Goal: Task Accomplishment & Management: Use online tool/utility

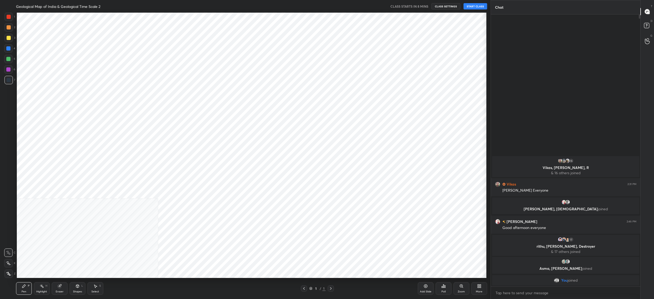
scroll to position [26018, 25813]
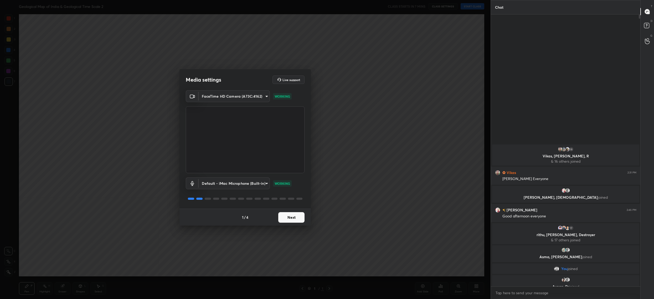
click at [291, 214] on button "Next" at bounding box center [291, 217] width 26 height 11
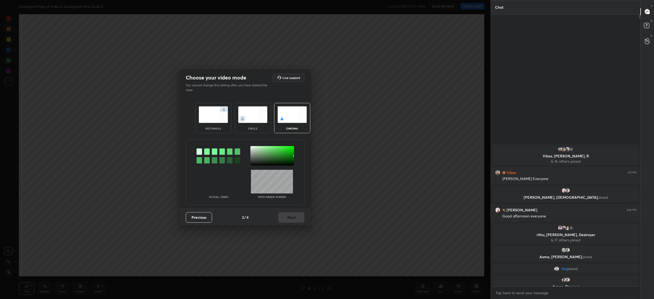
click at [252, 146] on div at bounding box center [272, 155] width 44 height 19
click at [298, 217] on button "Next" at bounding box center [291, 217] width 26 height 11
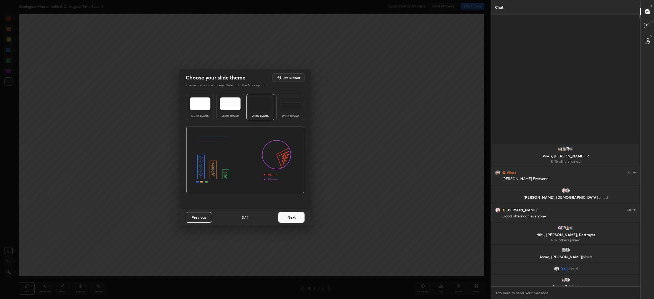
click at [298, 217] on button "Next" at bounding box center [291, 217] width 26 height 11
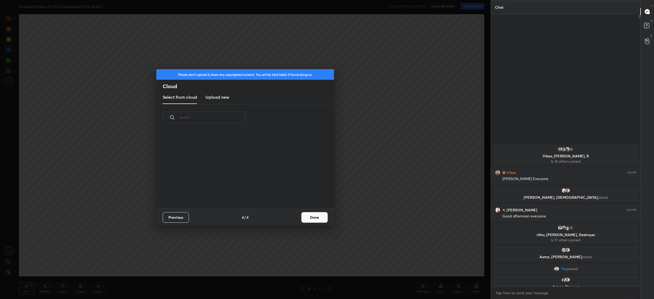
scroll to position [78, 168]
click at [311, 216] on button "Done" at bounding box center [314, 217] width 26 height 11
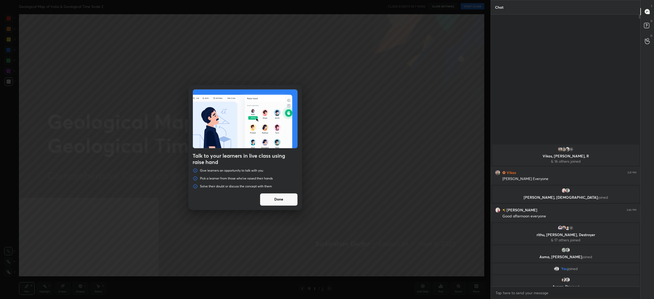
click at [273, 201] on button "Done" at bounding box center [279, 199] width 38 height 13
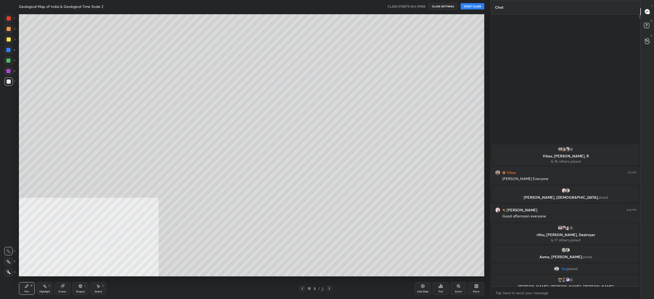
click at [480, 288] on div "More" at bounding box center [477, 288] width 16 height 13
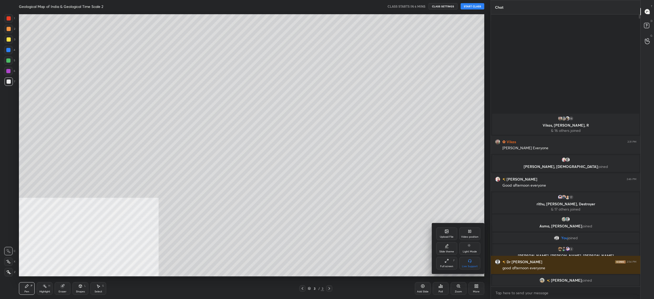
click at [445, 232] on icon at bounding box center [447, 231] width 4 height 4
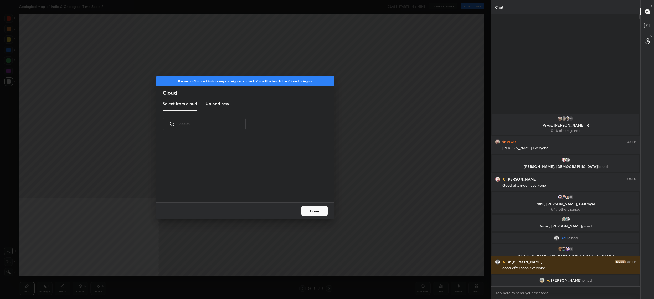
scroll to position [65, 168]
click at [224, 100] on h3 "Upload new" at bounding box center [218, 103] width 24 height 6
click at [239, 188] on label "Browse" at bounding box center [245, 187] width 23 height 8
click at [234, 188] on input "Browse" at bounding box center [234, 187] width 0 height 8
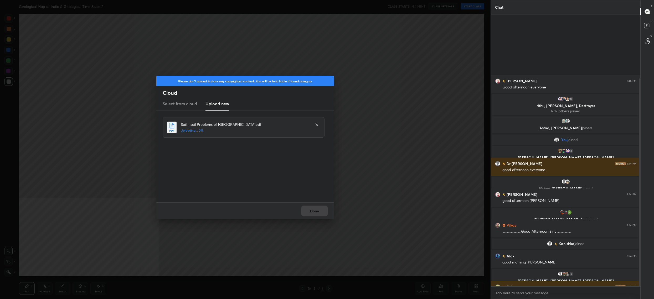
scroll to position [83, 0]
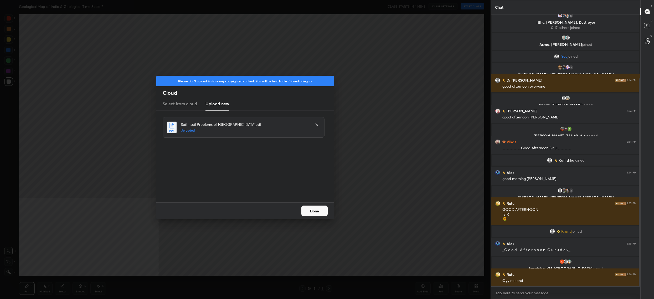
click at [316, 214] on button "Done" at bounding box center [314, 210] width 26 height 11
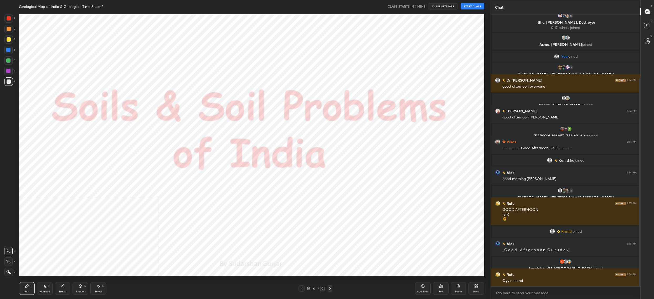
click at [301, 291] on div at bounding box center [302, 288] width 6 height 6
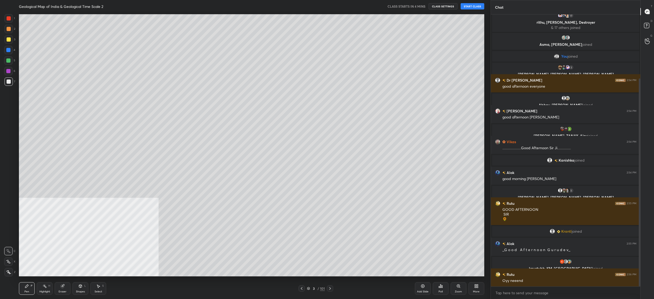
click at [309, 288] on icon at bounding box center [308, 287] width 3 height 3
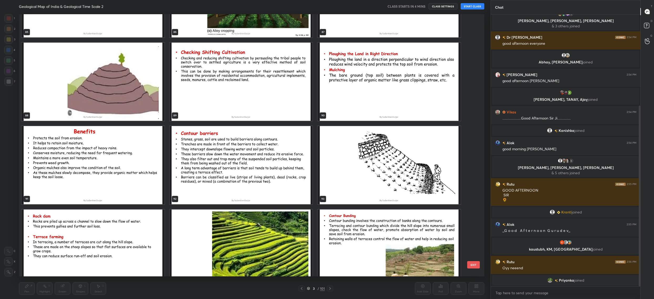
scroll to position [2571, 0]
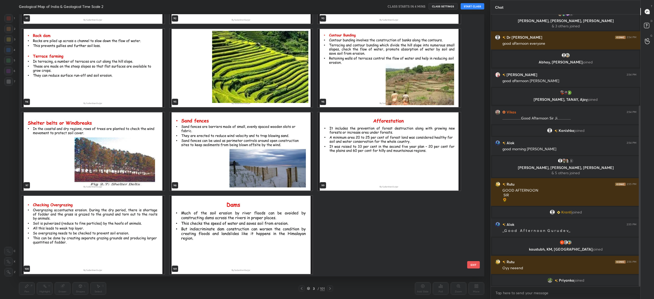
click at [250, 254] on img "grid" at bounding box center [241, 235] width 143 height 78
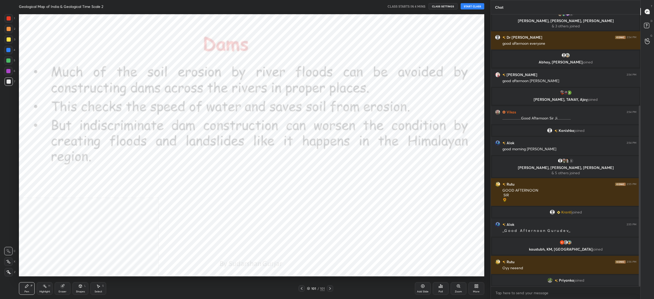
click at [250, 254] on img "grid" at bounding box center [241, 235] width 143 height 78
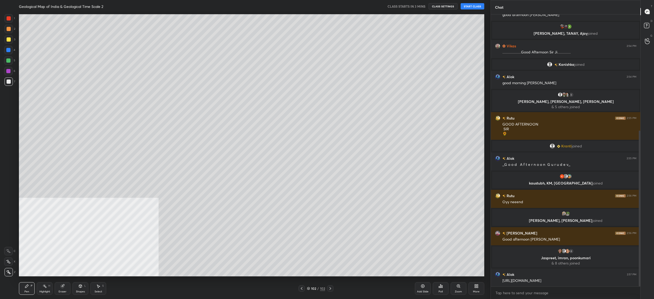
scroll to position [215, 0]
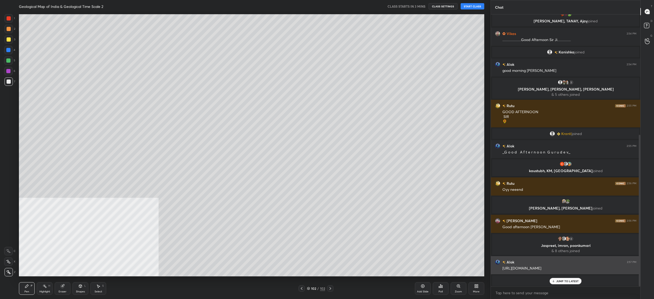
click at [561, 266] on div "[URL][DOMAIN_NAME]" at bounding box center [570, 267] width 134 height 5
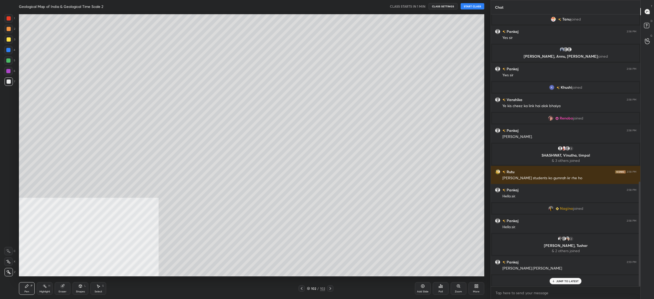
scroll to position [459, 0]
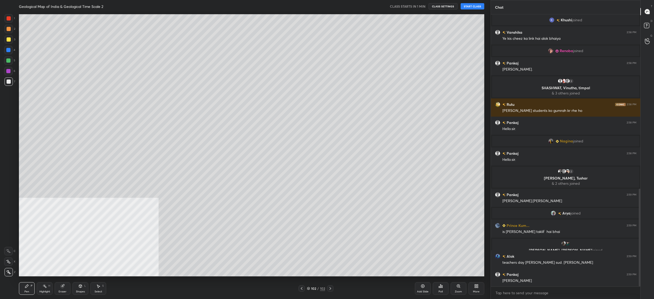
click at [464, 6] on button "START CLASS" at bounding box center [473, 6] width 24 height 6
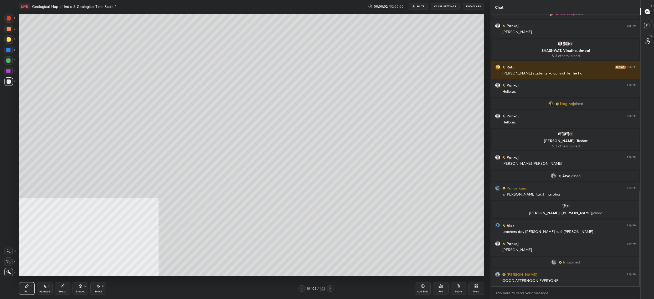
scroll to position [501, 0]
click at [424, 5] on span "mute" at bounding box center [420, 6] width 7 height 4
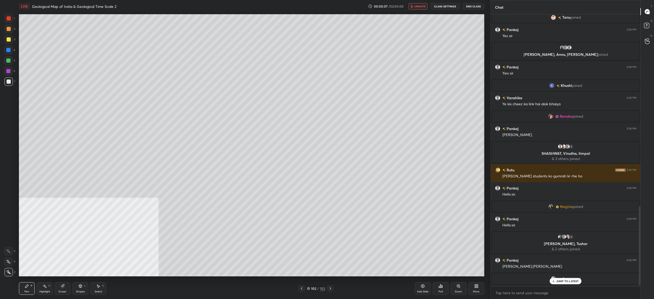
scroll to position [0, 0]
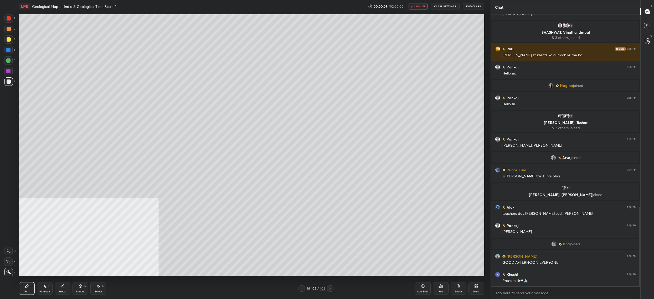
drag, startPoint x: 418, startPoint y: 5, endPoint x: 425, endPoint y: 6, distance: 6.4
click at [418, 5] on span "unmute" at bounding box center [419, 6] width 11 height 4
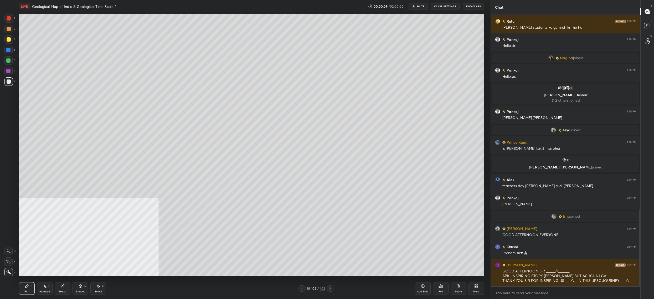
click at [445, 5] on button "CLASS SETTINGS" at bounding box center [445, 6] width 29 height 6
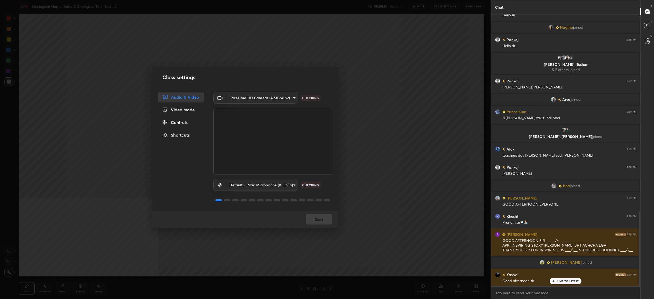
click at [186, 125] on div "Controls" at bounding box center [181, 122] width 46 height 11
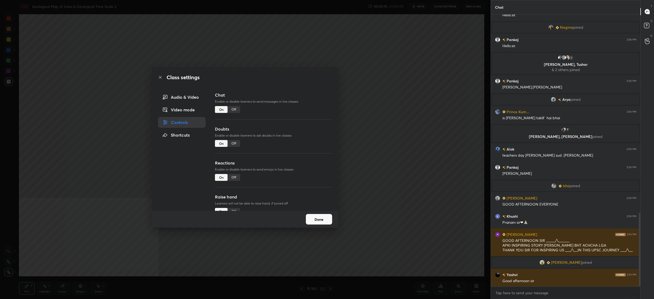
scroll to position [731, 0]
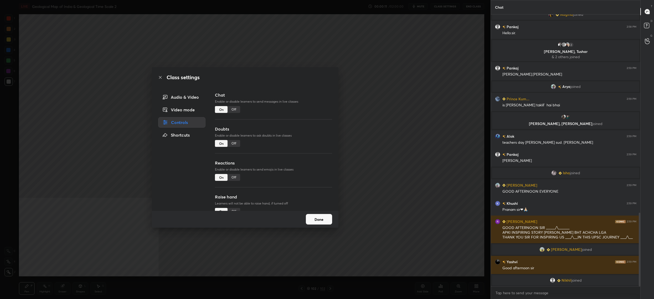
click at [232, 139] on div "Doubts Enable or disable learners to ask doubts in live classes On Off" at bounding box center [273, 143] width 117 height 34
click at [232, 141] on div "Off" at bounding box center [234, 143] width 13 height 7
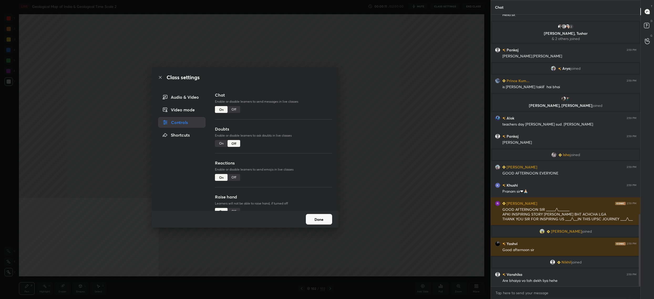
scroll to position [767, 0]
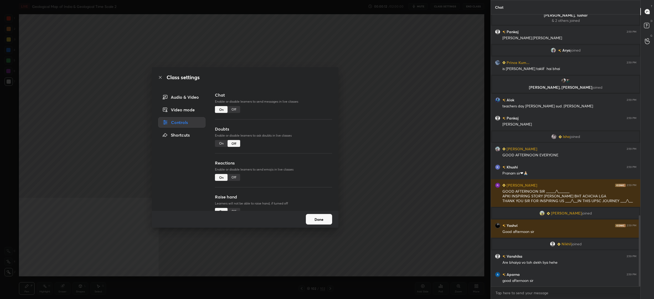
click at [310, 222] on button "Done" at bounding box center [319, 219] width 26 height 11
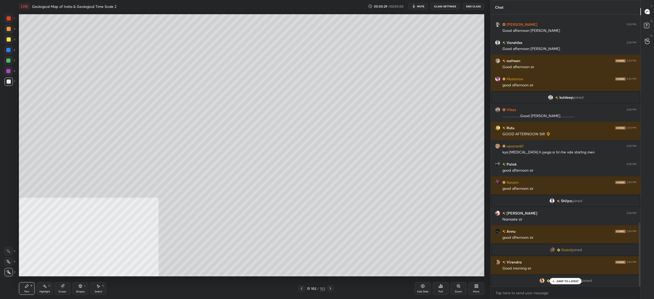
scroll to position [921, 0]
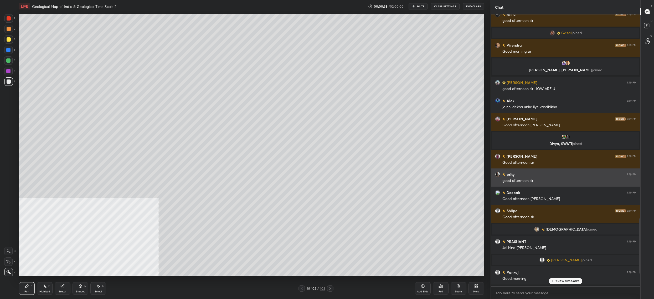
click at [518, 179] on div "good afternoon sir" at bounding box center [570, 180] width 134 height 5
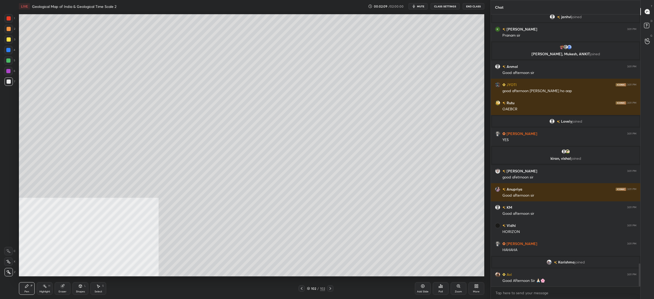
click at [469, 291] on div "More" at bounding box center [477, 288] width 16 height 13
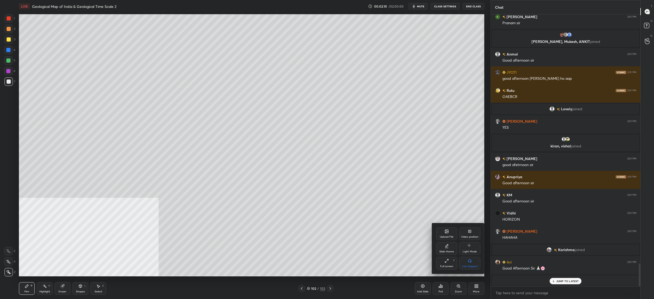
drag, startPoint x: 470, startPoint y: 225, endPoint x: 469, endPoint y: 240, distance: 14.8
click at [470, 225] on div "Upload File Video position Slide theme Light Mode Full screen F Live Support" at bounding box center [458, 248] width 53 height 50
drag, startPoint x: 472, startPoint y: 228, endPoint x: 473, endPoint y: 238, distance: 9.6
click at [472, 228] on div "Video position" at bounding box center [469, 233] width 21 height 13
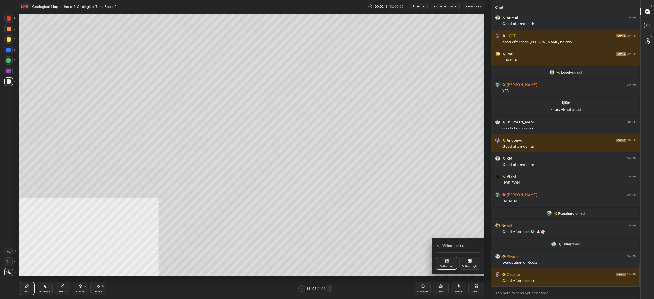
click at [474, 265] on div "Bottom right" at bounding box center [470, 266] width 16 height 3
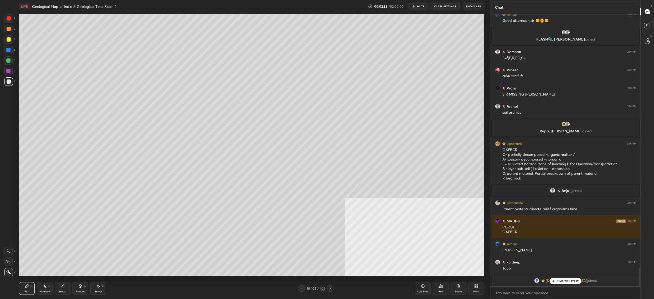
click at [9, 61] on div at bounding box center [8, 60] width 4 height 4
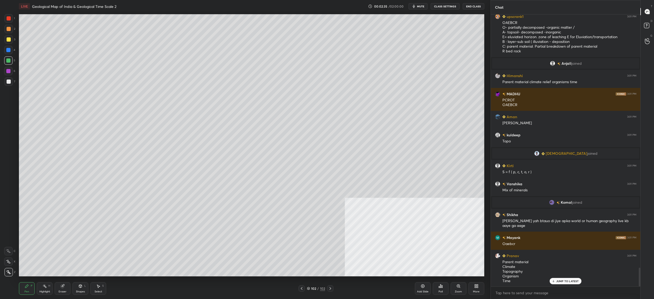
drag, startPoint x: 10, startPoint y: 264, endPoint x: 8, endPoint y: 266, distance: 3.1
click at [10, 264] on div at bounding box center [8, 261] width 8 height 8
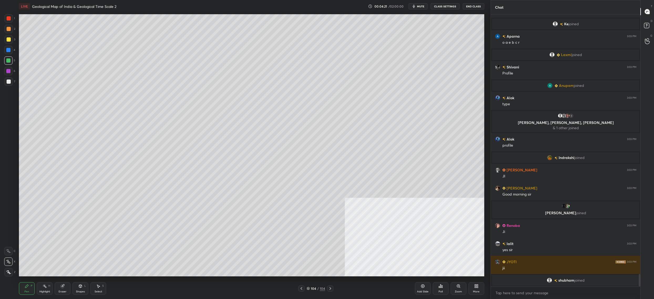
click at [9, 38] on div at bounding box center [9, 39] width 4 height 4
drag, startPoint x: 9, startPoint y: 38, endPoint x: 18, endPoint y: 35, distance: 9.9
click at [9, 38] on div at bounding box center [9, 39] width 4 height 4
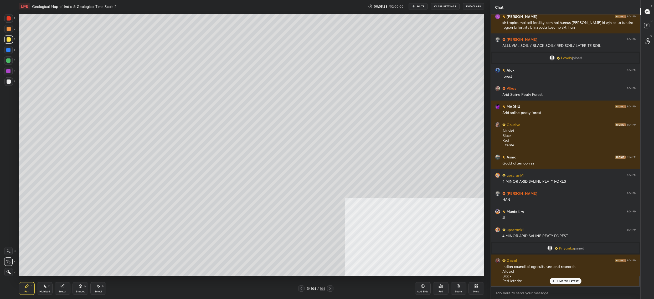
scroll to position [7099, 0]
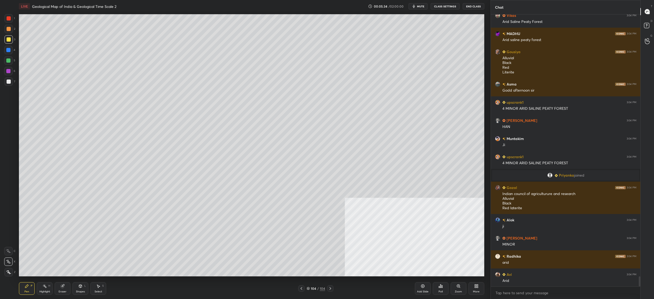
click at [478, 287] on div "More" at bounding box center [477, 288] width 16 height 13
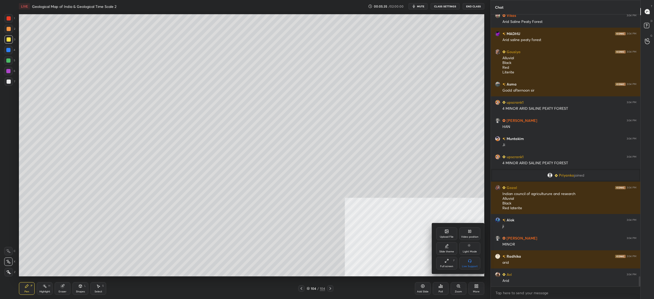
drag, startPoint x: 475, startPoint y: 234, endPoint x: 468, endPoint y: 244, distance: 12.6
click at [475, 234] on div "Video position" at bounding box center [469, 233] width 21 height 13
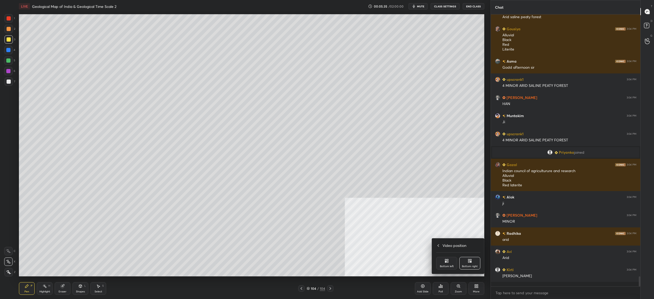
click at [442, 266] on div "Bottom left" at bounding box center [447, 266] width 14 height 3
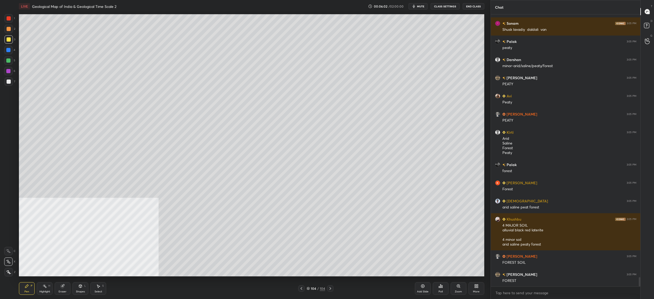
drag, startPoint x: 11, startPoint y: 61, endPoint x: 8, endPoint y: 62, distance: 3.2
click at [8, 62] on div at bounding box center [8, 60] width 8 height 8
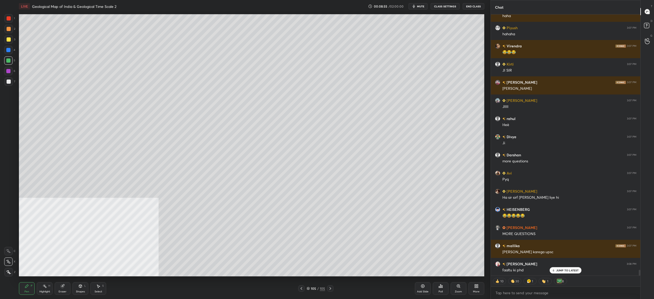
click at [10, 39] on div at bounding box center [9, 39] width 4 height 4
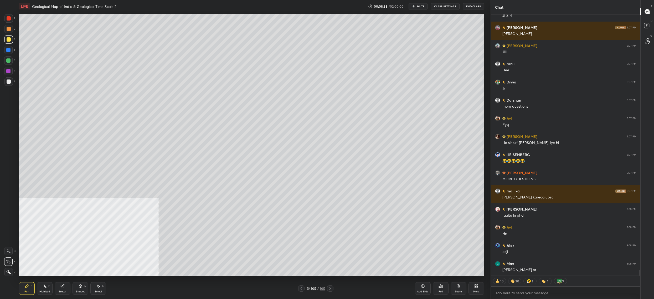
click at [13, 83] on div "7" at bounding box center [9, 81] width 11 height 8
click at [14, 78] on div "7" at bounding box center [9, 81] width 11 height 8
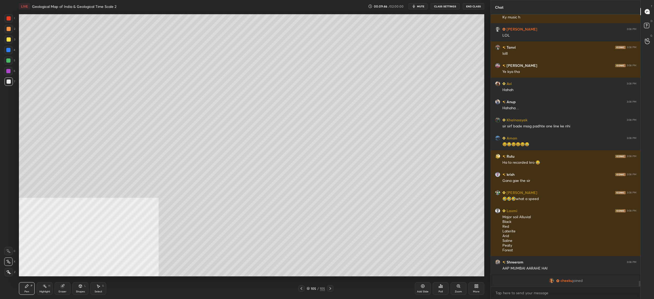
drag, startPoint x: 14, startPoint y: 36, endPoint x: 11, endPoint y: 37, distance: 3.5
click at [13, 36] on div "3" at bounding box center [9, 39] width 11 height 8
click at [11, 39] on div at bounding box center [8, 39] width 8 height 8
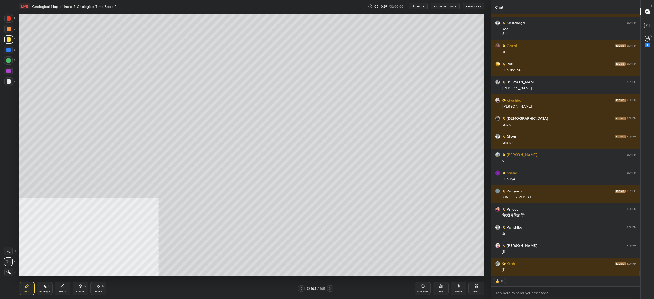
click at [3, 30] on div "1 2 3 4 5 6 7 C X Z C X Z E E Erase all H H" at bounding box center [8, 145] width 17 height 262
drag, startPoint x: 6, startPoint y: 25, endPoint x: 13, endPoint y: 18, distance: 9.7
click at [6, 25] on div at bounding box center [8, 29] width 8 height 8
click at [13, 18] on div "1" at bounding box center [9, 18] width 11 height 8
click at [11, 19] on div at bounding box center [8, 18] width 8 height 8
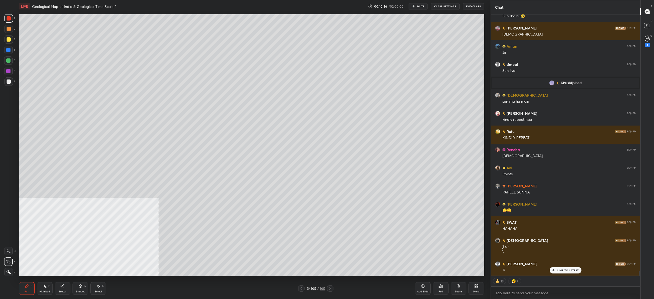
click at [10, 62] on div at bounding box center [8, 60] width 4 height 4
click at [14, 60] on div "5" at bounding box center [9, 60] width 11 height 8
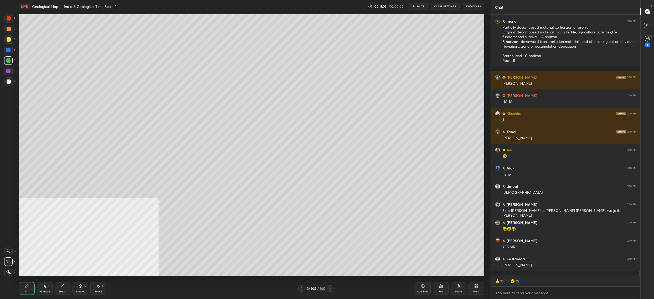
click at [9, 42] on div at bounding box center [8, 39] width 8 height 8
click at [10, 31] on div at bounding box center [8, 29] width 8 height 8
click at [12, 29] on div at bounding box center [8, 29] width 8 height 8
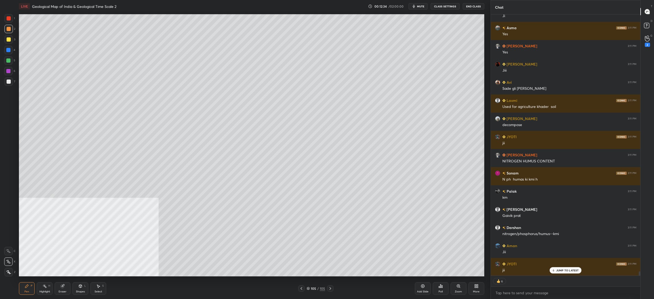
click at [12, 52] on div "4" at bounding box center [9, 50] width 11 height 8
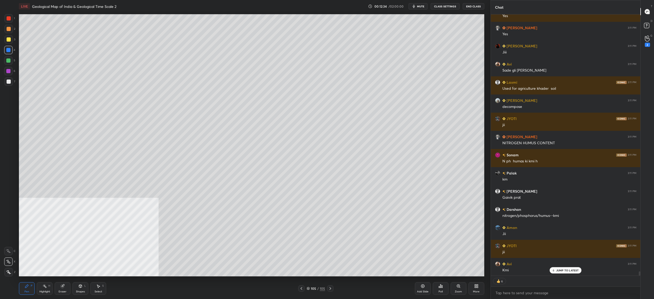
click at [8, 48] on div at bounding box center [8, 50] width 4 height 4
click at [7, 45] on div "3" at bounding box center [9, 40] width 11 height 11
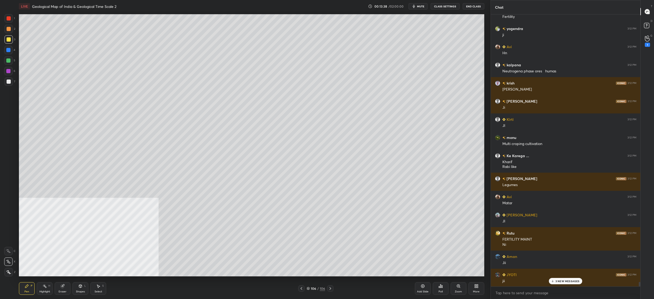
scroll to position [16537, 0]
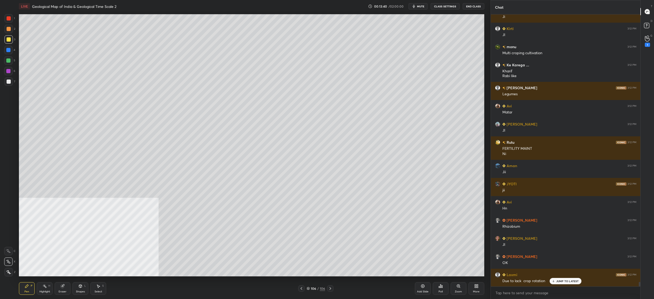
click at [9, 47] on div "1 2 3 4 5 6 7" at bounding box center [9, 51] width 11 height 74
drag, startPoint x: 11, startPoint y: 51, endPoint x: 10, endPoint y: 60, distance: 9.0
click at [11, 51] on div at bounding box center [8, 50] width 8 height 8
click at [10, 61] on div at bounding box center [8, 60] width 4 height 4
click at [11, 61] on div at bounding box center [8, 60] width 8 height 8
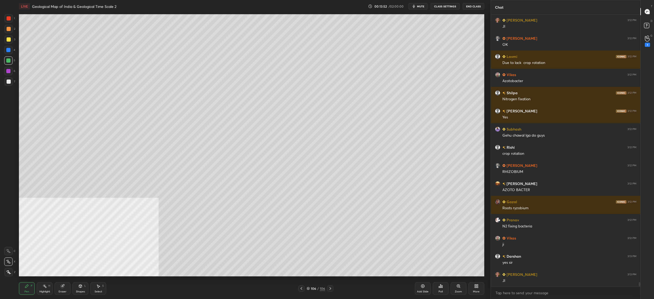
scroll to position [16864, 0]
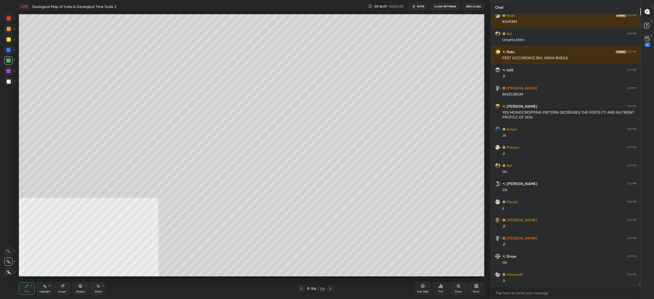
drag, startPoint x: 308, startPoint y: 289, endPoint x: 309, endPoint y: 292, distance: 3.2
click at [309, 292] on div "Pen P Highlight H Eraser Shapes L Select S 106 / 106 Add Slide Poll Zoom More" at bounding box center [251, 288] width 465 height 21
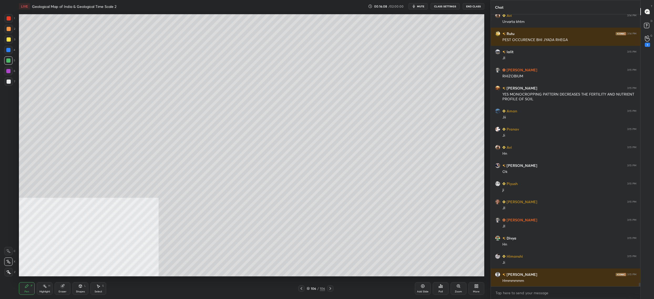
click at [308, 289] on icon at bounding box center [308, 287] width 3 height 3
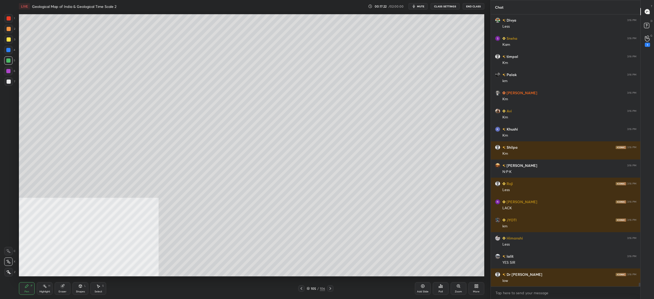
click at [9, 81] on div at bounding box center [9, 81] width 4 height 4
click at [9, 83] on div at bounding box center [9, 81] width 4 height 4
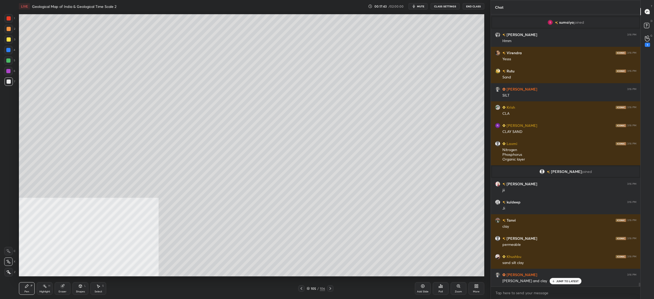
click at [7, 59] on div at bounding box center [8, 60] width 4 height 4
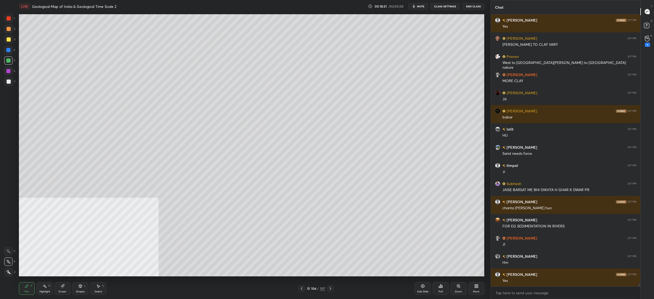
click at [10, 39] on div at bounding box center [9, 39] width 4 height 4
drag, startPoint x: 10, startPoint y: 39, endPoint x: 8, endPoint y: 37, distance: 3.0
click at [10, 39] on div at bounding box center [9, 39] width 4 height 4
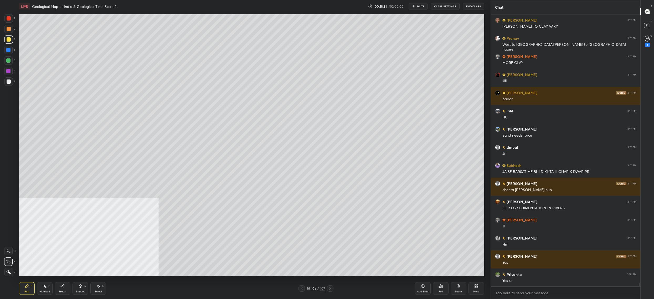
click at [11, 248] on div at bounding box center [8, 251] width 8 height 8
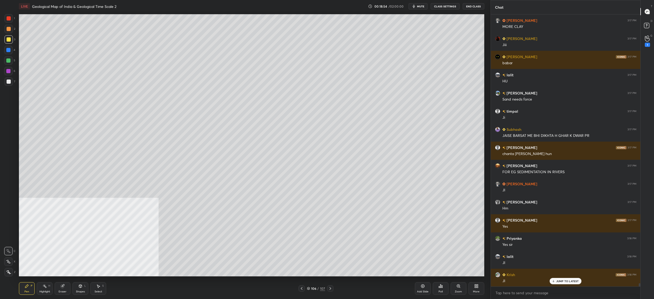
click at [478, 289] on div "More" at bounding box center [477, 288] width 16 height 13
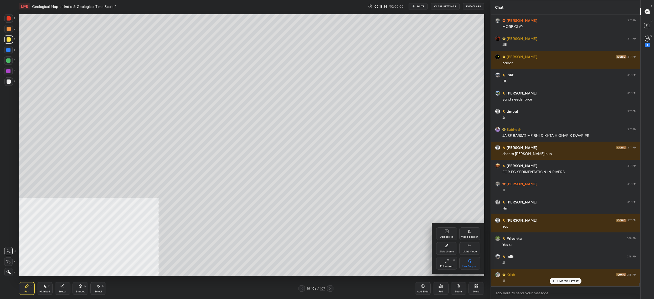
drag, startPoint x: 480, startPoint y: 227, endPoint x: 475, endPoint y: 241, distance: 15.4
click at [480, 228] on div "Upload File Video position Slide theme Light Mode Full screen F Live Support" at bounding box center [458, 248] width 53 height 50
click at [473, 233] on div "Video position" at bounding box center [469, 233] width 21 height 13
drag, startPoint x: 472, startPoint y: 262, endPoint x: 472, endPoint y: 256, distance: 5.8
click at [472, 262] on icon at bounding box center [470, 260] width 4 height 4
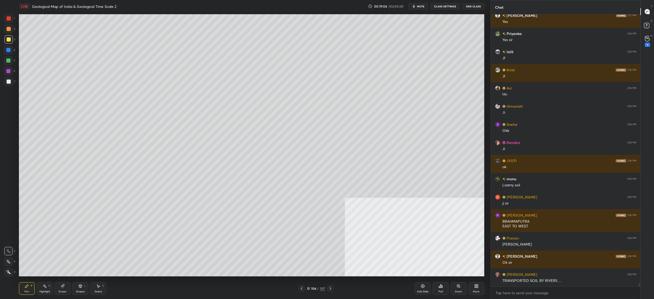
click at [11, 81] on div at bounding box center [8, 81] width 8 height 8
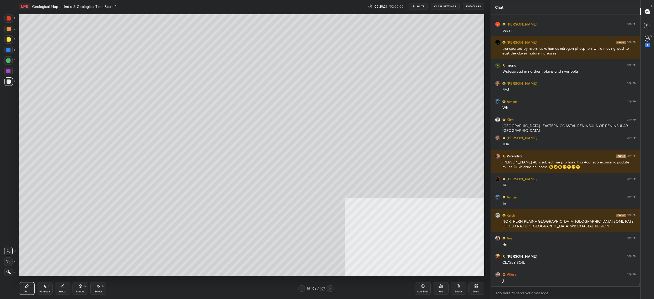
scroll to position [23828, 0]
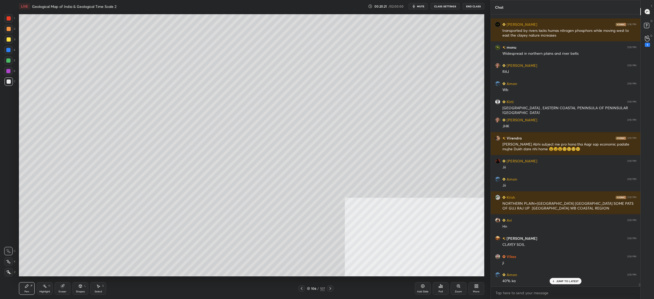
drag, startPoint x: 9, startPoint y: 40, endPoint x: 14, endPoint y: 40, distance: 4.8
click at [9, 40] on div at bounding box center [9, 39] width 4 height 4
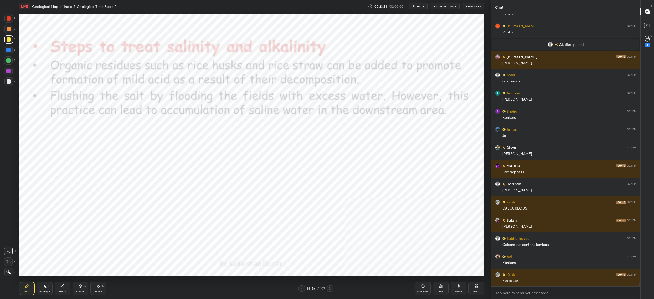
scroll to position [25950, 0]
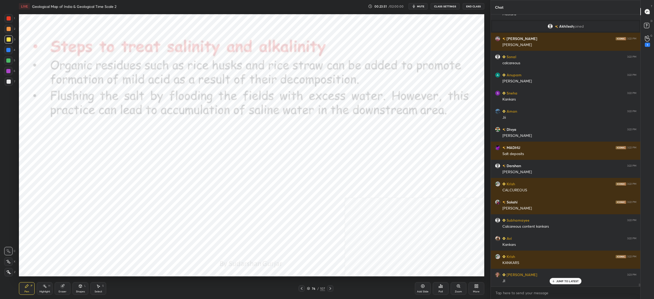
click at [303, 289] on icon at bounding box center [302, 288] width 4 height 4
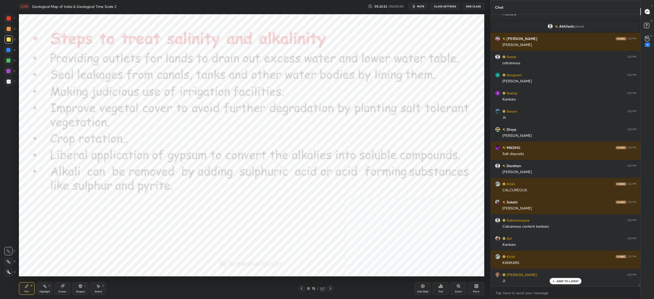
click at [309, 289] on icon at bounding box center [308, 287] width 3 height 3
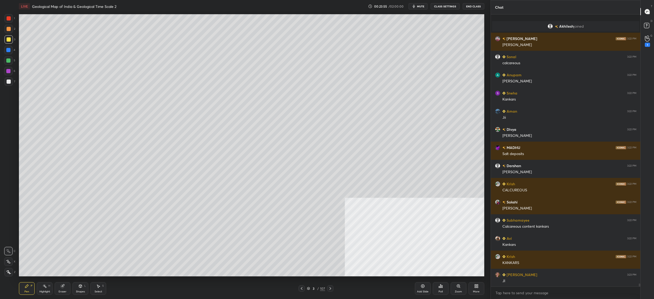
scroll to position [25968, 0]
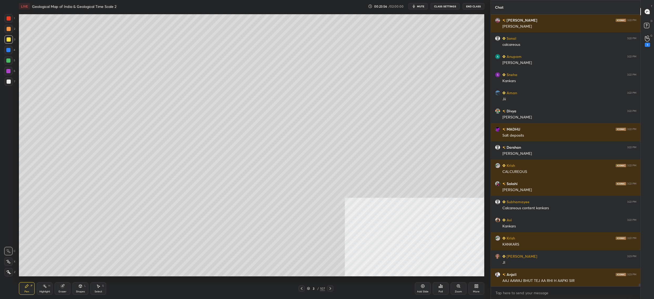
drag, startPoint x: 308, startPoint y: 287, endPoint x: 310, endPoint y: 278, distance: 9.2
click at [308, 287] on icon at bounding box center [308, 287] width 3 height 1
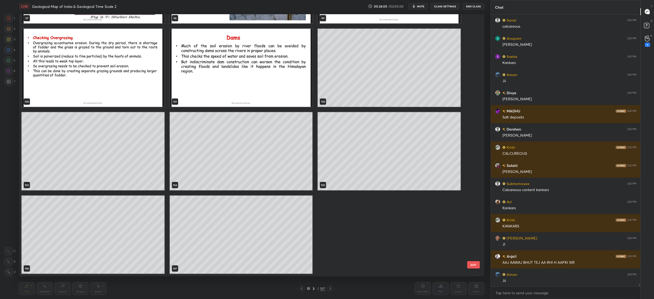
scroll to position [26004, 0]
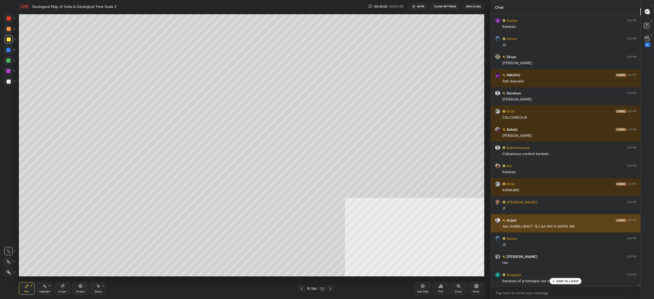
click at [515, 219] on h6 "Anjali" at bounding box center [511, 220] width 11 height 6
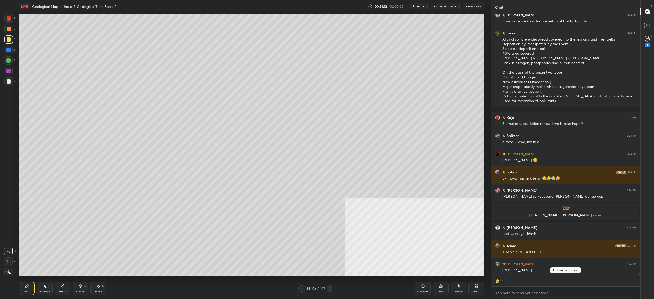
scroll to position [2, 2]
click at [474, 290] on div "More" at bounding box center [476, 291] width 7 height 3
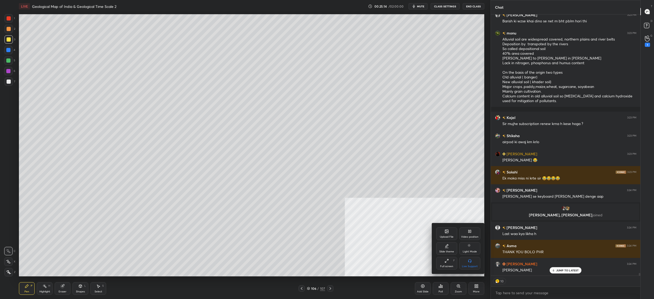
scroll to position [26261, 0]
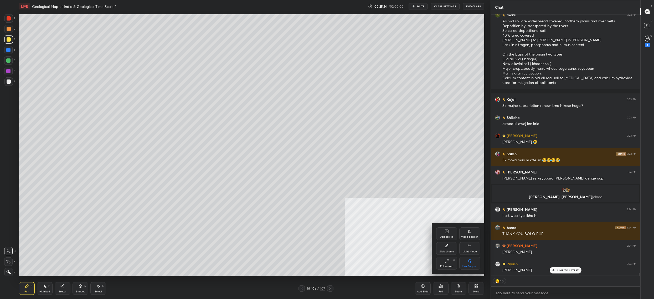
click at [452, 234] on div "Upload File" at bounding box center [446, 233] width 21 height 13
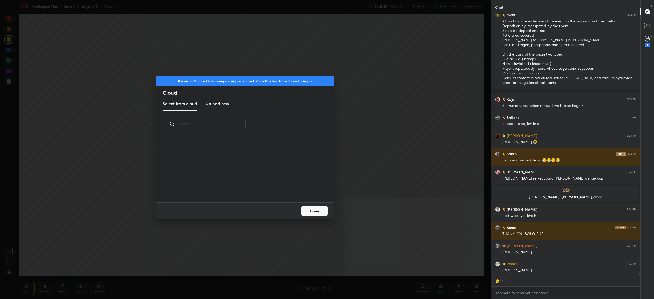
scroll to position [26280, 0]
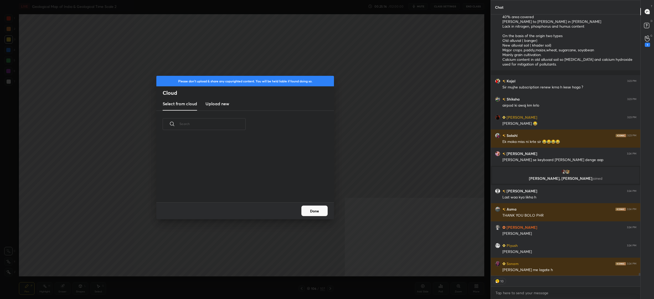
drag, startPoint x: 215, startPoint y: 101, endPoint x: 232, endPoint y: 106, distance: 17.8
click at [215, 101] on h3 "Upload new" at bounding box center [218, 103] width 24 height 6
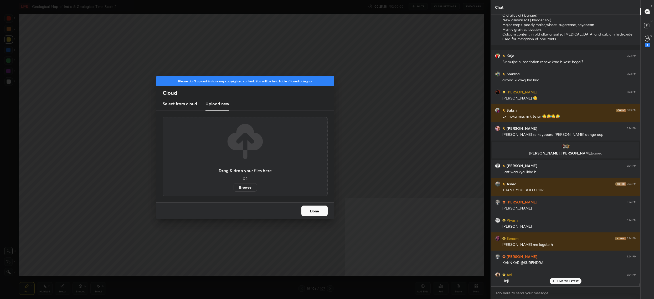
scroll to position [26305, 0]
click at [244, 188] on label "Browse" at bounding box center [245, 187] width 23 height 8
click at [234, 188] on input "Browse" at bounding box center [234, 187] width 0 height 8
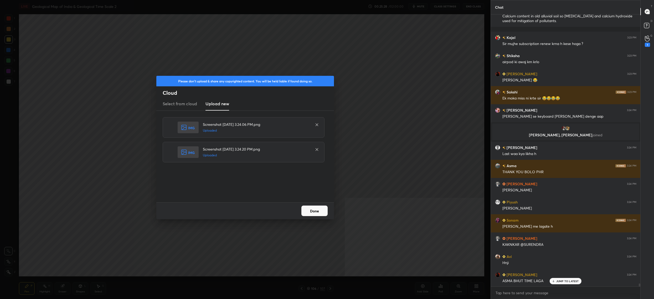
click at [319, 149] on icon at bounding box center [317, 149] width 4 height 4
click at [317, 213] on button "Done" at bounding box center [314, 210] width 26 height 11
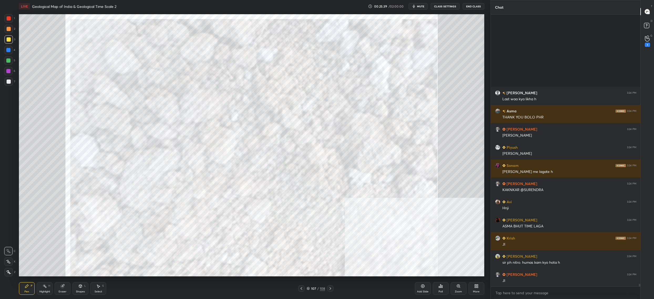
scroll to position [26468, 0]
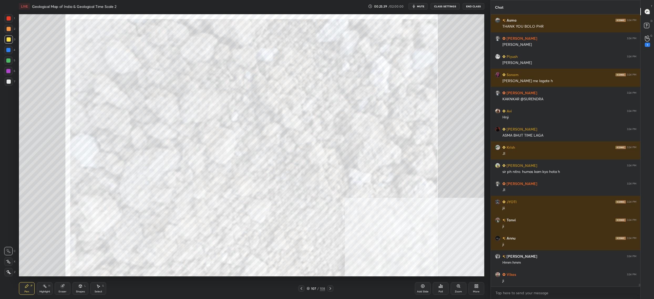
click at [309, 287] on icon at bounding box center [308, 287] width 3 height 3
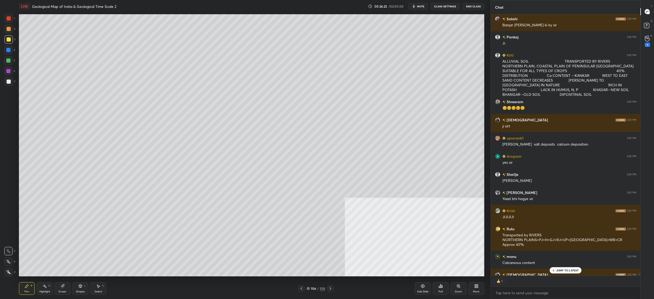
scroll to position [259, 148]
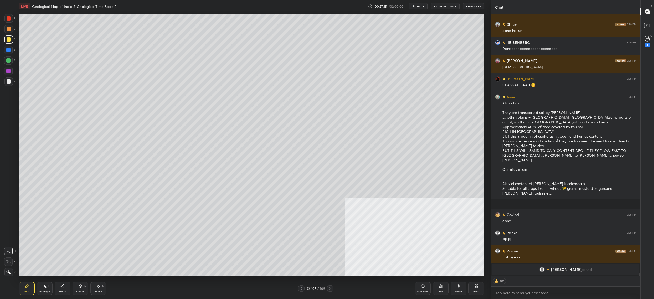
click at [10, 33] on div "2" at bounding box center [9, 30] width 11 height 11
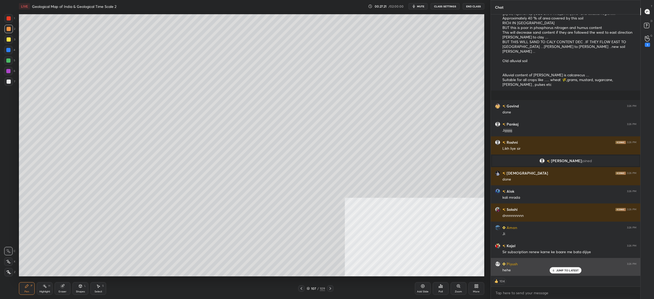
click at [567, 269] on p "JUMP TO LATEST" at bounding box center [567, 269] width 23 height 3
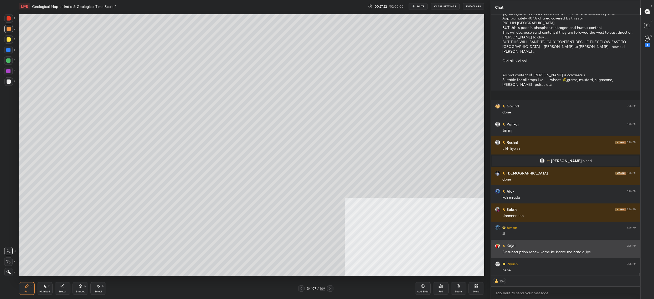
click at [552, 244] on div "Kajal 3:26 PM" at bounding box center [565, 246] width 141 height 6
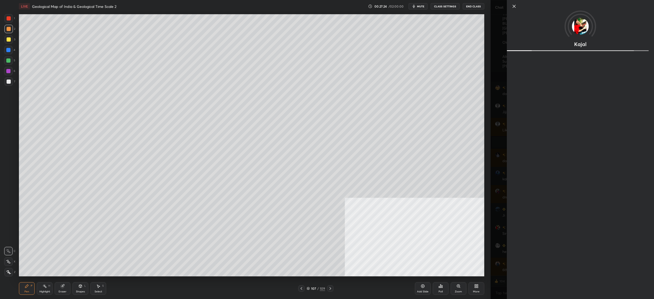
click at [499, 81] on div "Kajal" at bounding box center [572, 149] width 163 height 299
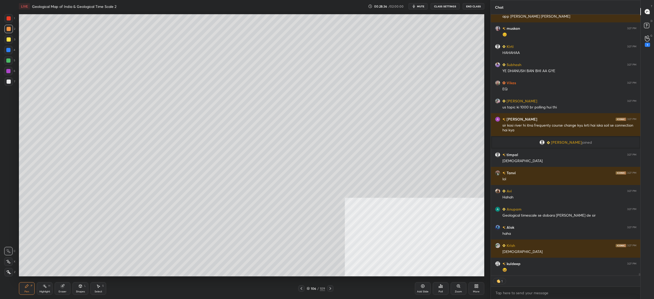
click at [313, 288] on div "106" at bounding box center [313, 287] width 5 height 3
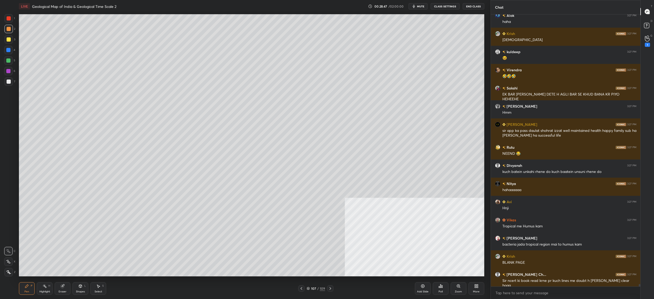
click at [12, 82] on div at bounding box center [8, 81] width 8 height 8
click at [13, 81] on div "7" at bounding box center [9, 81] width 11 height 8
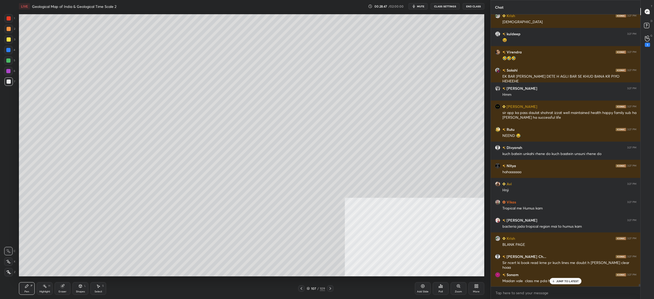
drag, startPoint x: 13, startPoint y: 82, endPoint x: 17, endPoint y: 80, distance: 4.5
click at [13, 82] on div "7" at bounding box center [9, 81] width 11 height 8
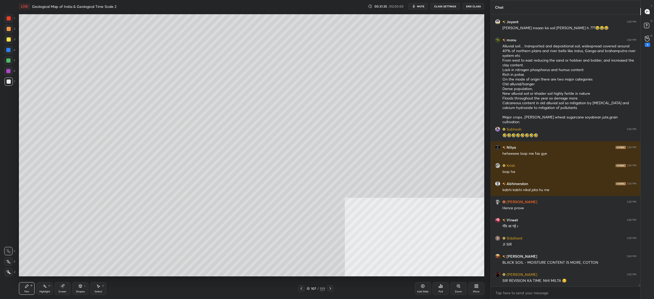
click at [6, 39] on div at bounding box center [8, 39] width 8 height 8
drag, startPoint x: 6, startPoint y: 39, endPoint x: 7, endPoint y: 33, distance: 5.9
click at [6, 39] on div at bounding box center [8, 39] width 8 height 8
click at [6, 32] on div at bounding box center [8, 29] width 8 height 8
click at [7, 30] on div at bounding box center [9, 29] width 4 height 4
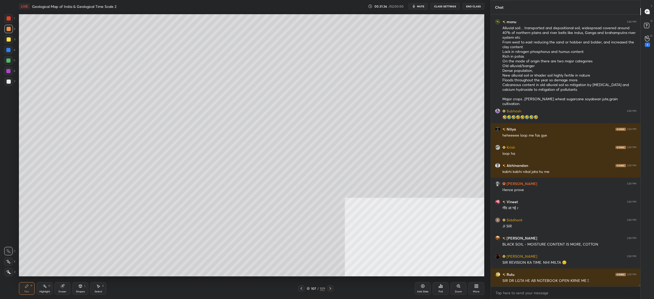
click at [7, 17] on div at bounding box center [9, 18] width 4 height 4
click at [9, 19] on div at bounding box center [9, 18] width 4 height 4
click at [7, 34] on div "2" at bounding box center [9, 30] width 11 height 11
click at [8, 43] on div at bounding box center [8, 39] width 8 height 8
click at [9, 52] on div at bounding box center [8, 50] width 8 height 8
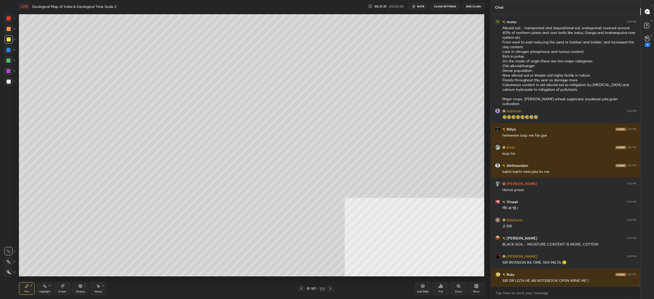
click at [13, 70] on div "6" at bounding box center [9, 71] width 11 height 8
click at [11, 74] on div at bounding box center [8, 71] width 8 height 8
drag, startPoint x: 10, startPoint y: 87, endPoint x: 8, endPoint y: 62, distance: 25.3
click at [11, 86] on div "7" at bounding box center [9, 82] width 11 height 11
click at [11, 44] on div "3" at bounding box center [9, 40] width 11 height 11
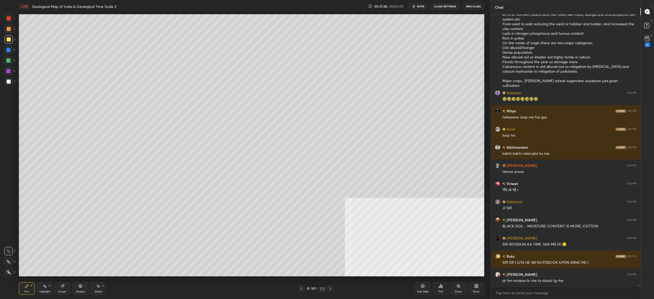
drag, startPoint x: 9, startPoint y: 41, endPoint x: 10, endPoint y: 38, distance: 3.1
click at [9, 41] on div at bounding box center [9, 39] width 4 height 4
click at [9, 38] on div at bounding box center [9, 39] width 4 height 4
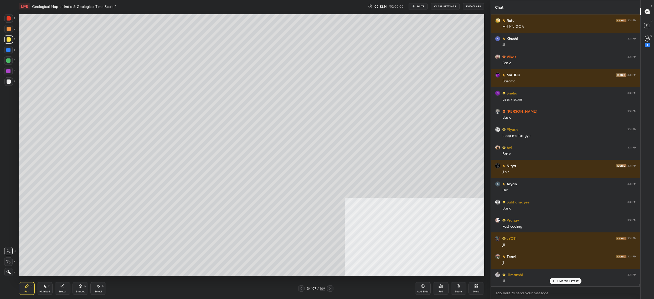
drag, startPoint x: 15, startPoint y: 79, endPoint x: 12, endPoint y: 82, distance: 4.6
click at [15, 79] on div "1 2 3 4 5 6 7 C X Z C X Z E E Erase all H H" at bounding box center [8, 145] width 17 height 262
click at [11, 83] on div at bounding box center [8, 81] width 8 height 8
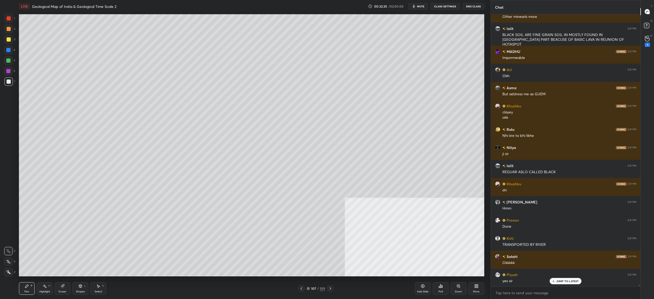
click at [423, 7] on span "mute" at bounding box center [420, 6] width 7 height 4
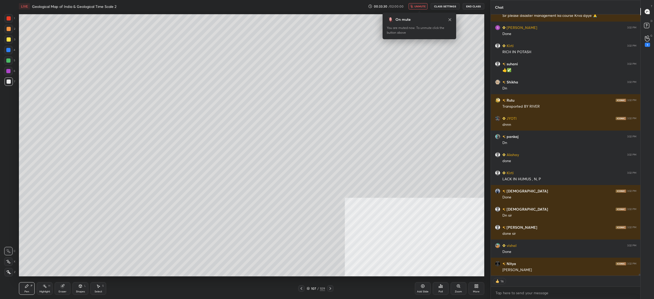
click at [423, 7] on span "unmute" at bounding box center [419, 6] width 11 height 4
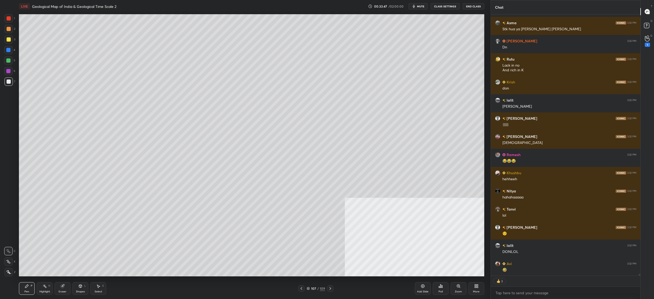
click at [9, 80] on div at bounding box center [9, 81] width 4 height 4
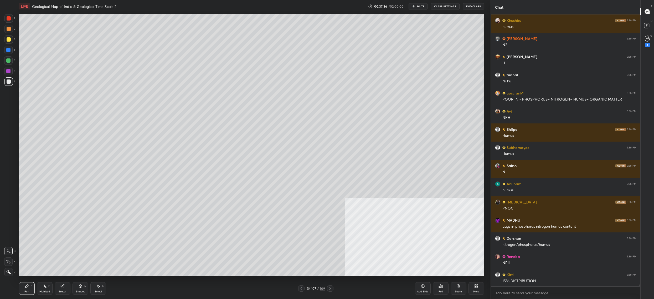
click at [141, 276] on div "Setting up your live class Poll for secs No correct answer Start poll" at bounding box center [252, 145] width 470 height 265
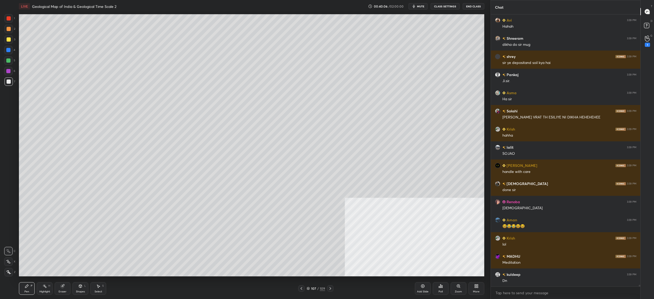
scroll to position [43010, 0]
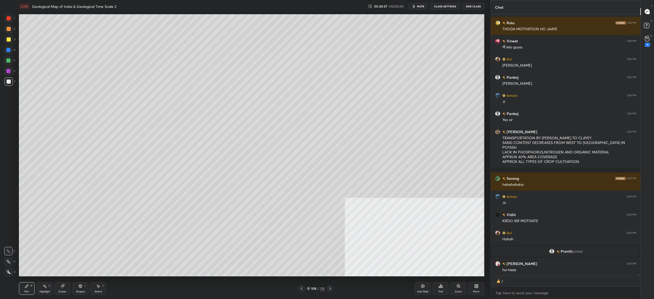
click at [11, 43] on div "3" at bounding box center [9, 39] width 11 height 8
click at [9, 41] on div at bounding box center [9, 39] width 4 height 4
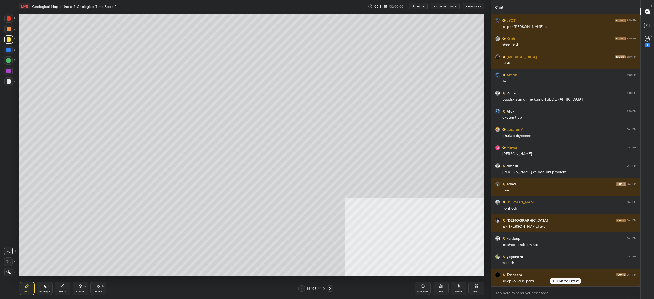
click at [11, 31] on div at bounding box center [8, 29] width 8 height 8
click at [9, 24] on div "1" at bounding box center [9, 19] width 11 height 11
click at [12, 22] on div "1" at bounding box center [9, 18] width 11 height 8
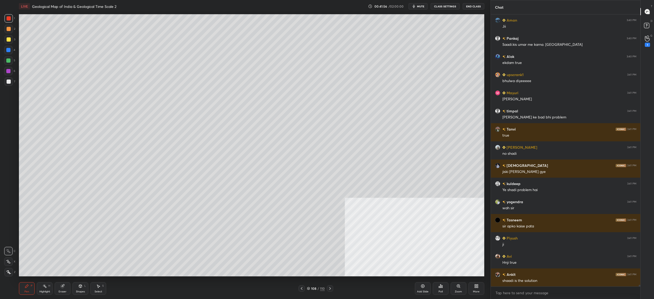
drag, startPoint x: 10, startPoint y: 86, endPoint x: 7, endPoint y: 83, distance: 4.9
click at [11, 86] on div "7" at bounding box center [9, 82] width 11 height 11
click at [8, 84] on div at bounding box center [8, 81] width 8 height 8
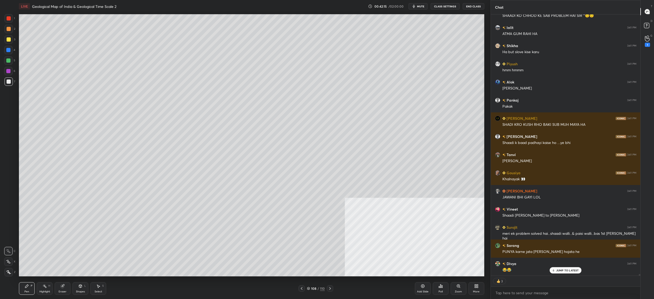
drag, startPoint x: 8, startPoint y: 39, endPoint x: 11, endPoint y: 37, distance: 4.0
click at [11, 39] on div at bounding box center [8, 39] width 8 height 8
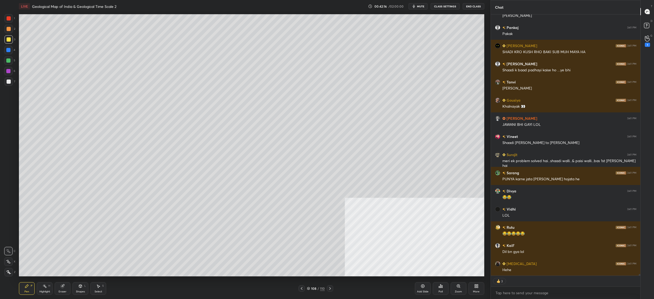
click at [12, 21] on div "1" at bounding box center [9, 19] width 11 height 11
click at [10, 20] on div at bounding box center [9, 18] width 4 height 4
click at [9, 74] on div at bounding box center [8, 71] width 8 height 8
click at [9, 78] on div at bounding box center [8, 81] width 8 height 8
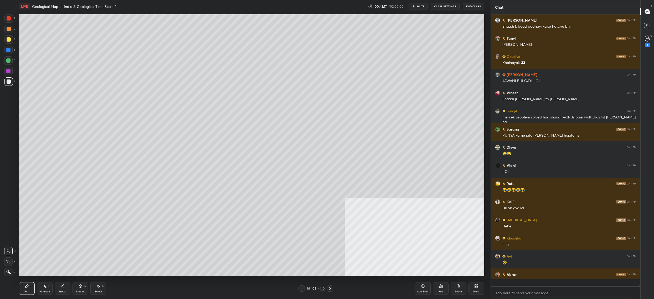
drag, startPoint x: 11, startPoint y: 81, endPoint x: 8, endPoint y: 80, distance: 3.4
click at [11, 81] on div at bounding box center [8, 81] width 8 height 8
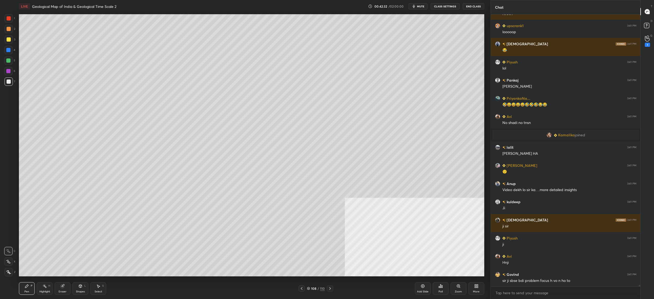
click at [7, 18] on div at bounding box center [9, 18] width 4 height 4
click at [9, 17] on div at bounding box center [9, 18] width 4 height 4
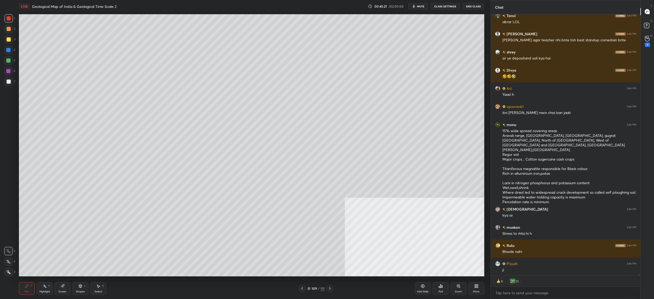
drag, startPoint x: 5, startPoint y: 84, endPoint x: 9, endPoint y: 81, distance: 5.0
click at [6, 84] on div "1 2 3 4 5 6 7 C X Z C X Z E E Erase all H H" at bounding box center [8, 145] width 17 height 262
click at [9, 82] on div at bounding box center [9, 81] width 4 height 4
drag, startPoint x: 9, startPoint y: 82, endPoint x: 7, endPoint y: 108, distance: 26.1
click at [11, 83] on div at bounding box center [8, 81] width 8 height 8
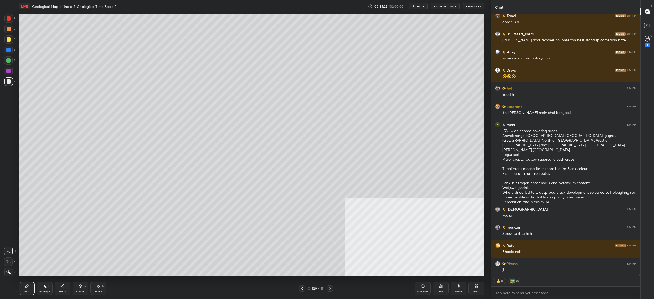
drag, startPoint x: 13, startPoint y: 262, endPoint x: 10, endPoint y: 264, distance: 4.1
click at [13, 262] on div "X" at bounding box center [9, 261] width 11 height 8
click at [10, 262] on icon at bounding box center [8, 261] width 5 height 4
click at [440, 294] on div "Poll" at bounding box center [441, 288] width 16 height 13
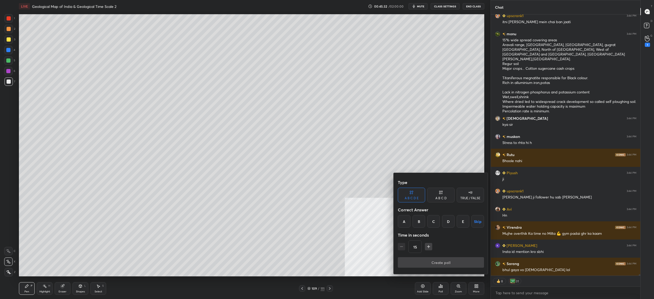
drag, startPoint x: 401, startPoint y: 219, endPoint x: 403, endPoint y: 224, distance: 5.3
click at [401, 219] on div "A" at bounding box center [404, 221] width 13 height 13
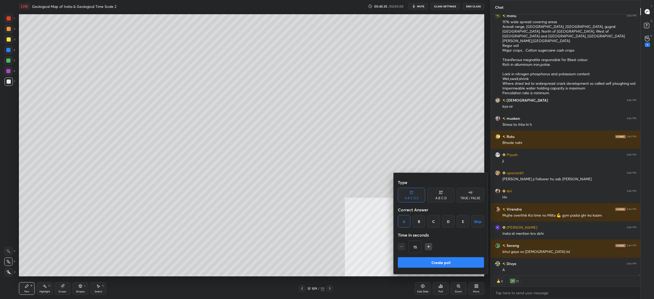
click at [430, 261] on button "Create poll" at bounding box center [441, 262] width 86 height 11
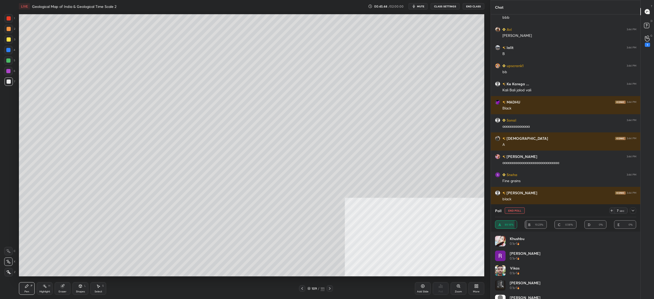
drag, startPoint x: 521, startPoint y: 211, endPoint x: 517, endPoint y: 217, distance: 7.0
click at [520, 211] on button "End Poll" at bounding box center [515, 210] width 20 height 6
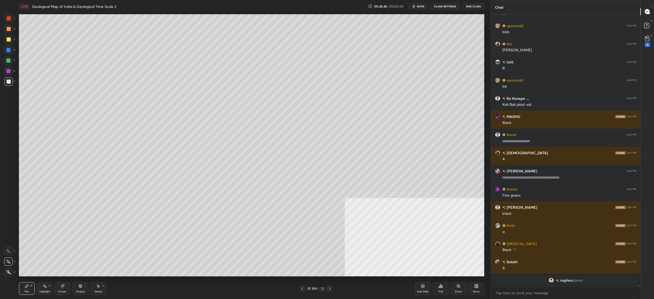
click at [439, 289] on div "Poll" at bounding box center [441, 288] width 16 height 13
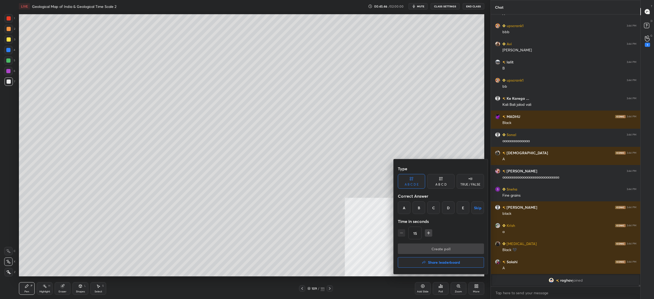
drag, startPoint x: 404, startPoint y: 208, endPoint x: 406, endPoint y: 211, distance: 3.4
click at [404, 208] on div "A" at bounding box center [404, 207] width 13 height 13
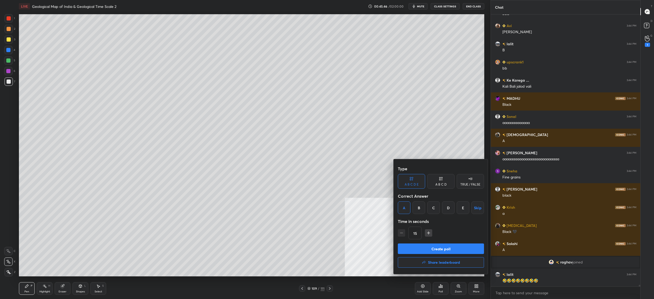
drag, startPoint x: 420, startPoint y: 250, endPoint x: 418, endPoint y: 244, distance: 6.3
click at [419, 249] on button "Create poll" at bounding box center [441, 248] width 86 height 11
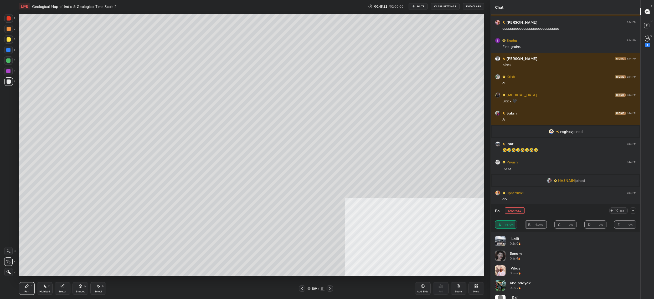
click at [510, 209] on button "End Poll" at bounding box center [515, 210] width 20 height 6
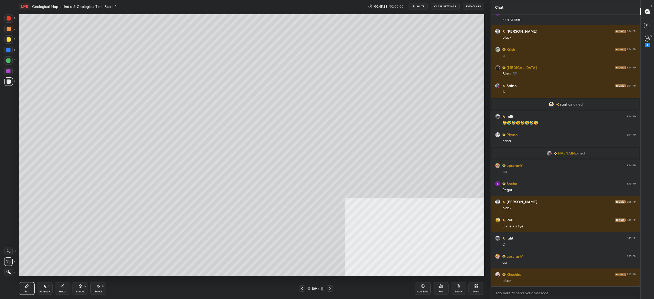
click at [441, 288] on icon at bounding box center [441, 286] width 4 height 4
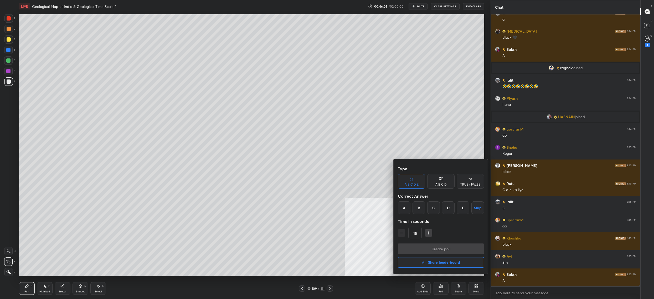
click at [413, 209] on div "A B C D E Skip" at bounding box center [441, 207] width 86 height 13
drag, startPoint x: 417, startPoint y: 208, endPoint x: 415, endPoint y: 201, distance: 7.4
click at [416, 201] on div "Type A B C D E A B C D TRUE / FALSE Correct Answer A B C D E Skip Time in secon…" at bounding box center [441, 203] width 86 height 80
drag, startPoint x: 420, startPoint y: 210, endPoint x: 418, endPoint y: 218, distance: 8.8
click at [419, 210] on div "B" at bounding box center [419, 207] width 13 height 13
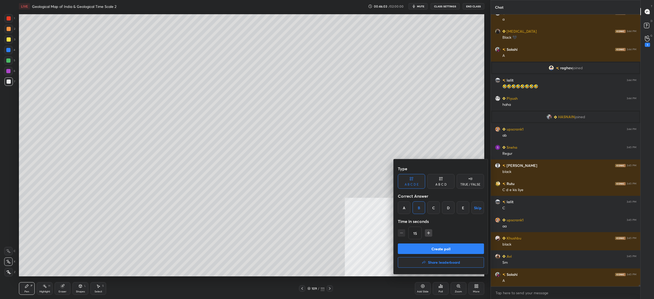
click at [434, 251] on button "Create poll" at bounding box center [441, 248] width 86 height 11
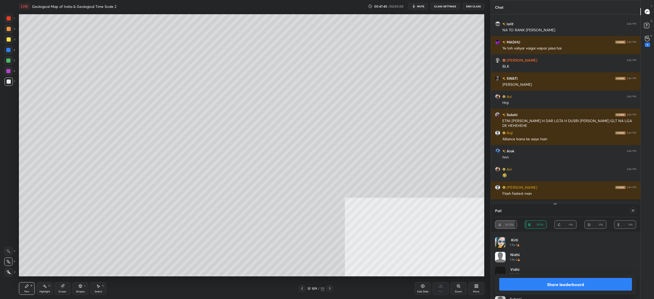
click at [638, 210] on div "Poll A 92.13% B 7.87% C 0% D 0% E 0%" at bounding box center [566, 217] width 150 height 27
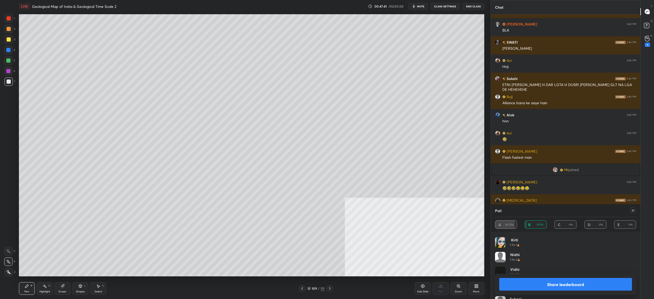
click at [636, 210] on div at bounding box center [633, 210] width 6 height 6
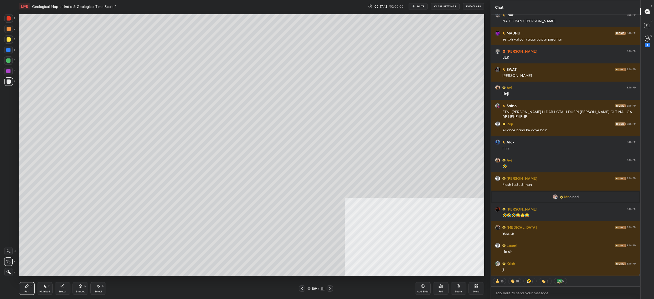
click at [439, 286] on icon at bounding box center [439, 286] width 1 height 1
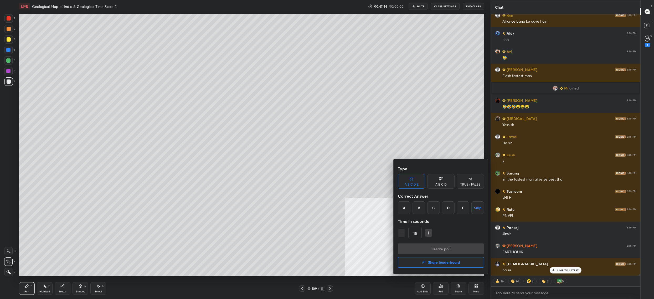
click at [403, 203] on div "A" at bounding box center [404, 207] width 13 height 13
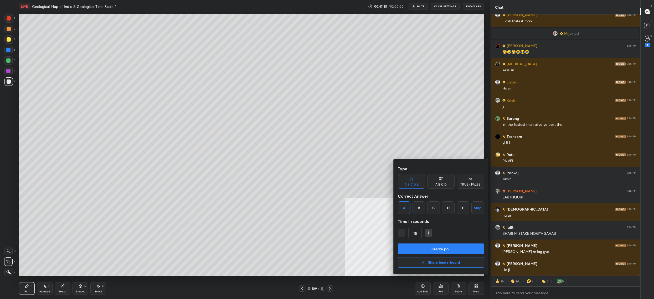
click at [424, 249] on button "Create poll" at bounding box center [441, 248] width 86 height 11
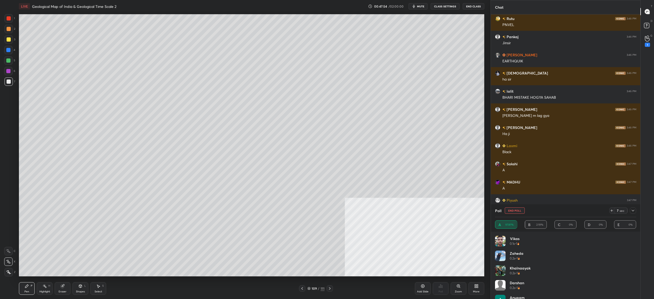
click at [513, 208] on button "End Poll" at bounding box center [515, 210] width 20 height 6
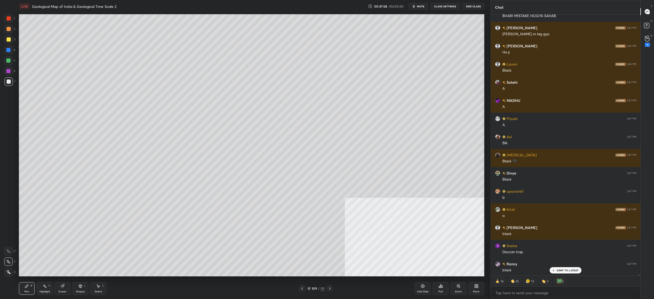
drag, startPoint x: 431, startPoint y: 284, endPoint x: 436, endPoint y: 284, distance: 5.0
click at [436, 284] on div "Add Slide Poll Zoom More" at bounding box center [449, 287] width 69 height 29
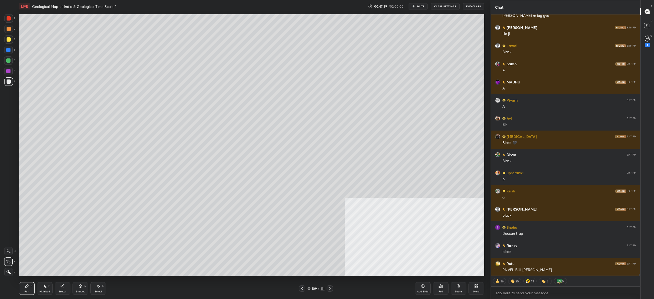
click at [438, 285] on div "Poll" at bounding box center [441, 288] width 16 height 13
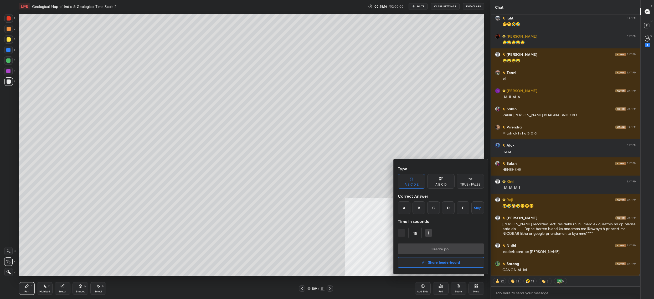
click at [415, 210] on div "B" at bounding box center [419, 207] width 13 height 13
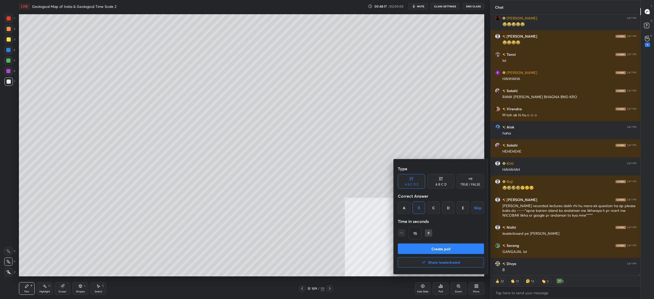
click at [428, 248] on button "Create poll" at bounding box center [441, 248] width 86 height 11
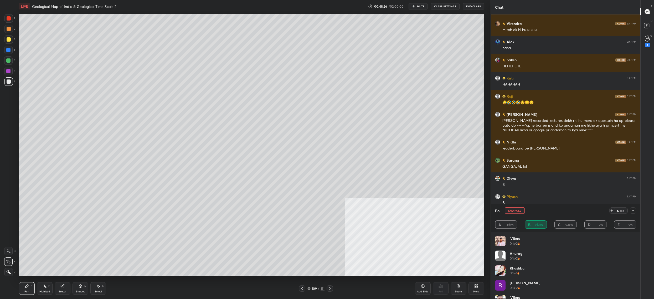
click at [514, 209] on button "End Poll" at bounding box center [515, 210] width 20 height 6
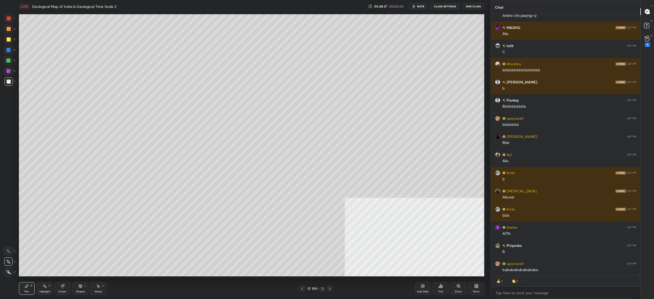
click at [441, 286] on icon at bounding box center [441, 286] width 4 height 4
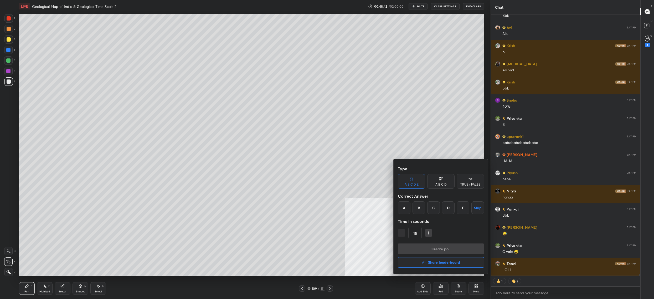
click at [427, 202] on div "A B C D E Skip" at bounding box center [441, 207] width 86 height 13
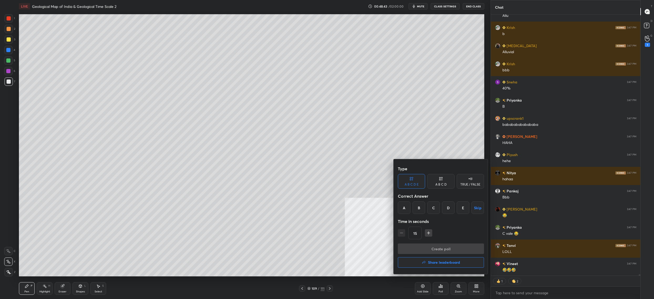
click at [420, 206] on div "B" at bounding box center [419, 207] width 13 height 13
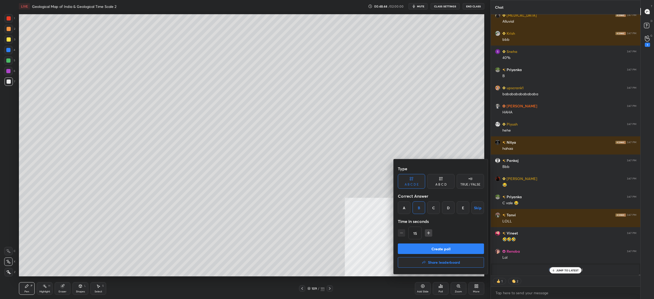
click at [441, 248] on button "Create poll" at bounding box center [441, 248] width 86 height 11
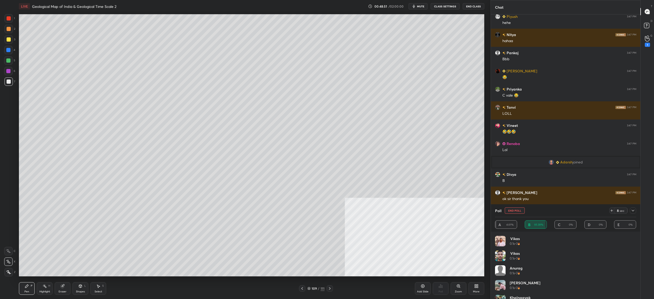
click at [522, 213] on button "End Poll" at bounding box center [515, 210] width 20 height 6
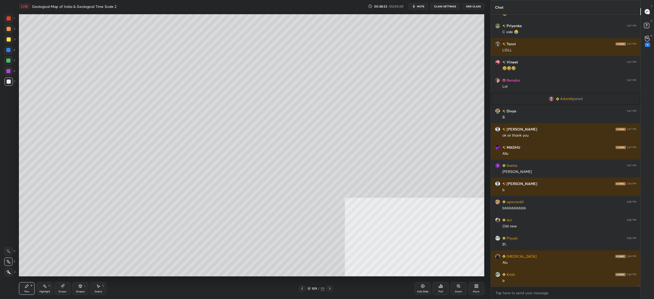
click at [442, 286] on icon at bounding box center [442, 286] width 1 height 2
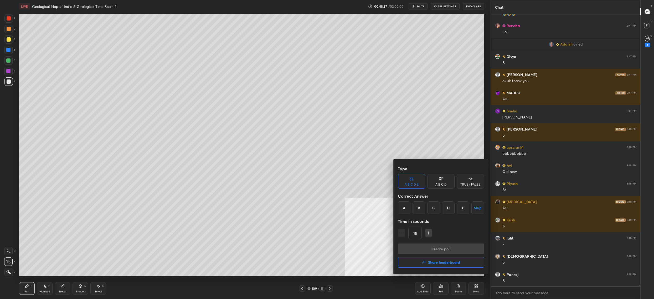
click at [275, 212] on div at bounding box center [327, 149] width 654 height 299
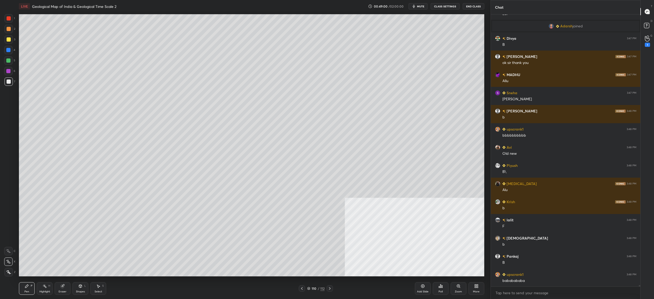
click at [6, 22] on div "1" at bounding box center [9, 19] width 11 height 11
drag, startPoint x: 8, startPoint y: 19, endPoint x: 12, endPoint y: 21, distance: 4.0
click at [8, 18] on div at bounding box center [9, 18] width 4 height 4
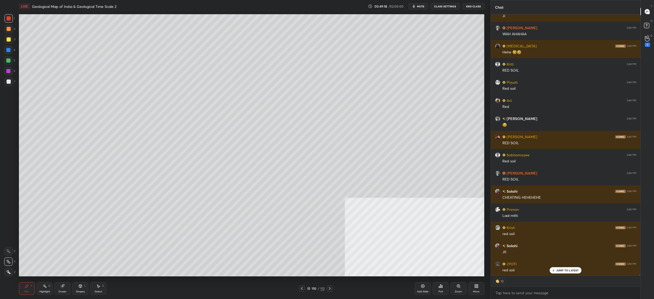
click at [4, 52] on div "1 2 3 4 5 6 7 C X Z C X Z E E Erase all H H" at bounding box center [8, 145] width 17 height 262
click at [11, 48] on div at bounding box center [8, 50] width 8 height 8
drag, startPoint x: 11, startPoint y: 48, endPoint x: 17, endPoint y: 48, distance: 6.6
click at [11, 48] on div at bounding box center [8, 50] width 8 height 8
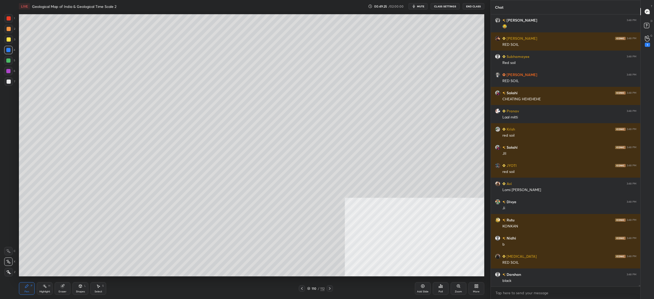
click at [7, 38] on div at bounding box center [8, 39] width 8 height 8
click at [9, 34] on div "2" at bounding box center [9, 30] width 11 height 11
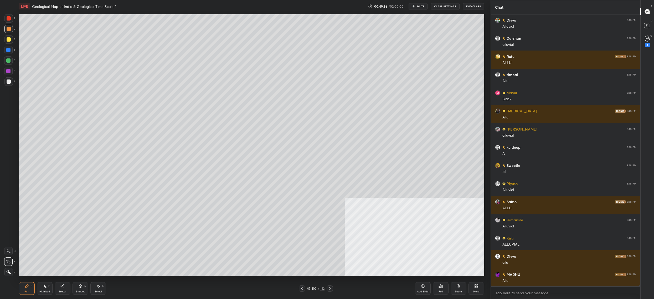
click at [7, 59] on div at bounding box center [8, 60] width 4 height 4
drag, startPoint x: 8, startPoint y: 60, endPoint x: 18, endPoint y: 56, distance: 11.4
click at [8, 60] on div at bounding box center [8, 60] width 4 height 4
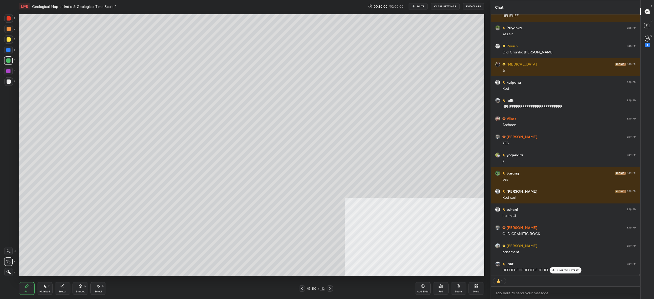
drag, startPoint x: 314, startPoint y: 286, endPoint x: 321, endPoint y: 288, distance: 7.7
click at [316, 287] on div "110" at bounding box center [313, 287] width 5 height 3
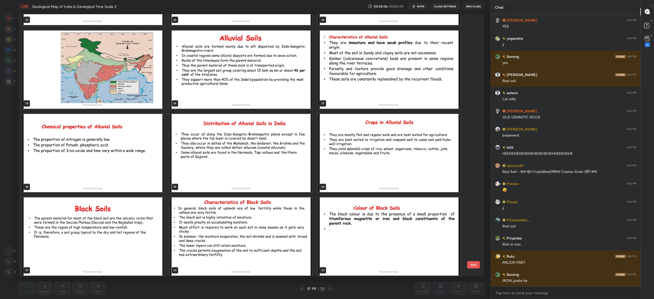
click at [103, 75] on img "grid" at bounding box center [93, 69] width 143 height 78
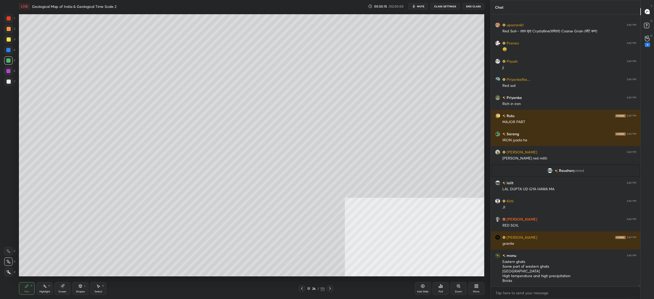
click at [11, 19] on div at bounding box center [8, 18] width 8 height 8
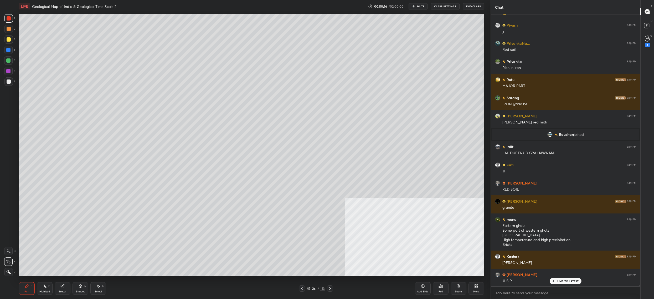
drag, startPoint x: 7, startPoint y: 254, endPoint x: 6, endPoint y: 250, distance: 3.3
click at [7, 254] on div at bounding box center [8, 251] width 8 height 8
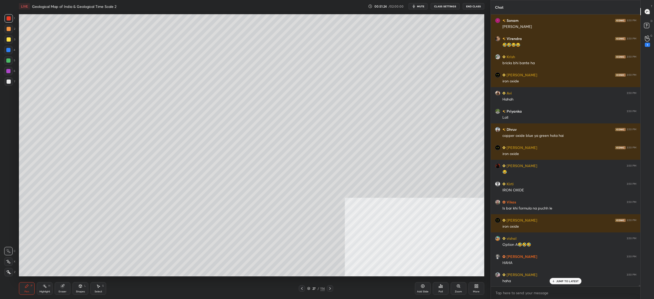
click at [5, 39] on div at bounding box center [8, 39] width 8 height 8
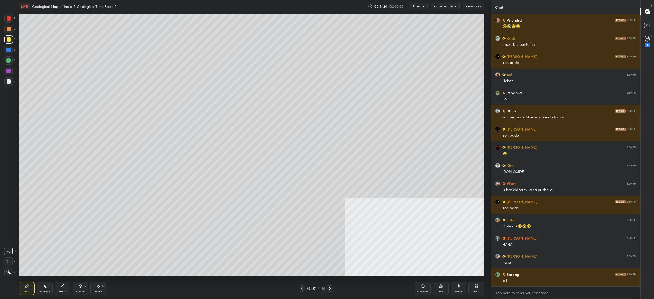
drag, startPoint x: 7, startPoint y: 45, endPoint x: 7, endPoint y: 29, distance: 15.3
click at [7, 45] on div "3" at bounding box center [9, 40] width 11 height 11
click at [7, 28] on div at bounding box center [9, 29] width 4 height 4
click at [9, 22] on div "1" at bounding box center [9, 19] width 11 height 11
click at [12, 18] on div "1" at bounding box center [9, 18] width 11 height 8
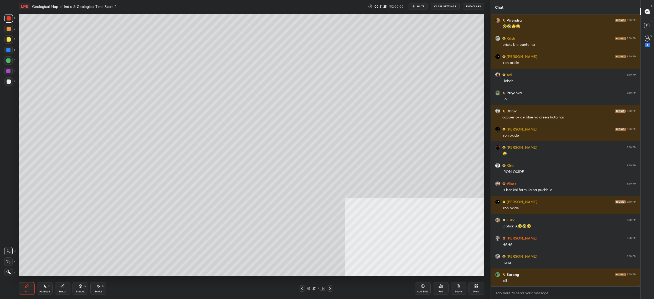
click at [10, 33] on div "2" at bounding box center [9, 30] width 11 height 11
click at [10, 37] on div at bounding box center [8, 39] width 8 height 8
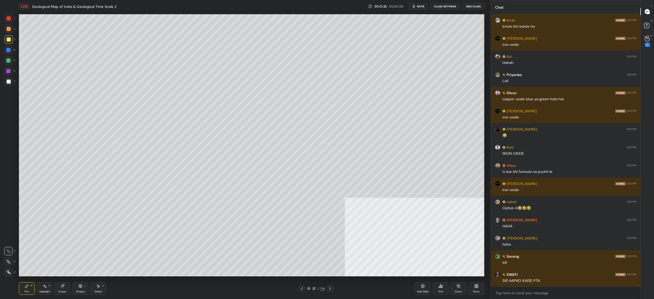
drag, startPoint x: 11, startPoint y: 39, endPoint x: 12, endPoint y: 34, distance: 4.8
click at [11, 39] on div at bounding box center [8, 39] width 8 height 8
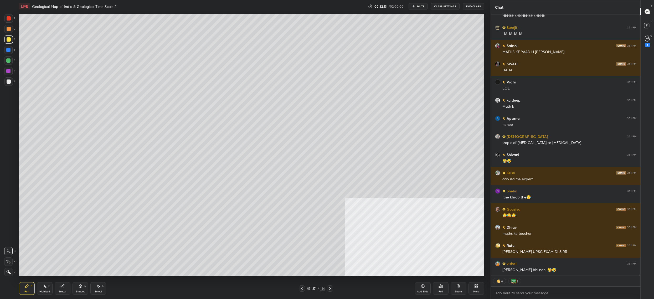
click at [9, 50] on div at bounding box center [8, 50] width 4 height 4
click at [9, 59] on div at bounding box center [8, 60] width 4 height 4
drag, startPoint x: 9, startPoint y: 59, endPoint x: 16, endPoint y: 57, distance: 7.4
click at [9, 59] on div at bounding box center [8, 60] width 4 height 4
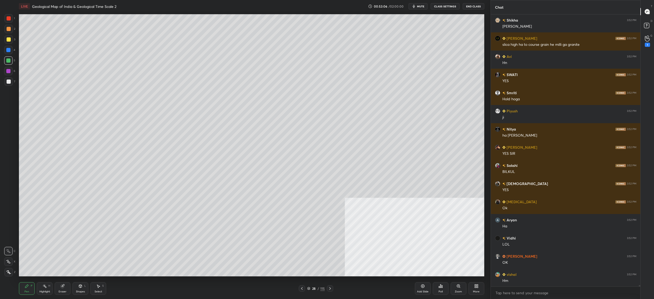
click at [7, 42] on div at bounding box center [8, 39] width 8 height 8
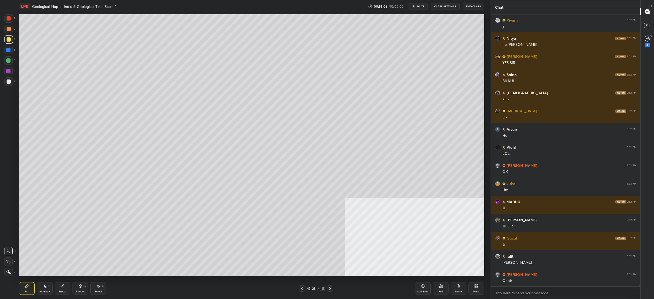
click at [7, 39] on div at bounding box center [9, 39] width 4 height 4
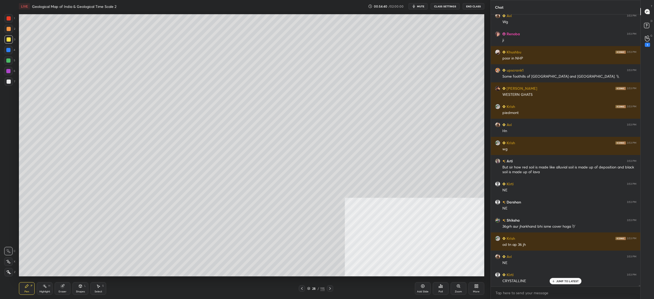
scroll to position [61333, 0]
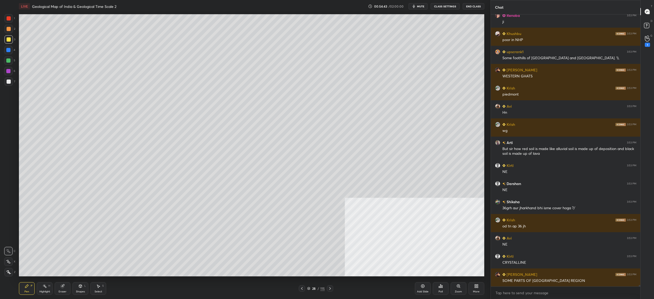
drag, startPoint x: 8, startPoint y: 32, endPoint x: 10, endPoint y: 21, distance: 10.4
click at [8, 32] on div at bounding box center [8, 29] width 8 height 8
click at [8, 19] on div at bounding box center [9, 18] width 4 height 4
drag, startPoint x: 9, startPoint y: 20, endPoint x: 15, endPoint y: 22, distance: 6.2
click at [9, 20] on div at bounding box center [9, 18] width 4 height 4
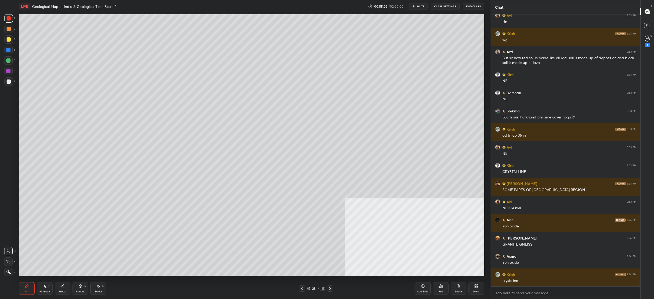
scroll to position [61460, 0]
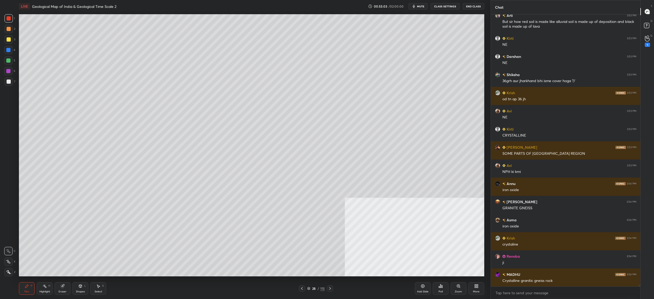
click at [11, 260] on div at bounding box center [8, 261] width 8 height 8
drag, startPoint x: 64, startPoint y: 289, endPoint x: 74, endPoint y: 278, distance: 15.4
click at [64, 289] on div "Eraser" at bounding box center [63, 288] width 16 height 13
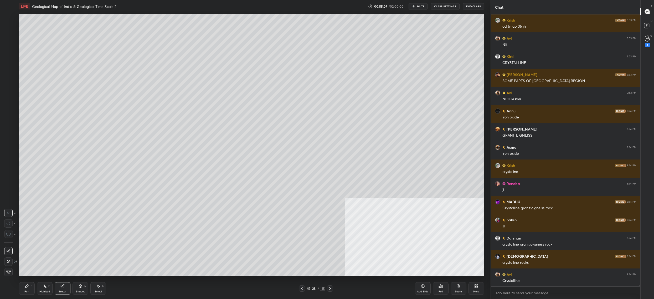
scroll to position [61579, 0]
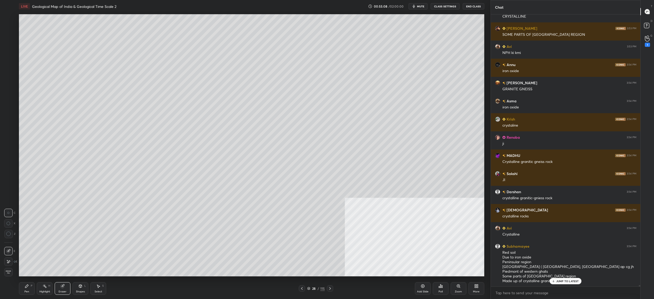
drag, startPoint x: 33, startPoint y: 290, endPoint x: 46, endPoint y: 277, distance: 18.4
click at [33, 290] on div "Pen P" at bounding box center [27, 288] width 16 height 13
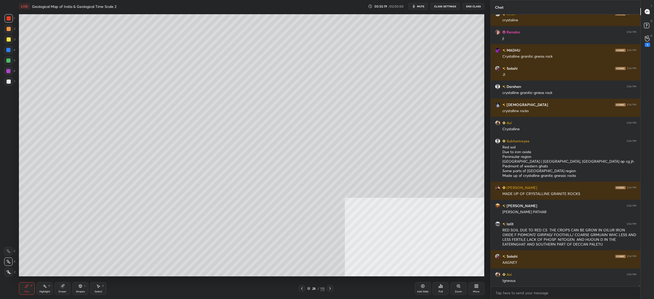
scroll to position [61702, 0]
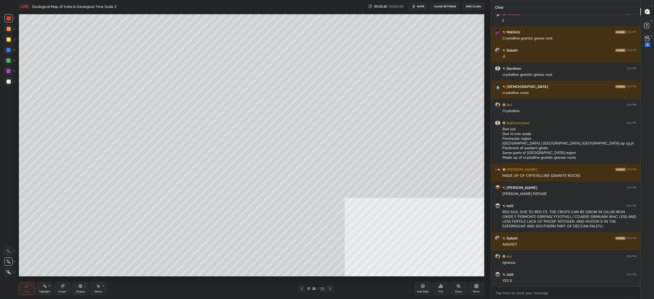
click at [8, 252] on div at bounding box center [8, 251] width 8 height 8
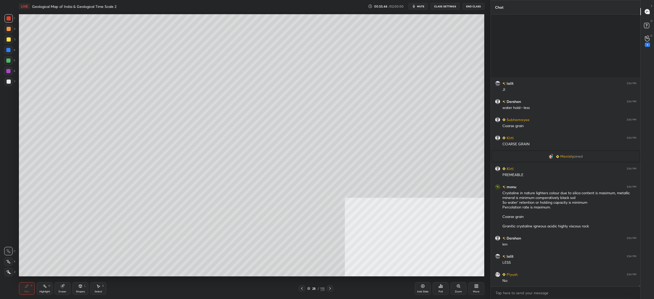
scroll to position [59956, 0]
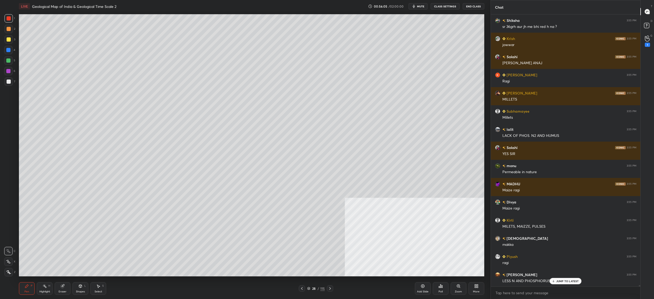
click at [191, 279] on div "Pen P Highlight H Eraser Shapes L Select S 28 / 115 Add Slide Poll Zoom More" at bounding box center [251, 288] width 465 height 21
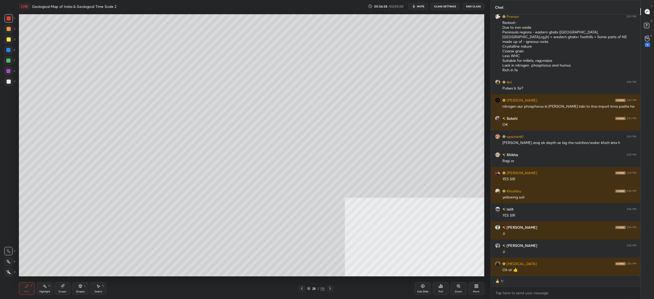
click at [8, 83] on div at bounding box center [9, 81] width 4 height 4
drag, startPoint x: 10, startPoint y: 85, endPoint x: 18, endPoint y: 100, distance: 16.6
click at [10, 85] on div at bounding box center [8, 81] width 8 height 8
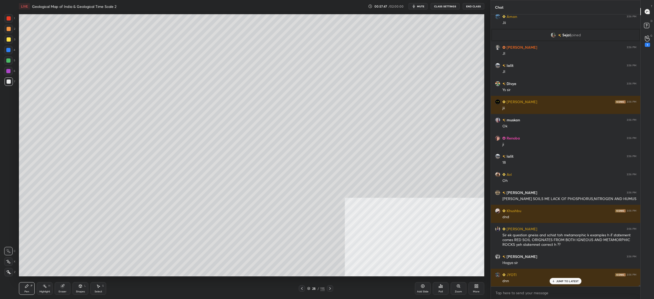
scroll to position [2, 2]
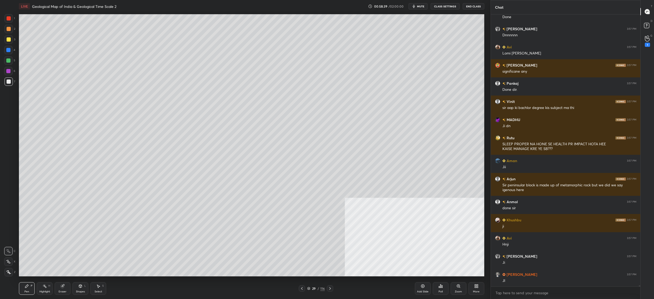
drag, startPoint x: 7, startPoint y: 38, endPoint x: 7, endPoint y: 41, distance: 2.6
click at [7, 39] on div at bounding box center [9, 39] width 4 height 4
click at [7, 41] on div at bounding box center [9, 39] width 4 height 4
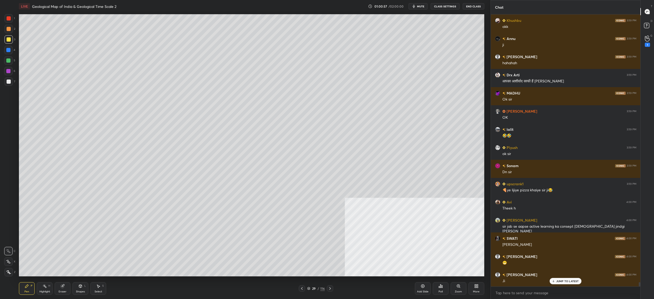
click at [442, 286] on icon at bounding box center [442, 286] width 1 height 2
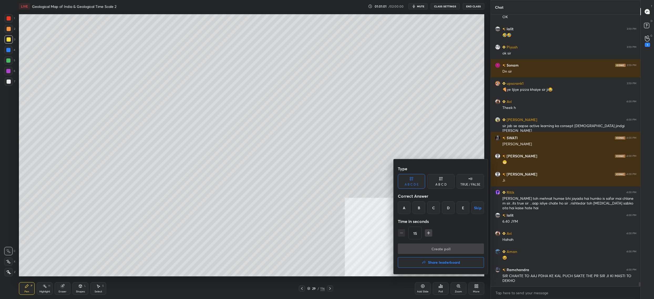
click at [432, 210] on div "C" at bounding box center [433, 207] width 13 height 13
click at [442, 246] on button "Create poll" at bounding box center [441, 248] width 86 height 11
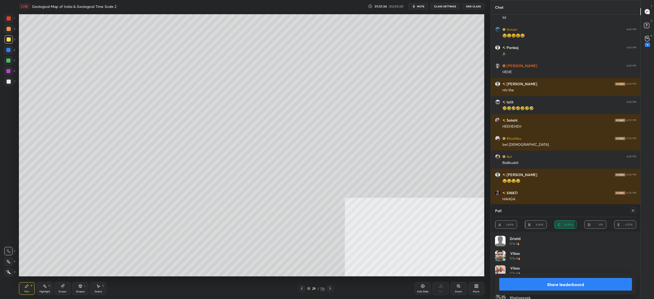
click at [632, 211] on icon at bounding box center [633, 210] width 3 height 3
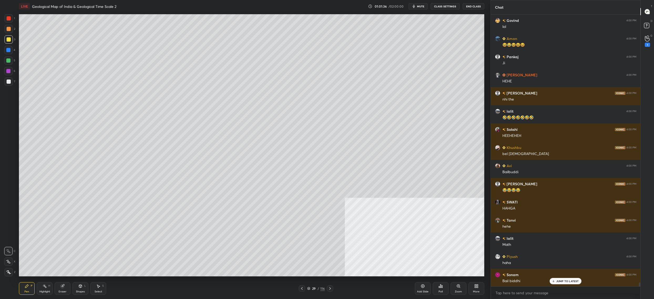
click at [436, 285] on div "Poll" at bounding box center [441, 288] width 16 height 13
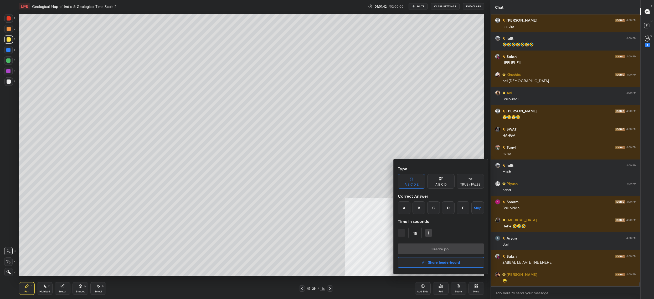
click at [439, 212] on div "C" at bounding box center [433, 207] width 13 height 13
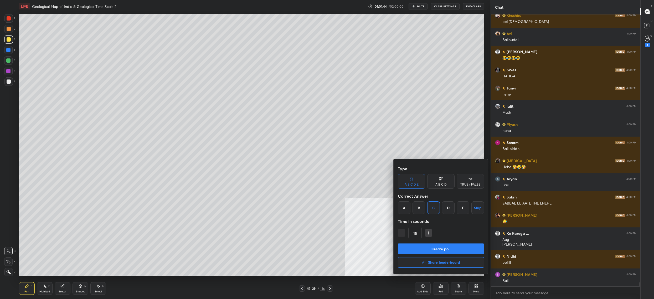
click at [445, 245] on button "Create poll" at bounding box center [441, 248] width 86 height 11
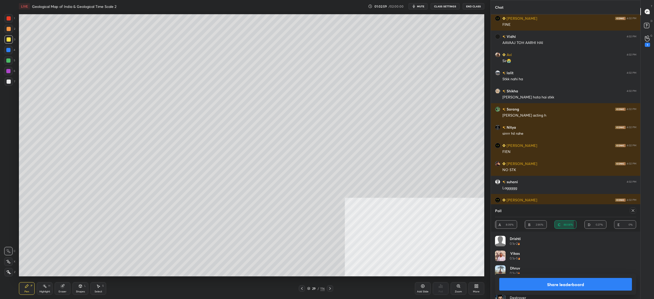
type textarea "x"
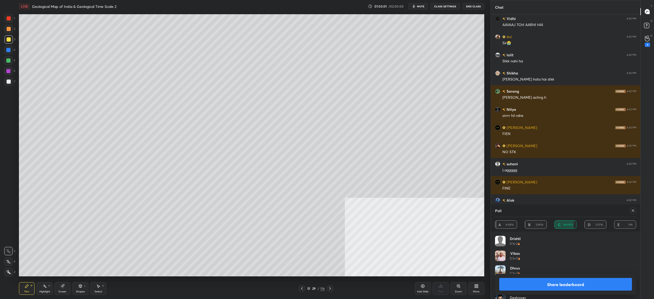
scroll to position [21143, 0]
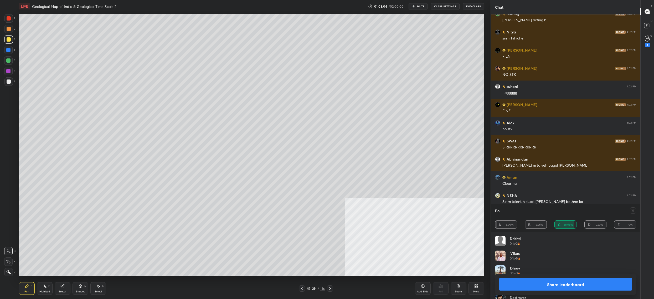
click at [630, 209] on div at bounding box center [633, 210] width 6 height 6
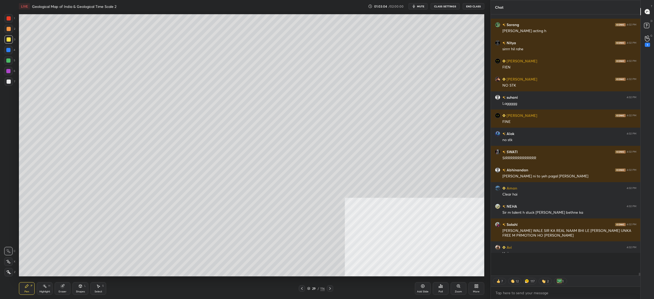
scroll to position [281, 148]
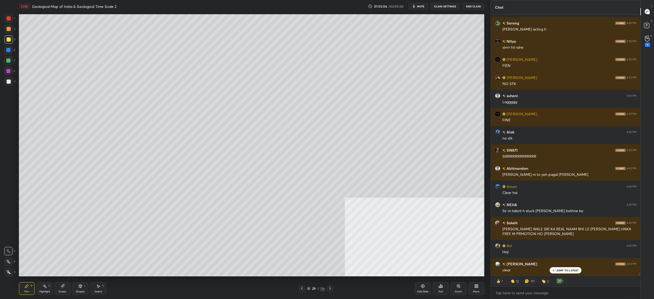
click at [445, 292] on div "Poll" at bounding box center [441, 288] width 16 height 13
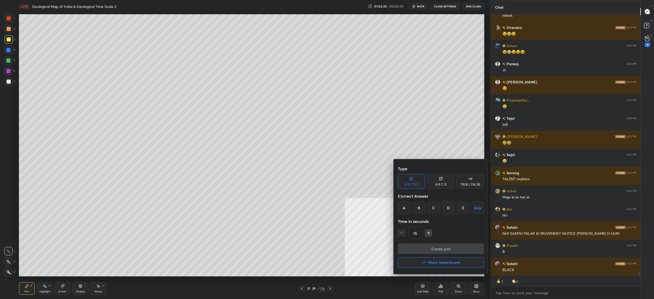
click at [419, 210] on div "B" at bounding box center [419, 207] width 13 height 13
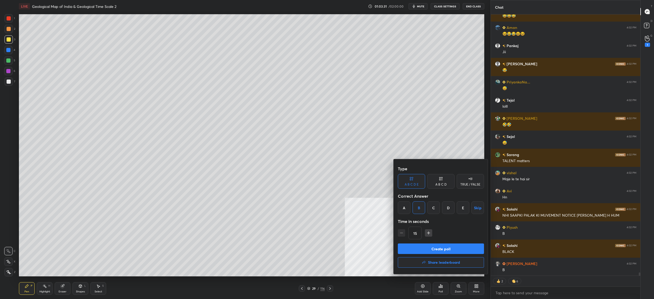
click at [424, 242] on div "Type A B C D E A B C D TRUE / FALSE Correct Answer A B C D E Skip Time in secon…" at bounding box center [441, 203] width 86 height 80
drag, startPoint x: 425, startPoint y: 247, endPoint x: 448, endPoint y: 234, distance: 26.3
click at [425, 247] on button "Create poll" at bounding box center [441, 248] width 86 height 11
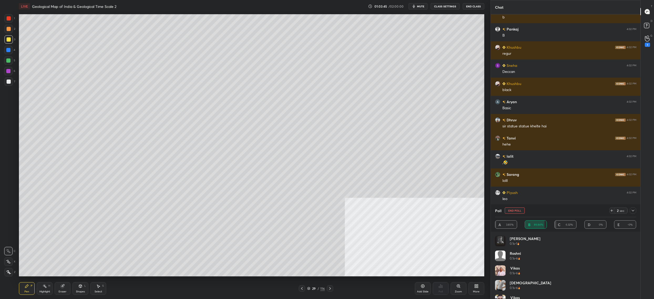
click at [519, 214] on div "Poll End Poll 2 sec" at bounding box center [565, 210] width 141 height 13
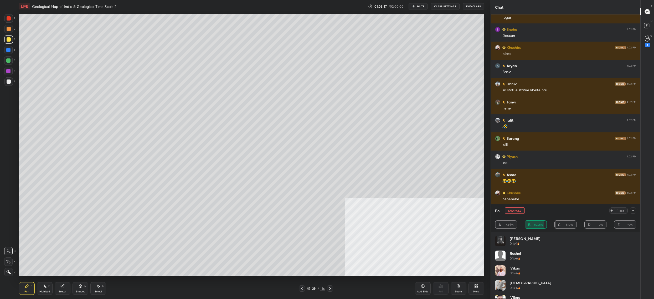
drag, startPoint x: 515, startPoint y: 210, endPoint x: 489, endPoint y: 203, distance: 27.1
click at [515, 210] on button "End Poll" at bounding box center [515, 210] width 20 height 6
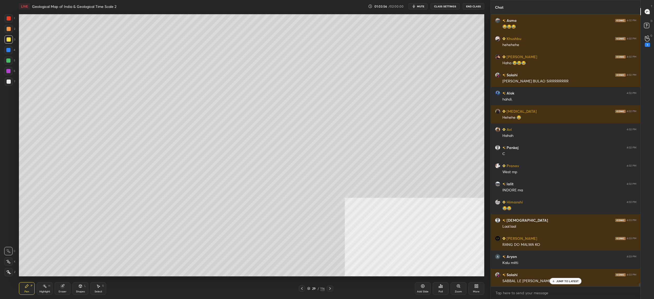
click at [441, 288] on icon at bounding box center [441, 286] width 4 height 4
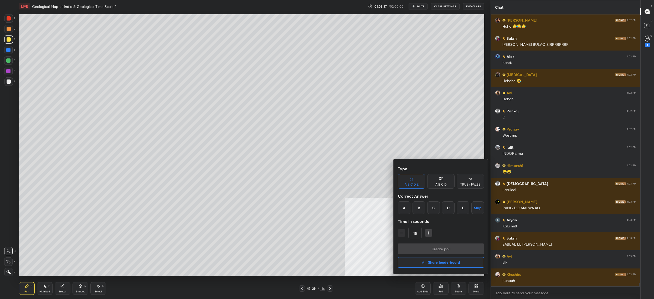
click at [282, 141] on div at bounding box center [327, 149] width 654 height 299
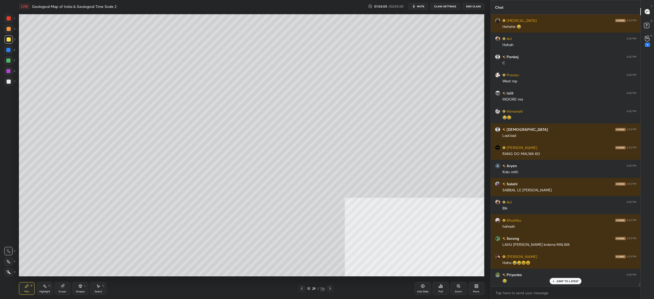
click at [440, 288] on div "Poll" at bounding box center [441, 288] width 16 height 13
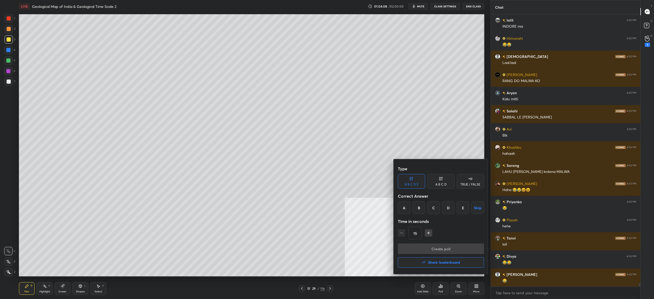
click at [419, 205] on div "B" at bounding box center [419, 207] width 13 height 13
click at [437, 253] on div "Create poll Share leaderboard" at bounding box center [441, 256] width 86 height 26
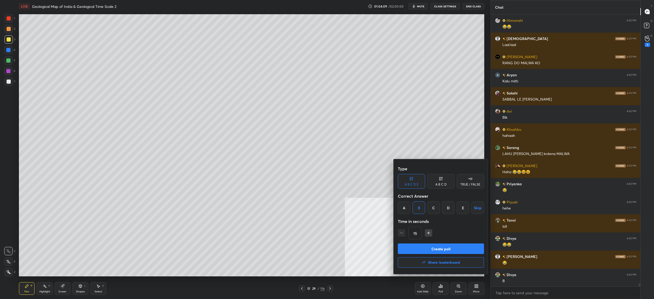
click at [440, 248] on button "Create poll" at bounding box center [441, 248] width 86 height 11
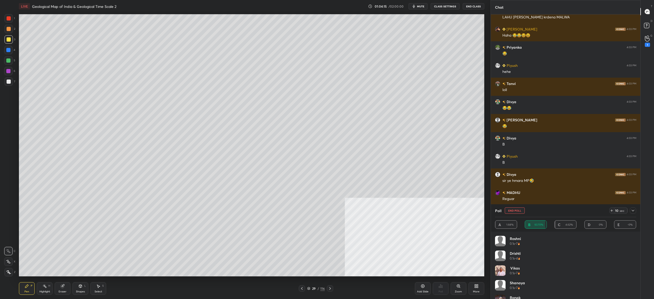
click at [519, 209] on button "End Poll" at bounding box center [515, 210] width 20 height 6
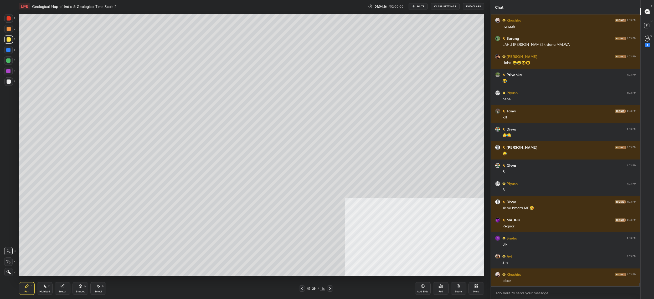
click at [435, 285] on div "Poll" at bounding box center [441, 288] width 16 height 13
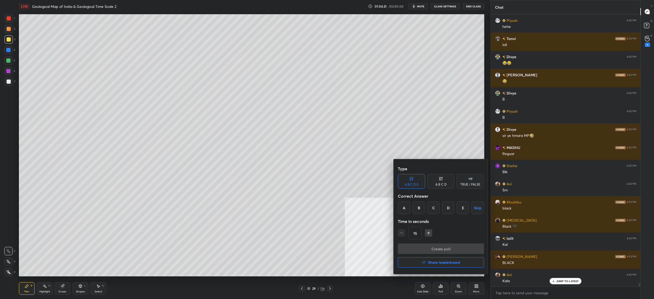
click at [422, 209] on div "B" at bounding box center [419, 207] width 13 height 13
click at [429, 248] on button "Create poll" at bounding box center [441, 248] width 86 height 11
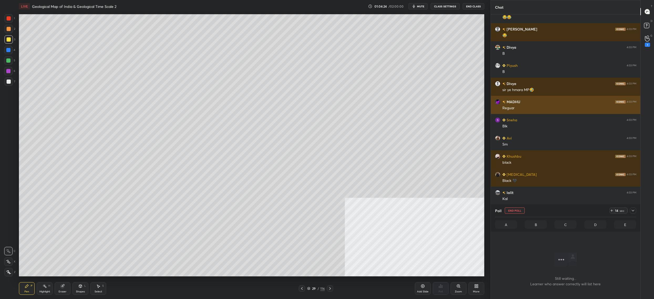
click at [575, 108] on div "Reguar" at bounding box center [570, 107] width 134 height 5
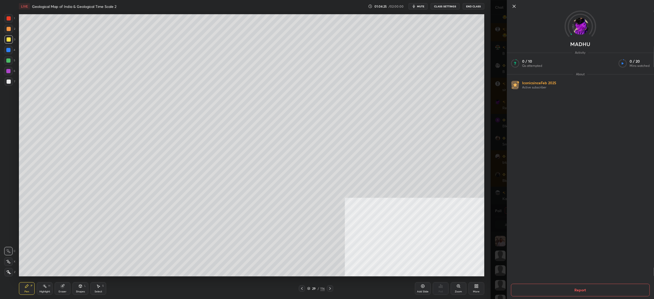
click at [495, 125] on div "MADHU Activity 0 / 10 Qs attempted 0 / 20 Mins watched About Iconic since Feb 2…" at bounding box center [572, 149] width 163 height 299
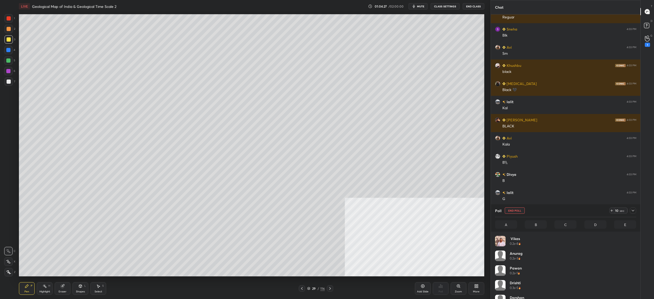
click at [501, 245] on img "grid" at bounding box center [500, 240] width 11 height 11
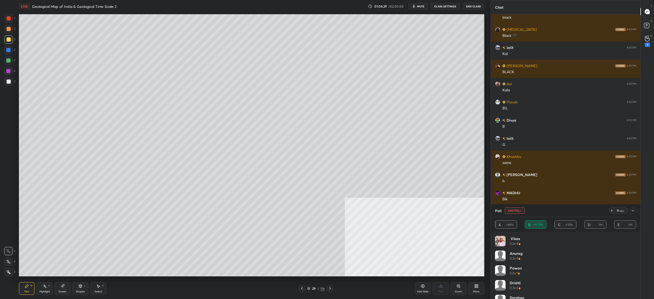
click at [520, 206] on div "Poll End Poll 9 sec" at bounding box center [565, 210] width 141 height 13
click at [518, 210] on button "End Poll" at bounding box center [515, 210] width 20 height 6
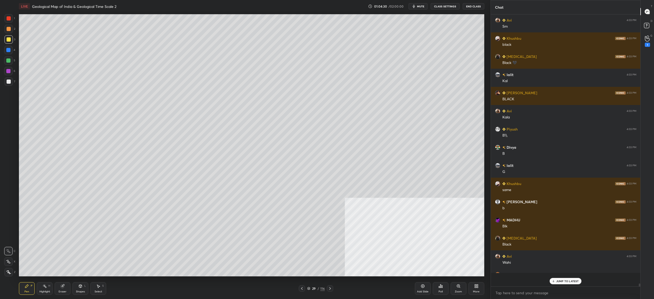
click at [442, 288] on div "Poll" at bounding box center [441, 288] width 16 height 13
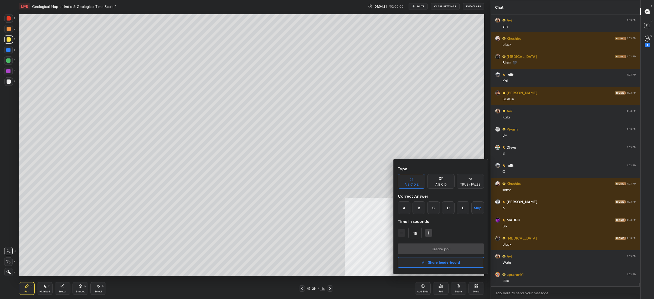
click at [408, 209] on div "A" at bounding box center [404, 207] width 13 height 13
click at [439, 250] on button "Create poll" at bounding box center [441, 248] width 86 height 11
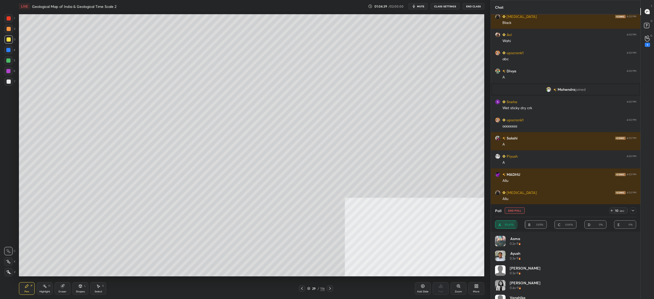
click at [513, 211] on button "End Poll" at bounding box center [515, 210] width 20 height 6
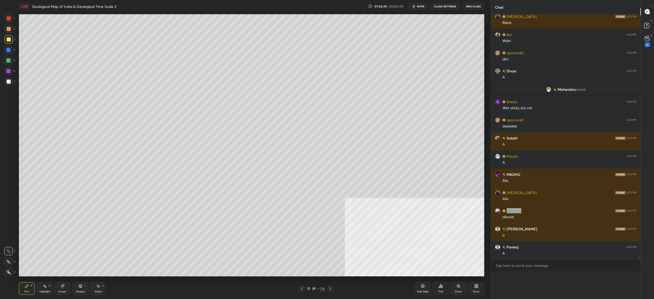
click at [513, 211] on h6 "Khushbu" at bounding box center [514, 211] width 16 height 6
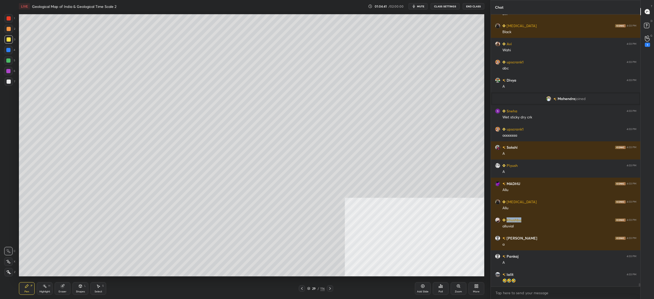
click at [438, 286] on div "Poll" at bounding box center [441, 288] width 16 height 13
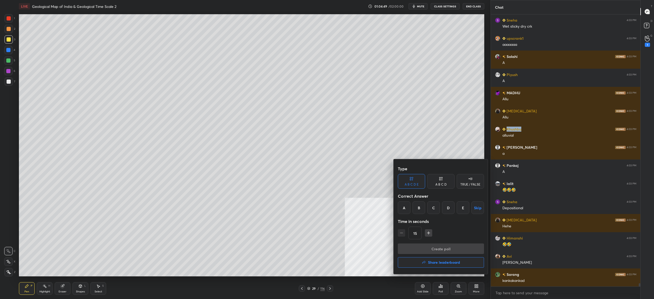
click at [432, 210] on div "C" at bounding box center [433, 207] width 13 height 13
click at [433, 247] on button "Create poll" at bounding box center [441, 248] width 86 height 11
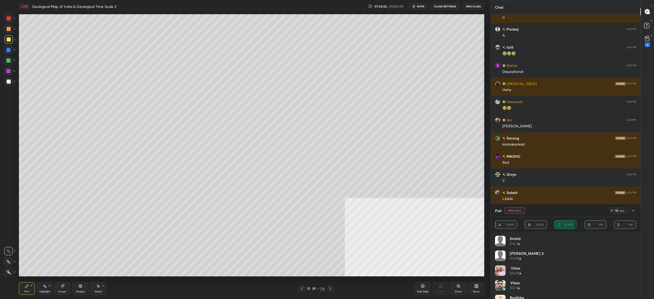
drag, startPoint x: 518, startPoint y: 209, endPoint x: 520, endPoint y: 207, distance: 3.3
click at [519, 209] on button "End Poll" at bounding box center [515, 210] width 20 height 6
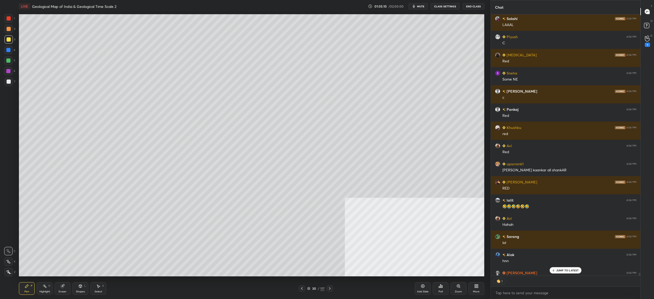
drag, startPoint x: 314, startPoint y: 289, endPoint x: 309, endPoint y: 276, distance: 13.5
click at [313, 289] on div "30" at bounding box center [313, 287] width 5 height 3
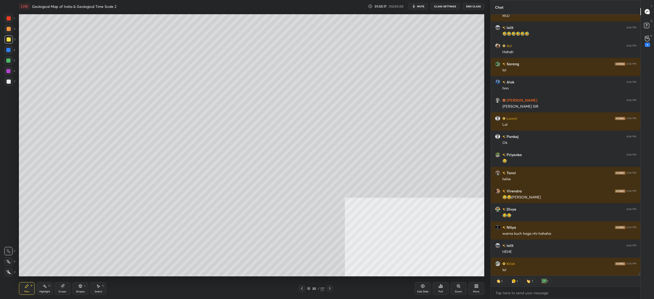
click at [310, 288] on icon at bounding box center [308, 287] width 3 height 3
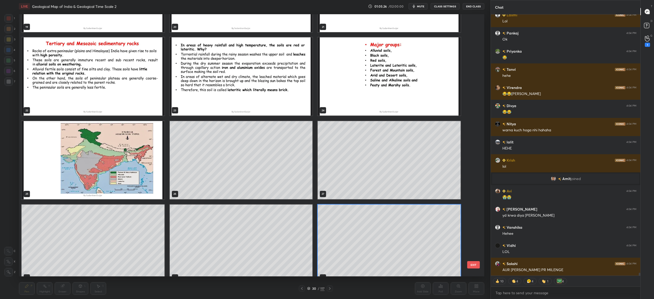
click at [384, 203] on div "30" at bounding box center [389, 243] width 148 height 83
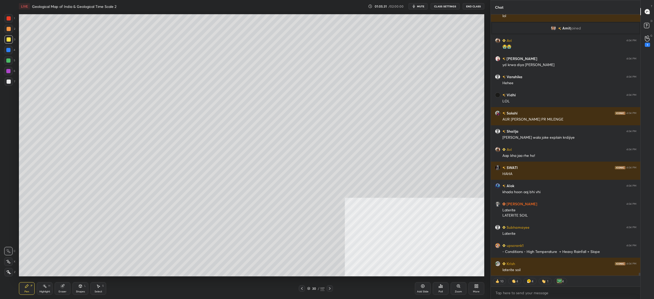
drag, startPoint x: 5, startPoint y: 22, endPoint x: 5, endPoint y: 18, distance: 3.4
click at [5, 22] on div at bounding box center [8, 18] width 8 height 8
click at [9, 21] on div at bounding box center [8, 18] width 8 height 8
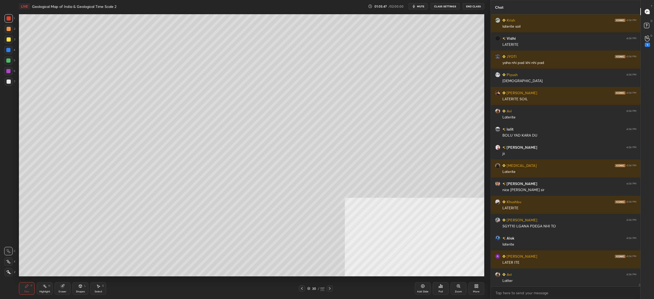
click at [10, 48] on div at bounding box center [8, 50] width 8 height 8
drag, startPoint x: 9, startPoint y: 50, endPoint x: 8, endPoint y: 54, distance: 4.5
click at [8, 54] on div at bounding box center [8, 50] width 8 height 8
click at [6, 260] on icon at bounding box center [8, 261] width 5 height 4
click at [8, 267] on div "Z" at bounding box center [9, 270] width 11 height 11
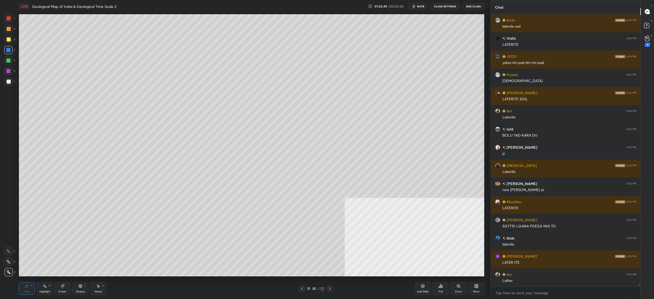
drag, startPoint x: 8, startPoint y: 267, endPoint x: 6, endPoint y: 240, distance: 26.9
click at [8, 267] on div "Z" at bounding box center [9, 270] width 11 height 11
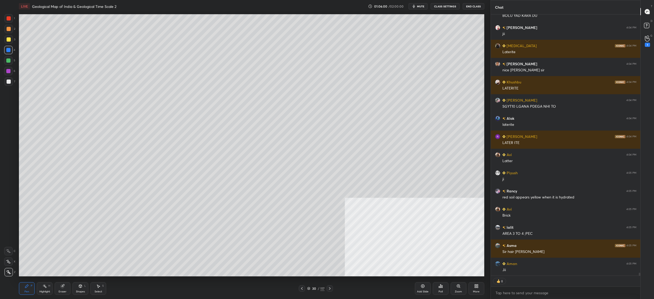
click at [419, 14] on div "Setting up your live class Poll for secs No correct answer Start poll" at bounding box center [252, 145] width 470 height 265
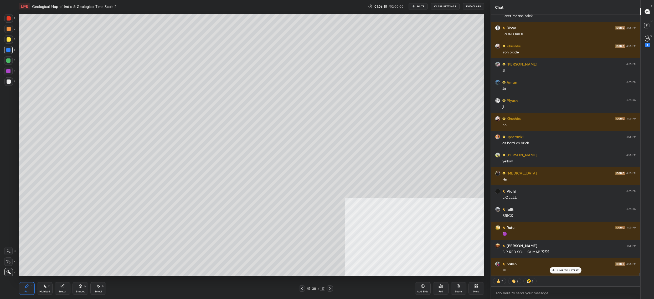
click at [7, 42] on div "3" at bounding box center [9, 40] width 11 height 11
click at [9, 39] on div at bounding box center [9, 39] width 4 height 4
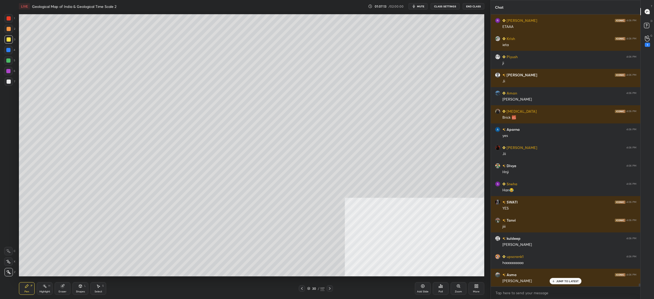
click at [13, 30] on div "2" at bounding box center [9, 29] width 11 height 8
click at [9, 33] on div "2" at bounding box center [9, 30] width 11 height 11
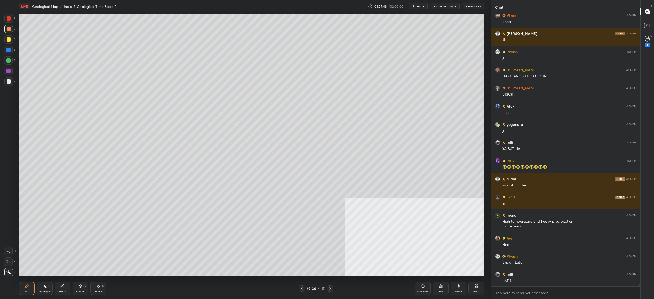
click at [3, 36] on div "1 2 3 4 5 6 7 C X Z C X Z E E Erase all H H" at bounding box center [8, 145] width 17 height 262
click at [4, 40] on div "1 2 3 4 5 6 7" at bounding box center [9, 51] width 11 height 74
click at [9, 38] on div at bounding box center [9, 39] width 4 height 4
click at [12, 36] on div at bounding box center [8, 39] width 8 height 8
click at [13, 16] on div "1" at bounding box center [9, 18] width 11 height 8
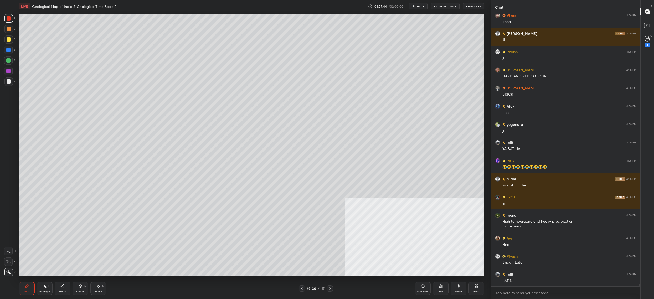
click at [7, 19] on div at bounding box center [9, 18] width 4 height 4
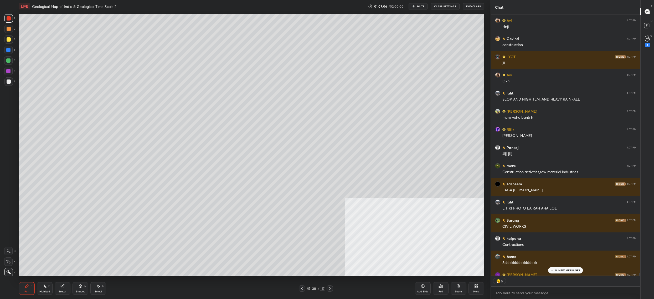
scroll to position [2, 2]
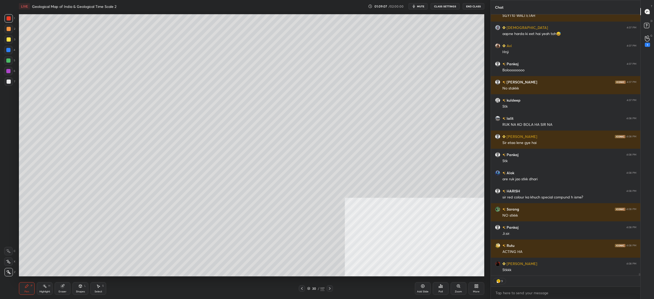
click at [481, 287] on div "More" at bounding box center [477, 288] width 16 height 13
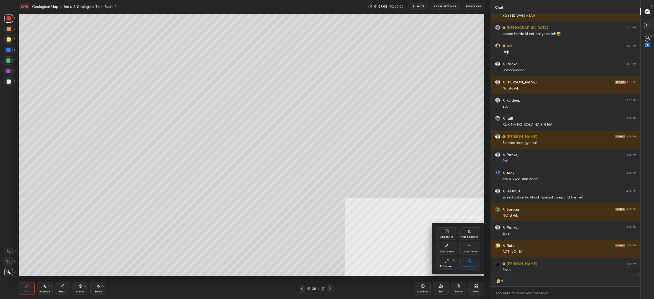
click at [446, 234] on div "Upload File" at bounding box center [446, 233] width 21 height 13
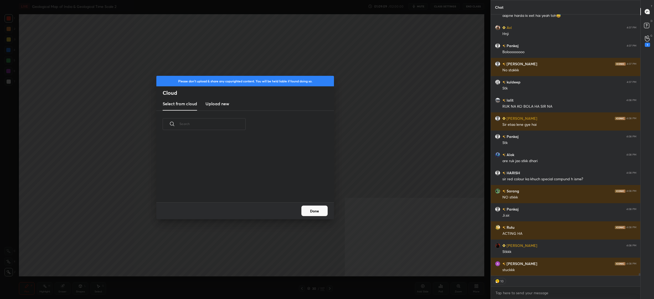
scroll to position [65, 168]
drag, startPoint x: 235, startPoint y: 107, endPoint x: 231, endPoint y: 107, distance: 3.7
click at [235, 107] on div "Select from cloud Upload new" at bounding box center [245, 103] width 178 height 13
click at [227, 106] on h3 "Upload new" at bounding box center [218, 103] width 24 height 6
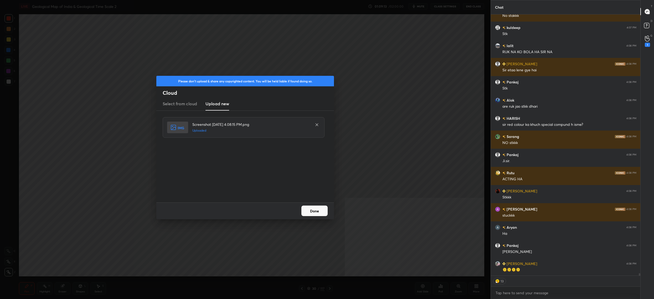
scroll to position [28607, 0]
click at [316, 213] on button "Done" at bounding box center [314, 210] width 26 height 11
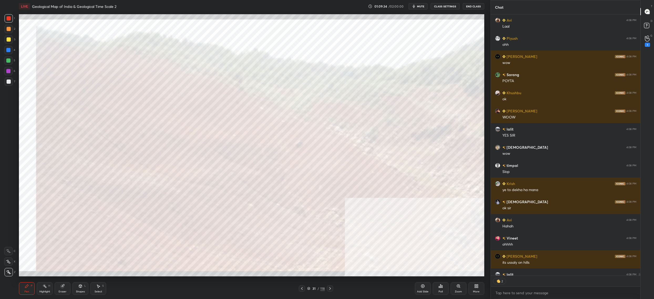
scroll to position [29060, 0]
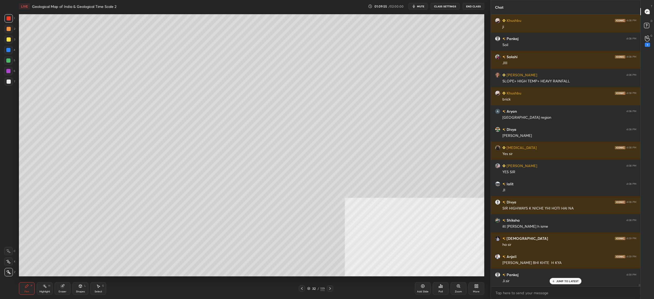
click at [9, 84] on div at bounding box center [8, 81] width 8 height 8
drag, startPoint x: 11, startPoint y: 83, endPoint x: 14, endPoint y: 81, distance: 3.8
click at [11, 83] on div at bounding box center [8, 81] width 8 height 8
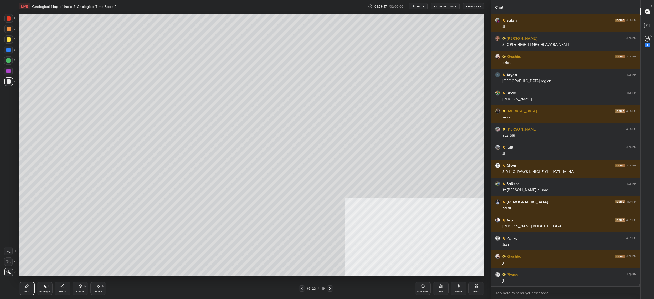
click at [9, 63] on div at bounding box center [8, 60] width 8 height 8
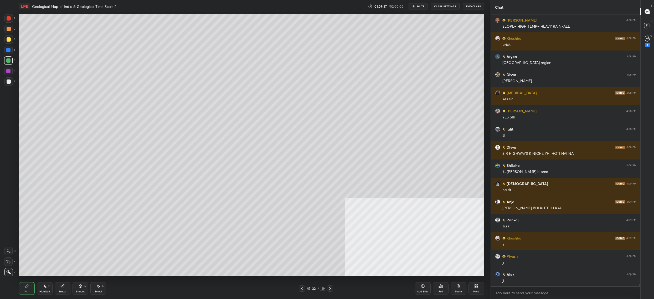
click at [9, 59] on div at bounding box center [8, 60] width 8 height 8
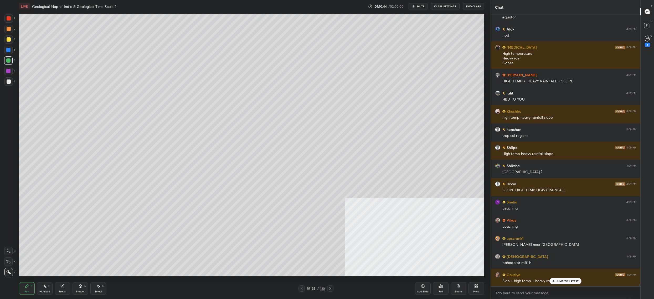
click at [6, 80] on div at bounding box center [8, 81] width 8 height 8
click at [6, 82] on div at bounding box center [8, 81] width 8 height 8
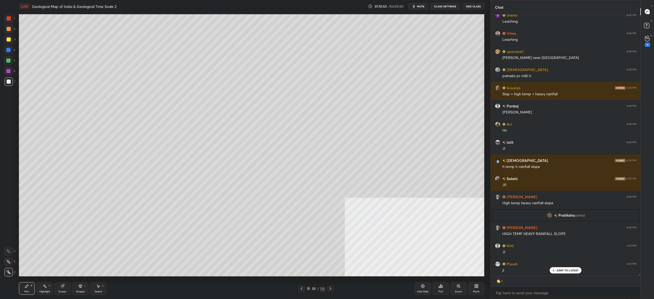
drag, startPoint x: 8, startPoint y: 36, endPoint x: 5, endPoint y: 41, distance: 6.2
click at [8, 37] on div "3" at bounding box center [9, 39] width 11 height 8
drag, startPoint x: 5, startPoint y: 41, endPoint x: 16, endPoint y: 37, distance: 11.8
click at [5, 41] on div at bounding box center [8, 39] width 8 height 8
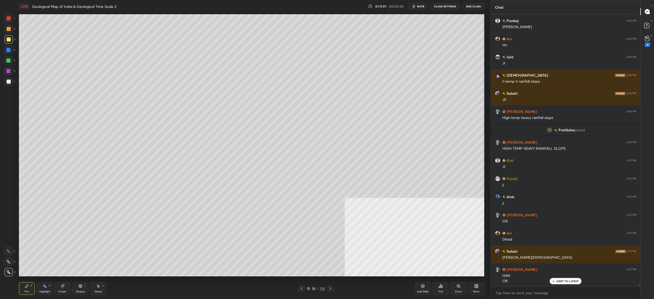
click at [3, 83] on div "1 2 3 4 5 6 7 C X Z C X Z E E Erase all H H" at bounding box center [8, 145] width 17 height 262
click at [6, 84] on div at bounding box center [8, 81] width 8 height 8
click at [10, 84] on div at bounding box center [8, 81] width 8 height 8
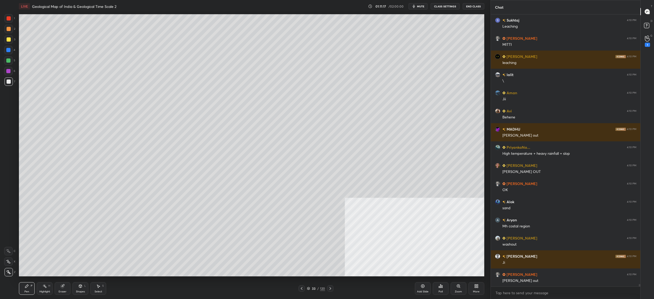
click at [10, 43] on div at bounding box center [8, 39] width 8 height 8
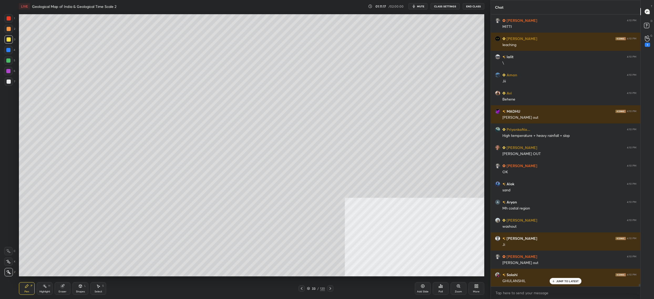
click at [7, 42] on div at bounding box center [8, 39] width 8 height 8
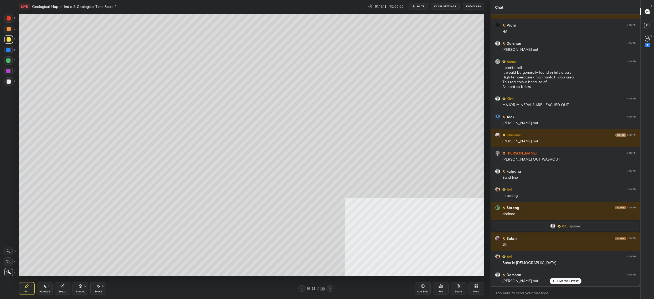
click at [8, 59] on div at bounding box center [8, 60] width 4 height 4
drag, startPoint x: 8, startPoint y: 62, endPoint x: 16, endPoint y: 63, distance: 8.2
click at [8, 62] on div at bounding box center [8, 60] width 4 height 4
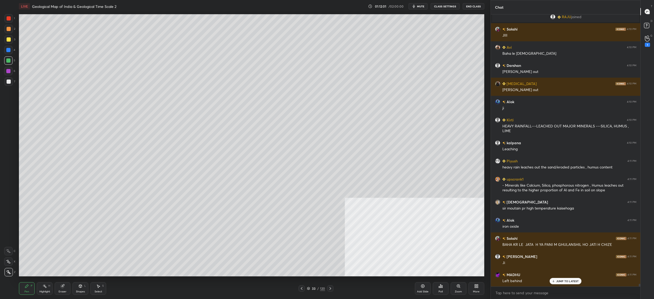
scroll to position [27508, 0]
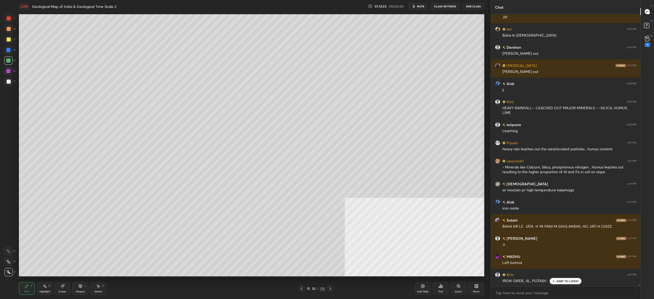
click at [8, 84] on div at bounding box center [8, 81] width 8 height 8
click at [17, 87] on div "1 2 3 4 5 6 7 C X Z C X Z E E Erase all H H LIVE Geological Map of India & Geol…" at bounding box center [243, 149] width 486 height 299
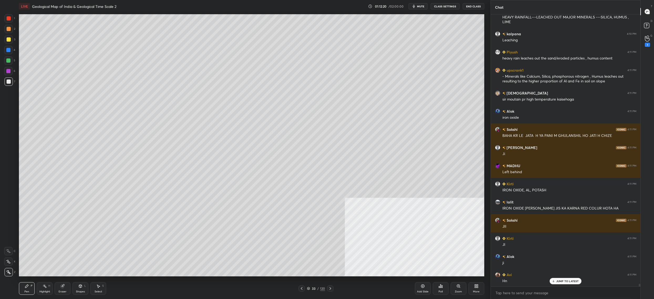
scroll to position [27617, 0]
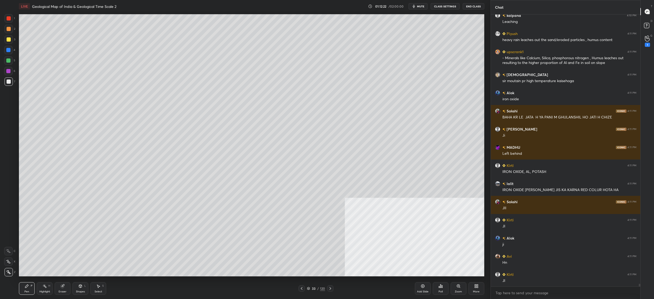
click at [312, 288] on div "33" at bounding box center [313, 287] width 5 height 3
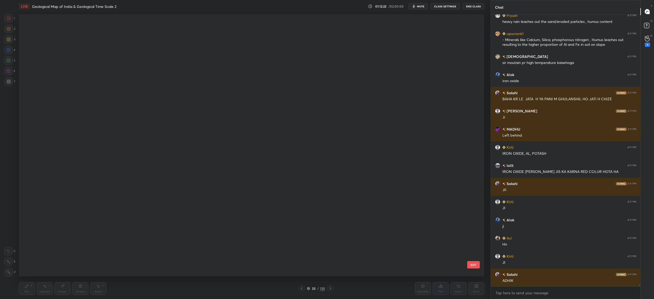
scroll to position [260, 463]
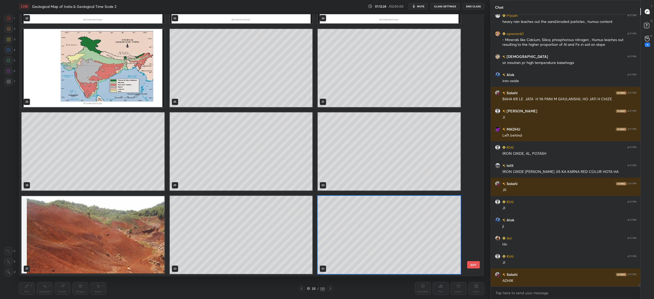
click at [137, 233] on img "grid" at bounding box center [93, 235] width 143 height 78
click at [137, 232] on img "grid" at bounding box center [93, 235] width 143 height 78
click at [137, 231] on img "grid" at bounding box center [93, 235] width 143 height 78
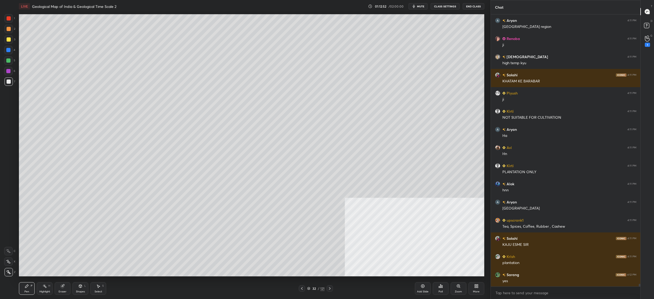
scroll to position [28161, 0]
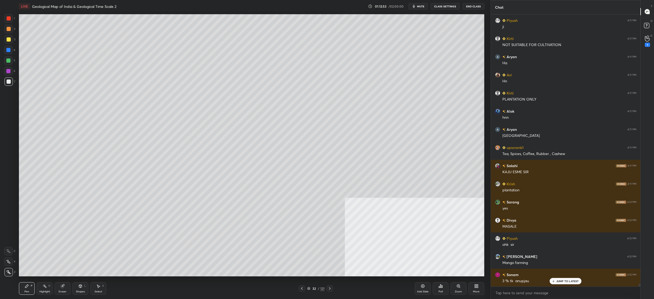
click at [6, 49] on div at bounding box center [8, 50] width 8 height 8
drag, startPoint x: 7, startPoint y: 50, endPoint x: 18, endPoint y: 47, distance: 10.7
click at [7, 50] on div at bounding box center [8, 50] width 4 height 4
click at [12, 261] on div at bounding box center [8, 261] width 8 height 8
drag, startPoint x: 10, startPoint y: 39, endPoint x: 8, endPoint y: 31, distance: 7.8
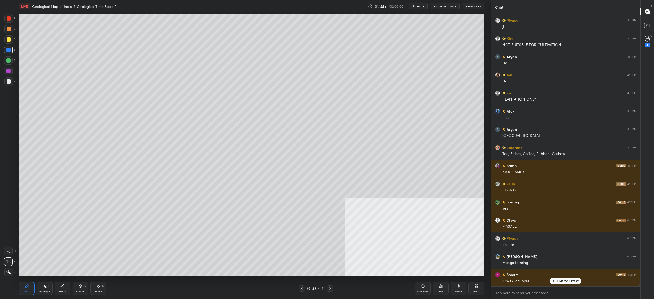
click at [10, 39] on div at bounding box center [9, 39] width 4 height 4
click at [8, 21] on div at bounding box center [8, 18] width 8 height 8
click at [10, 17] on div at bounding box center [9, 18] width 4 height 4
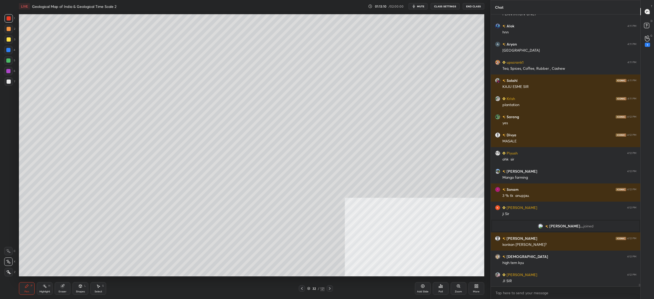
scroll to position [28031, 0]
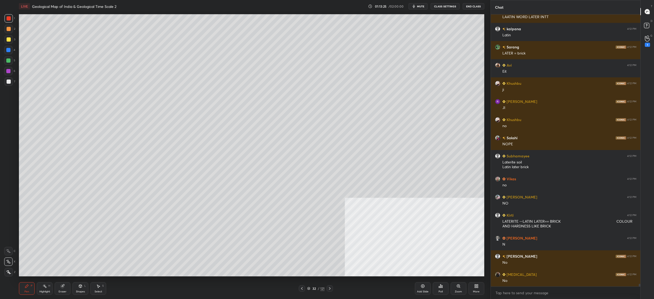
drag, startPoint x: 8, startPoint y: 80, endPoint x: 6, endPoint y: 84, distance: 4.2
click at [7, 83] on div at bounding box center [9, 81] width 4 height 4
click at [7, 84] on div at bounding box center [8, 81] width 8 height 8
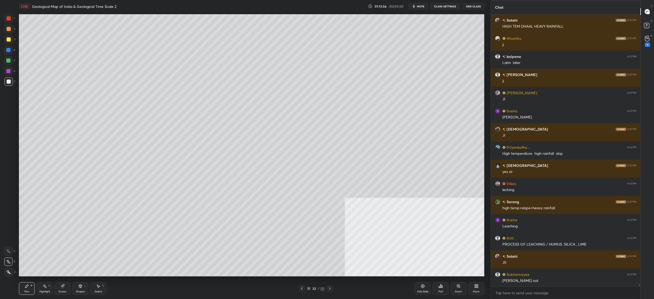
scroll to position [28913, 0]
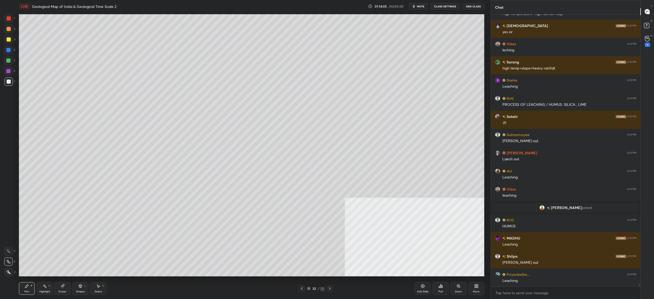
click at [64, 288] on div "Eraser" at bounding box center [63, 288] width 16 height 13
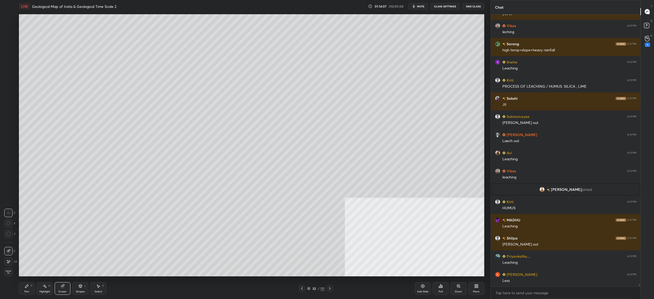
drag, startPoint x: 31, startPoint y: 289, endPoint x: 33, endPoint y: 285, distance: 4.0
click at [31, 289] on div "Pen P" at bounding box center [27, 288] width 16 height 13
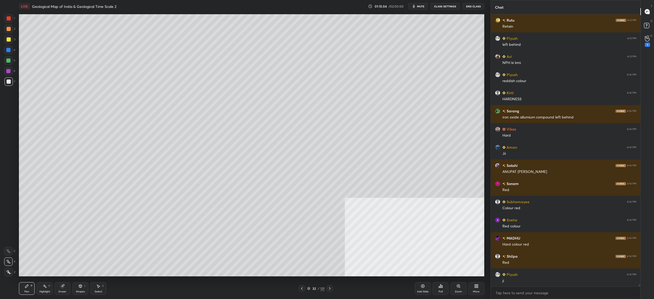
scroll to position [29521, 0]
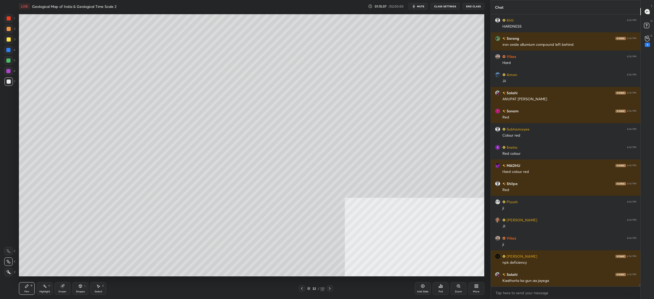
drag, startPoint x: 13, startPoint y: 39, endPoint x: 9, endPoint y: 42, distance: 5.0
click at [13, 39] on div "3" at bounding box center [9, 39] width 11 height 8
click at [9, 42] on div at bounding box center [8, 39] width 8 height 8
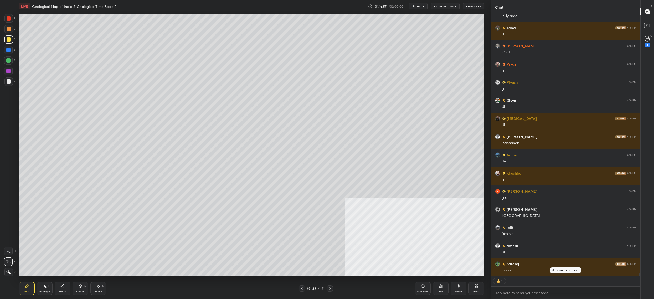
click at [47, 278] on div "LIVE Geological Map of India & Geological Time Scale 2 01:16:57 / 02:00:00 mute…" at bounding box center [252, 149] width 470 height 299
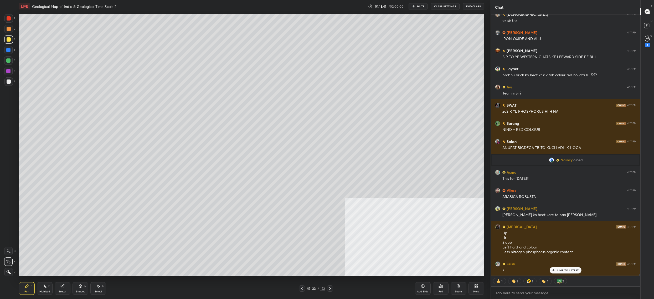
click at [313, 288] on div "33" at bounding box center [313, 287] width 5 height 3
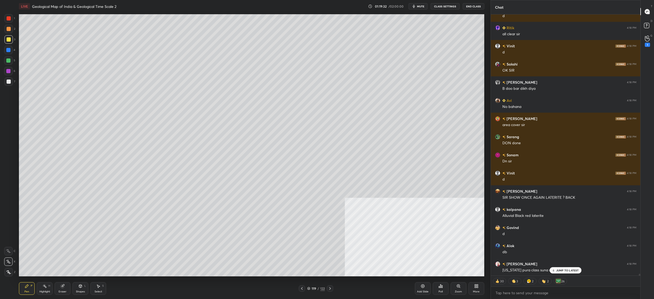
click at [310, 288] on icon at bounding box center [308, 287] width 3 height 3
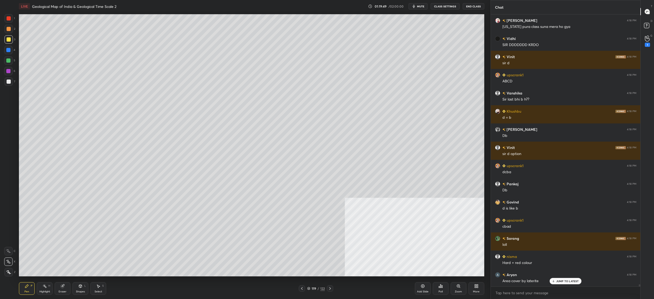
click at [441, 289] on div "Poll" at bounding box center [441, 288] width 16 height 13
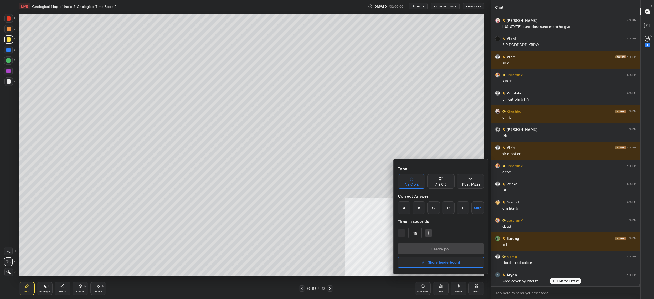
click at [407, 205] on div "A" at bounding box center [404, 207] width 13 height 13
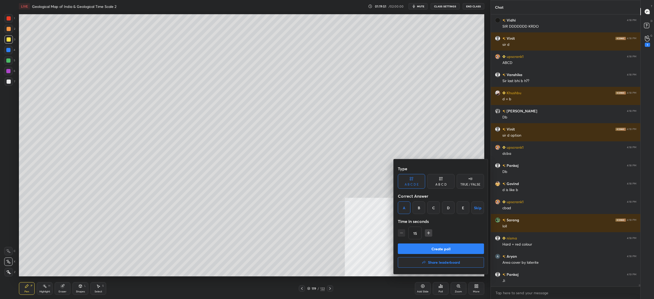
click at [445, 183] on div "A B C D" at bounding box center [441, 184] width 11 height 3
click at [412, 208] on div "A" at bounding box center [406, 207] width 16 height 13
click at [421, 248] on button "Create poll" at bounding box center [441, 248] width 86 height 11
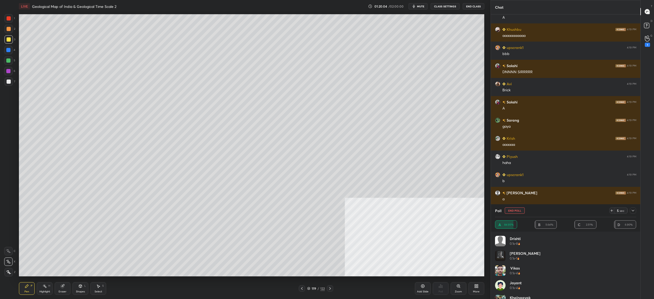
click at [511, 211] on button "End Poll" at bounding box center [515, 210] width 20 height 6
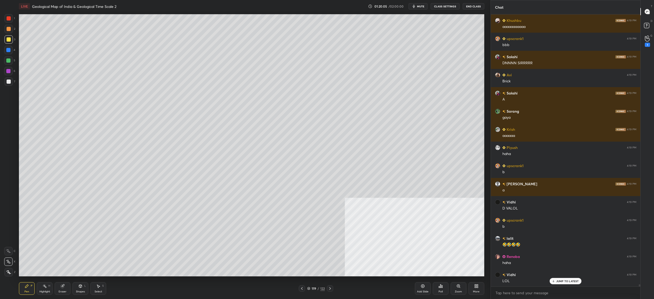
click at [438, 290] on div "Poll" at bounding box center [441, 288] width 16 height 13
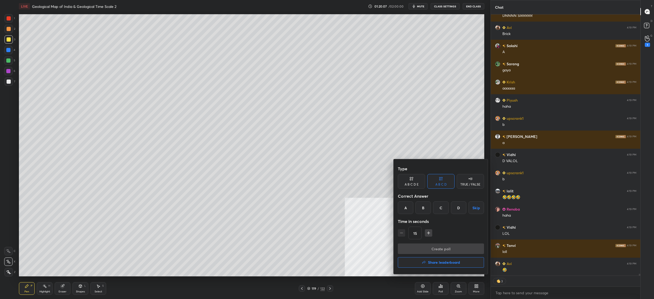
click at [462, 205] on div "D" at bounding box center [459, 207] width 16 height 13
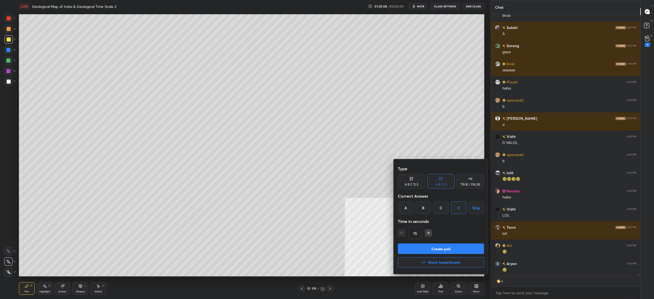
click at [451, 248] on button "Create poll" at bounding box center [441, 248] width 86 height 11
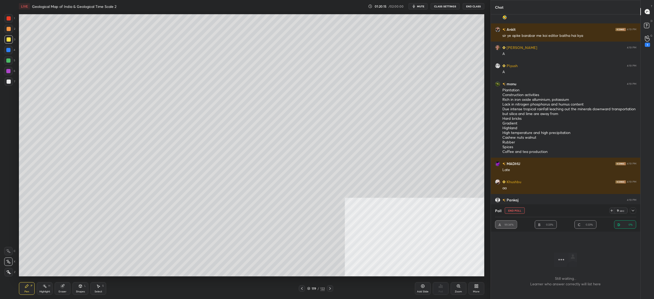
click at [518, 211] on button "End Poll" at bounding box center [515, 210] width 20 height 6
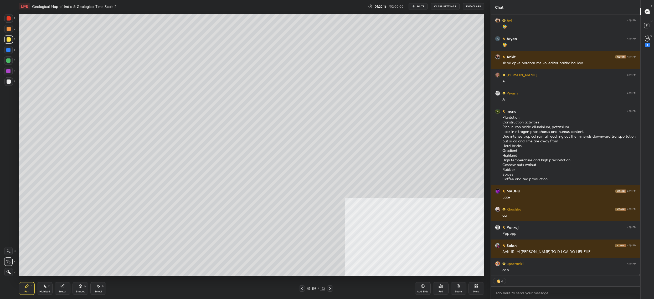
click at [444, 287] on div "Poll" at bounding box center [441, 288] width 16 height 13
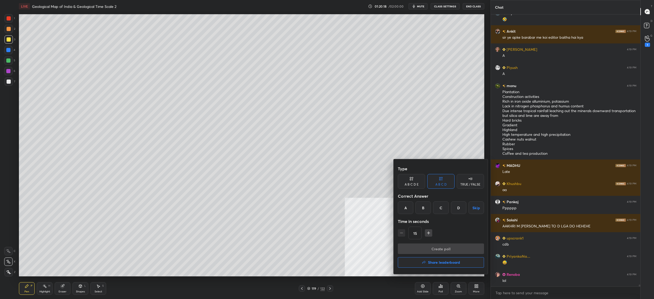
click at [404, 210] on div "A" at bounding box center [406, 207] width 16 height 13
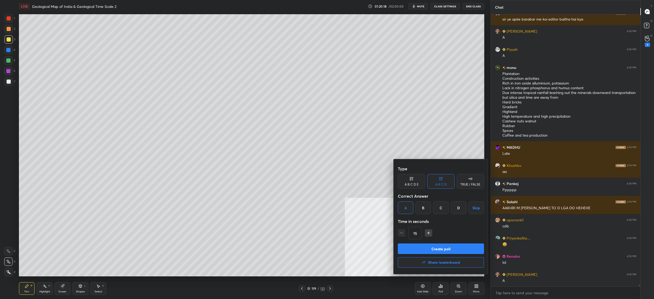
click at [417, 246] on button "Create poll" at bounding box center [441, 248] width 86 height 11
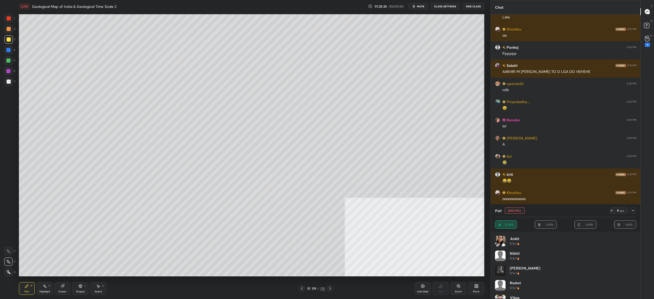
click at [515, 209] on button "End Poll" at bounding box center [515, 210] width 20 height 6
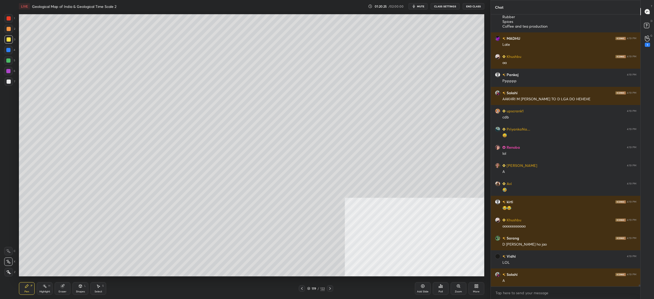
click at [438, 289] on div "Poll" at bounding box center [441, 288] width 16 height 13
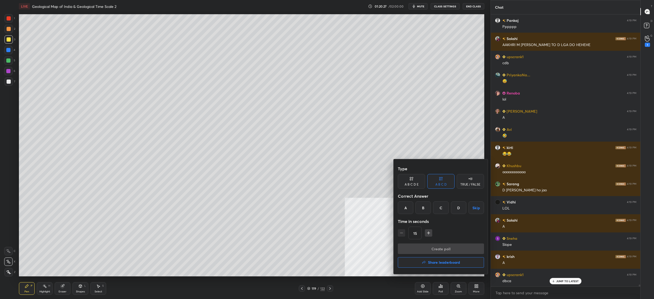
click at [437, 211] on div "C" at bounding box center [441, 207] width 16 height 13
click at [447, 248] on button "Create poll" at bounding box center [441, 248] width 86 height 11
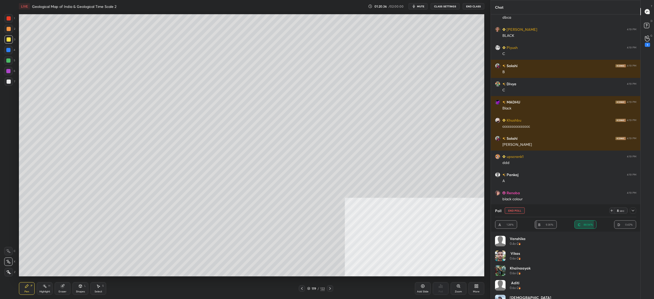
click at [515, 209] on button "End Poll" at bounding box center [515, 210] width 20 height 6
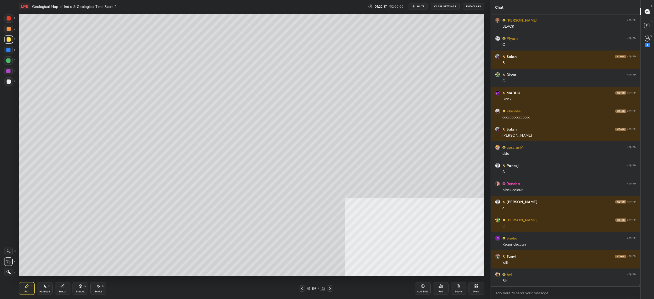
click at [442, 293] on div "Poll" at bounding box center [441, 291] width 4 height 3
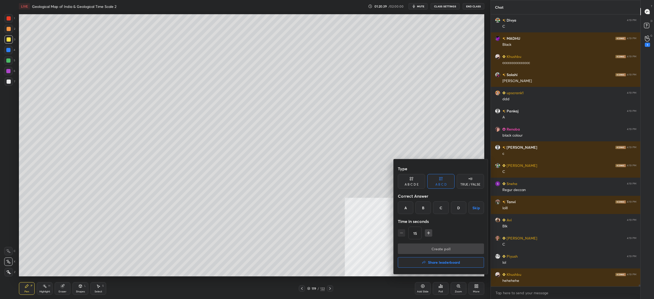
drag, startPoint x: 439, startPoint y: 208, endPoint x: 436, endPoint y: 229, distance: 21.7
click at [439, 208] on div "C" at bounding box center [441, 207] width 16 height 13
click at [437, 245] on button "Create poll" at bounding box center [441, 248] width 86 height 11
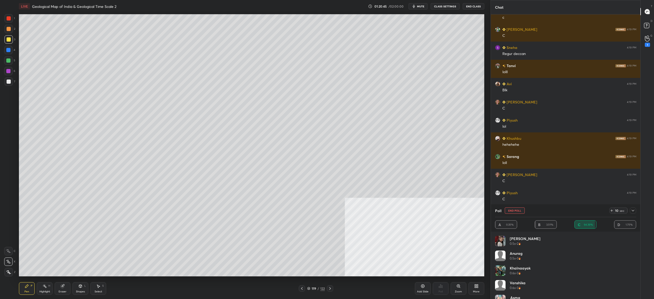
click at [513, 209] on button "End Poll" at bounding box center [515, 210] width 20 height 6
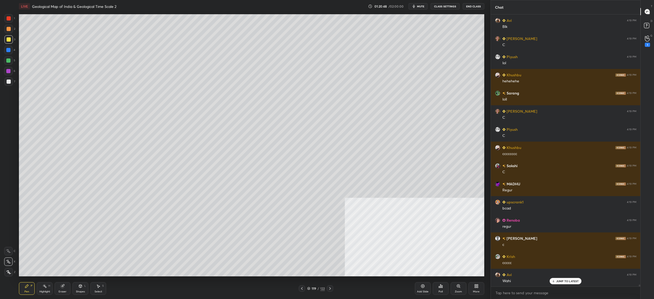
click at [436, 289] on div "Poll" at bounding box center [441, 288] width 16 height 13
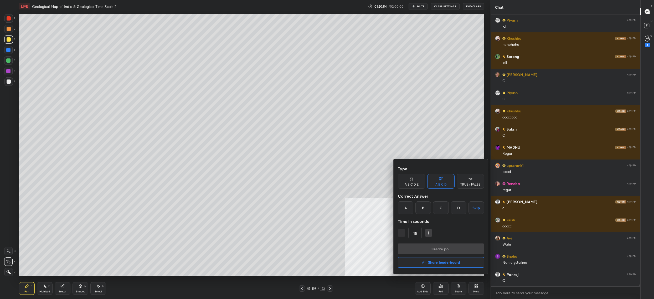
click at [426, 206] on div "B" at bounding box center [424, 207] width 16 height 13
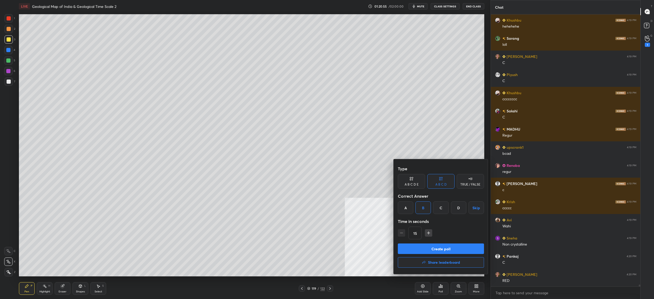
click at [436, 250] on button "Create poll" at bounding box center [441, 248] width 86 height 11
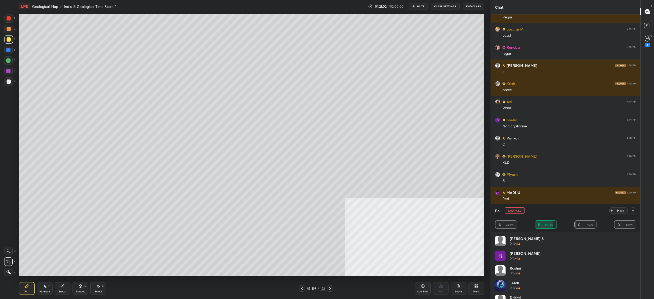
click at [520, 211] on button "End Poll" at bounding box center [515, 210] width 20 height 6
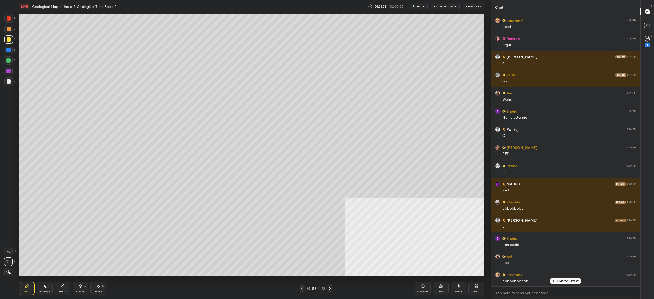
click at [444, 291] on div "Poll" at bounding box center [441, 288] width 16 height 13
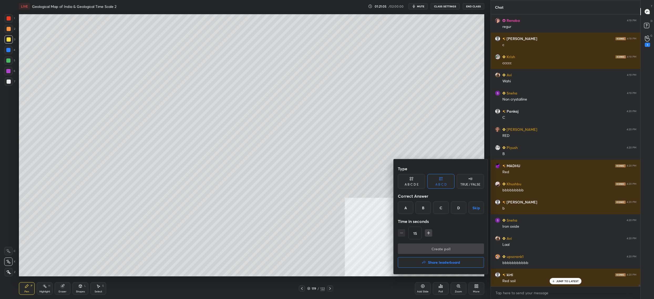
click at [420, 208] on div "B" at bounding box center [424, 207] width 16 height 13
drag, startPoint x: 441, startPoint y: 204, endPoint x: 436, endPoint y: 209, distance: 7.3
click at [441, 204] on div "C" at bounding box center [441, 207] width 16 height 13
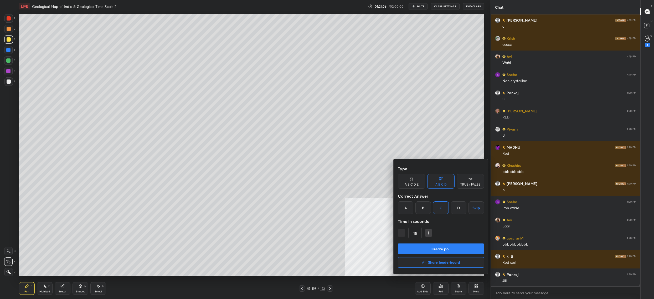
click at [434, 242] on div "Type A B C D E A B C D TRUE / FALSE Correct Answer A B C D Skip Time in seconds…" at bounding box center [441, 203] width 86 height 80
click at [434, 245] on button "Create poll" at bounding box center [441, 248] width 86 height 11
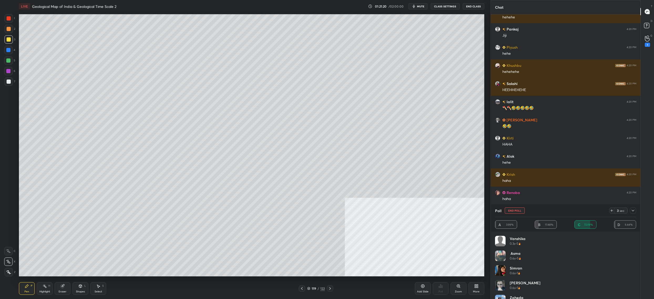
click at [519, 211] on button "End Poll" at bounding box center [515, 210] width 20 height 6
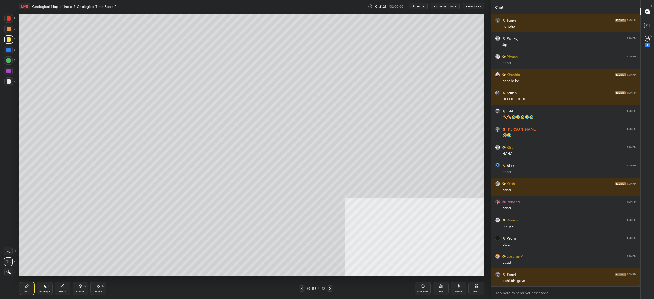
click at [437, 287] on div "Poll" at bounding box center [441, 288] width 16 height 13
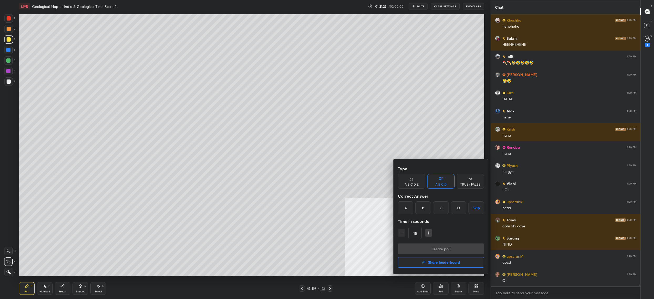
click at [438, 203] on div "C" at bounding box center [441, 207] width 16 height 13
click at [447, 244] on button "Create poll" at bounding box center [441, 248] width 86 height 11
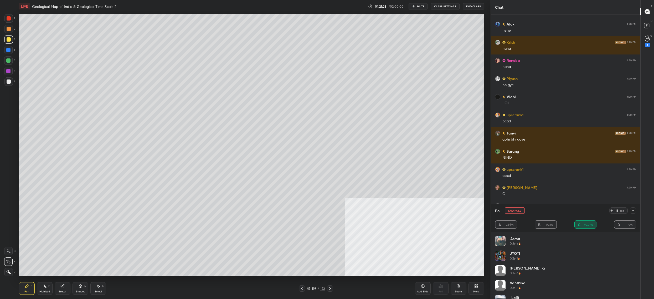
click at [511, 211] on button "End Poll" at bounding box center [515, 210] width 20 height 6
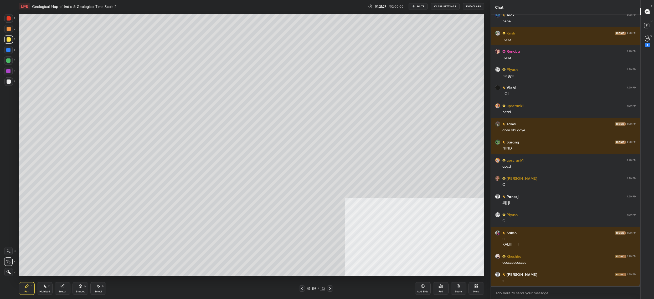
click at [445, 286] on div "Poll" at bounding box center [441, 288] width 16 height 13
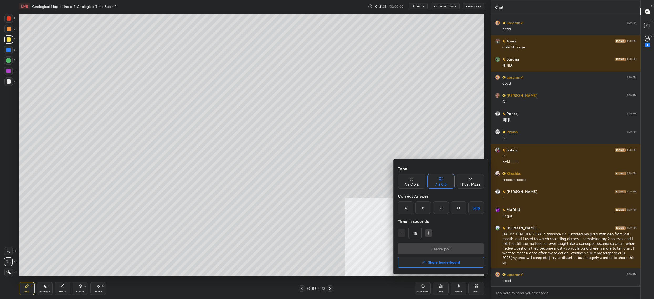
click at [422, 208] on div "B" at bounding box center [424, 207] width 16 height 13
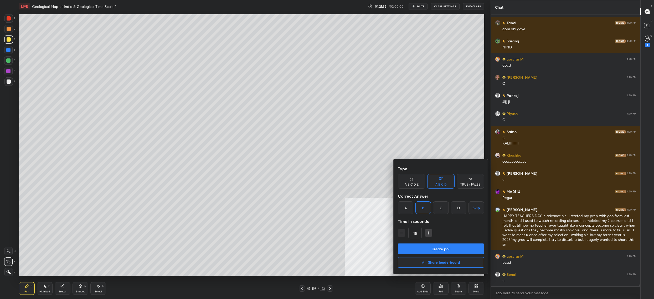
click at [439, 249] on button "Create poll" at bounding box center [441, 248] width 86 height 11
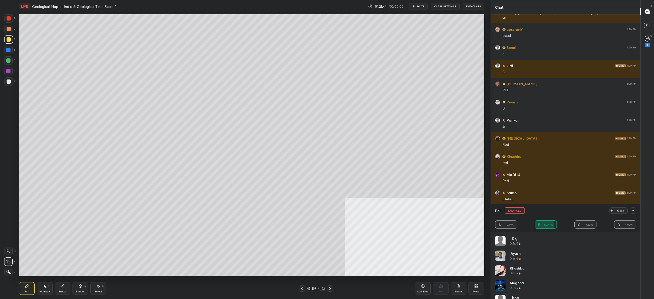
click at [521, 210] on button "End Poll" at bounding box center [515, 210] width 20 height 6
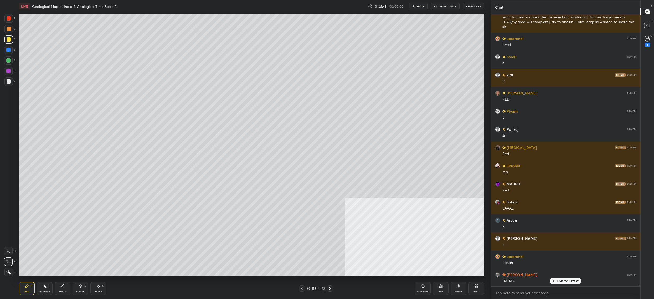
click at [436, 285] on div "Poll" at bounding box center [441, 288] width 16 height 13
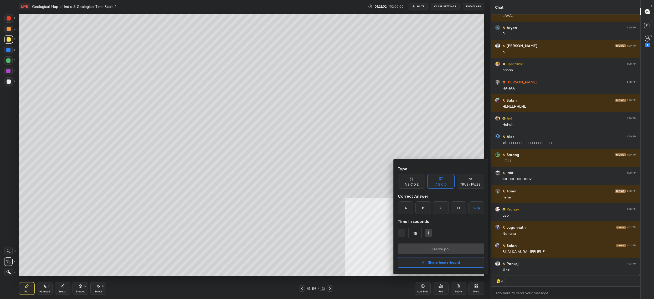
click at [400, 204] on div "A" at bounding box center [406, 207] width 16 height 13
click at [420, 245] on button "Create poll" at bounding box center [441, 248] width 86 height 11
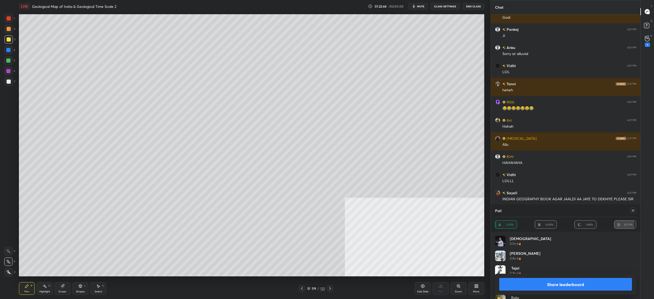
click at [630, 211] on div at bounding box center [632, 210] width 8 height 6
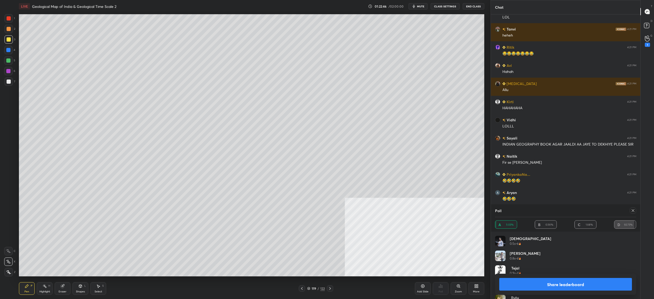
click at [633, 211] on icon at bounding box center [633, 210] width 4 height 4
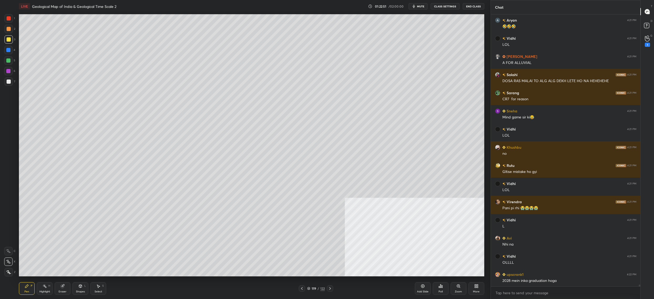
click at [437, 285] on div "Poll" at bounding box center [441, 288] width 16 height 13
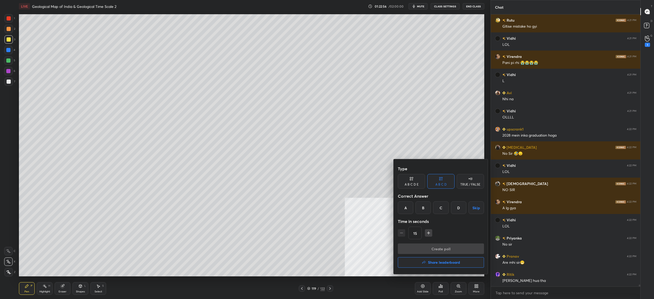
drag, startPoint x: 450, startPoint y: 211, endPoint x: 455, endPoint y: 209, distance: 5.6
click at [455, 210] on div "A B C D Skip" at bounding box center [441, 207] width 86 height 13
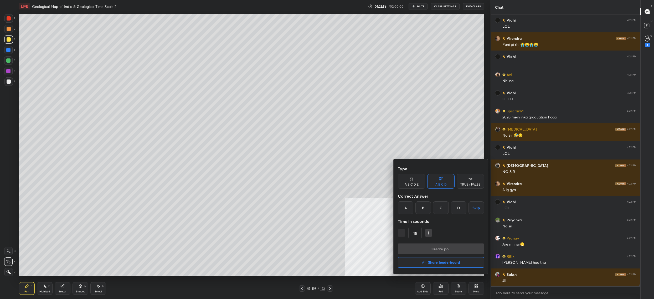
click at [455, 209] on div "D" at bounding box center [459, 207] width 16 height 13
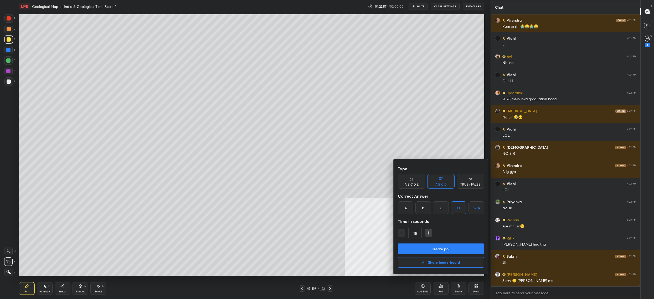
click at [450, 248] on button "Create poll" at bounding box center [441, 248] width 86 height 11
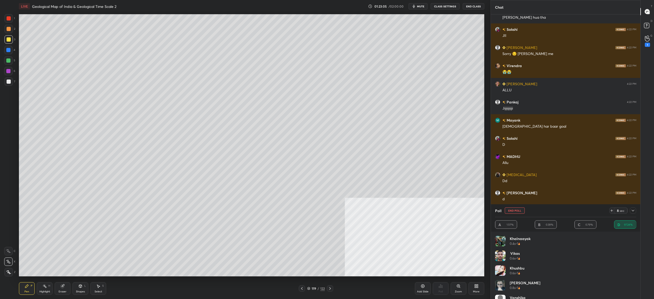
click at [518, 211] on button "End Poll" at bounding box center [515, 210] width 20 height 6
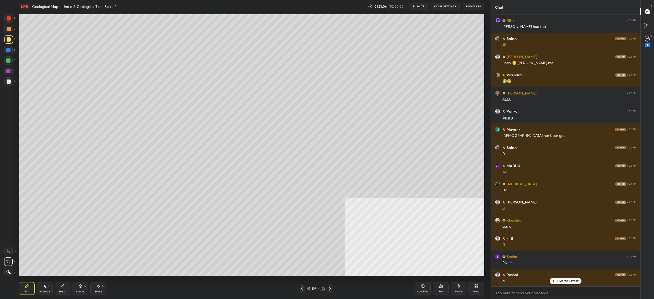
click at [442, 289] on div "Poll" at bounding box center [441, 288] width 16 height 13
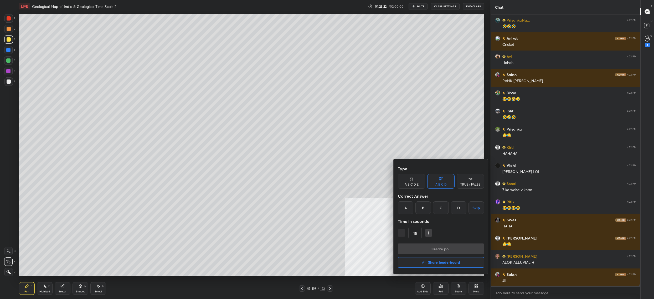
click at [442, 211] on div "C" at bounding box center [441, 207] width 16 height 13
click at [457, 246] on button "Create poll" at bounding box center [441, 248] width 86 height 11
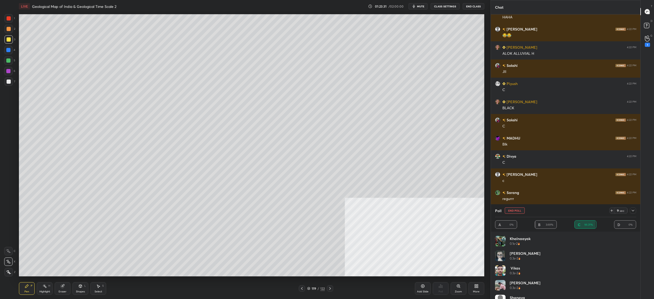
click at [515, 210] on button "End Poll" at bounding box center [515, 210] width 20 height 6
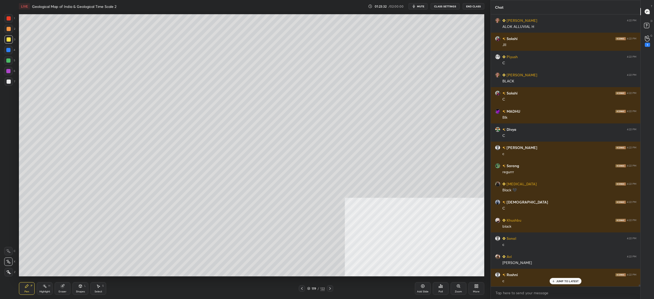
click at [443, 286] on div "Poll" at bounding box center [441, 288] width 16 height 13
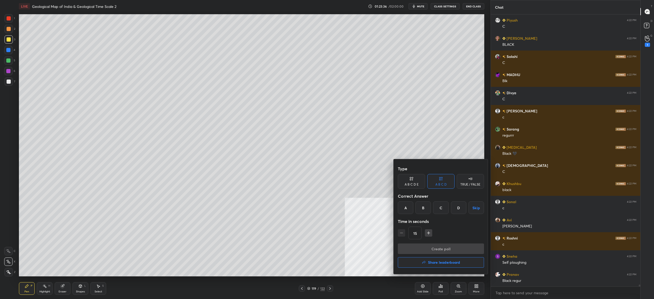
click at [407, 208] on div "A" at bounding box center [406, 207] width 16 height 13
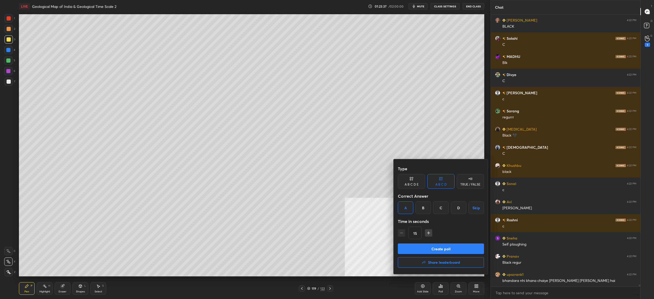
click at [440, 247] on button "Create poll" at bounding box center [441, 248] width 86 height 11
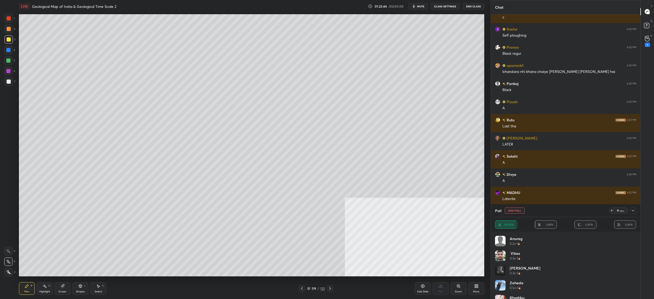
click at [524, 210] on div "Poll End Poll" at bounding box center [510, 210] width 30 height 6
click at [516, 212] on button "End Poll" at bounding box center [515, 210] width 20 height 6
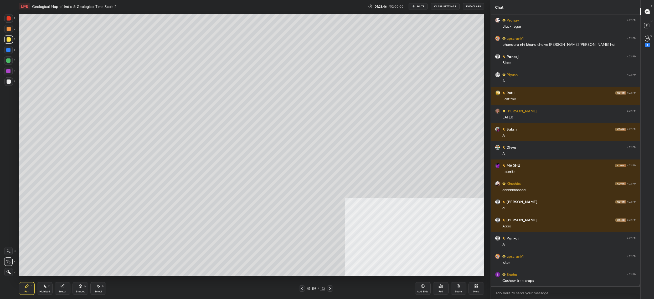
click at [441, 289] on div "Poll" at bounding box center [441, 288] width 16 height 13
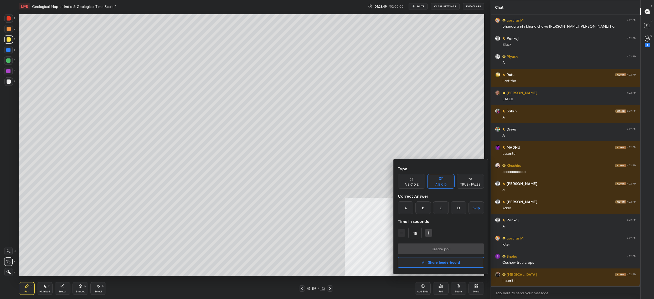
click at [396, 209] on div "Type A B C D E A B C D TRUE / FALSE Correct Answer A B C D Skip Time in seconds…" at bounding box center [441, 216] width 95 height 115
drag, startPoint x: 405, startPoint y: 208, endPoint x: 411, endPoint y: 235, distance: 27.4
click at [405, 208] on div "A" at bounding box center [406, 207] width 16 height 13
click at [423, 252] on button "Create poll" at bounding box center [441, 248] width 86 height 11
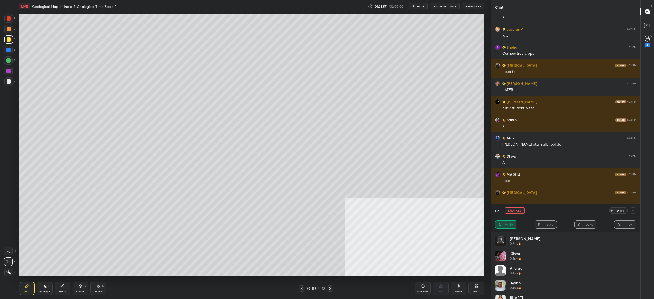
click at [521, 212] on button "End Poll" at bounding box center [515, 210] width 20 height 6
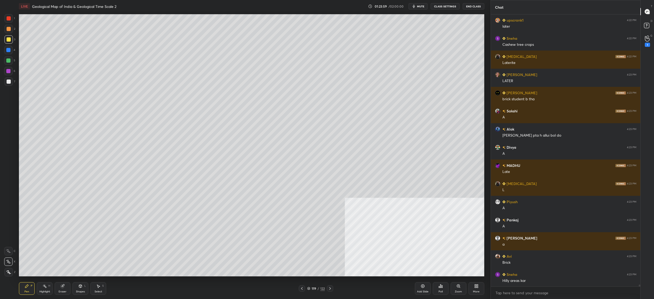
click at [433, 287] on div "Poll" at bounding box center [441, 288] width 16 height 13
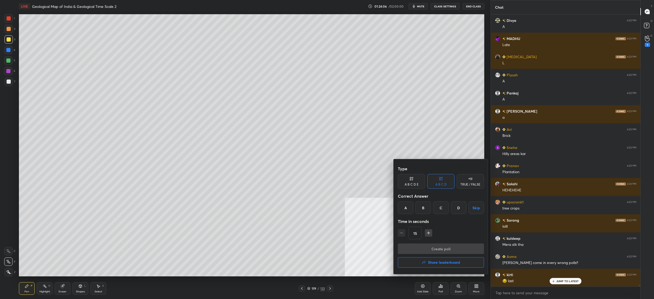
click at [446, 211] on div "C" at bounding box center [441, 207] width 16 height 13
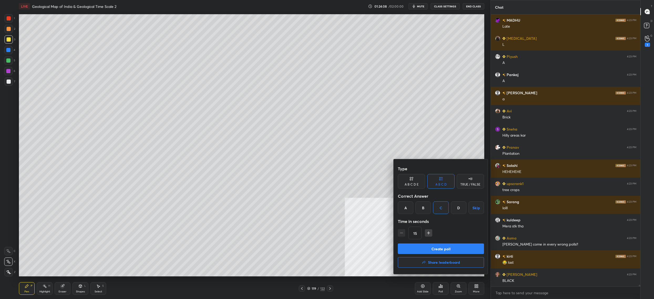
click at [427, 248] on button "Create poll" at bounding box center [441, 248] width 86 height 11
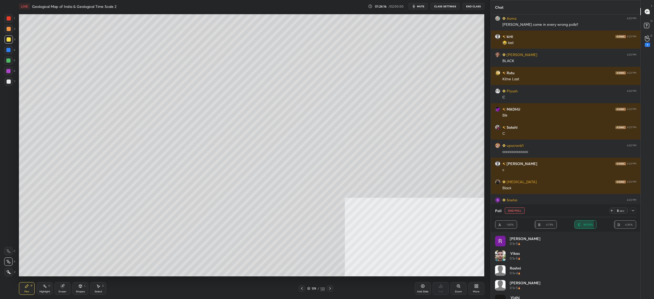
click at [522, 212] on button "End Poll" at bounding box center [515, 210] width 20 height 6
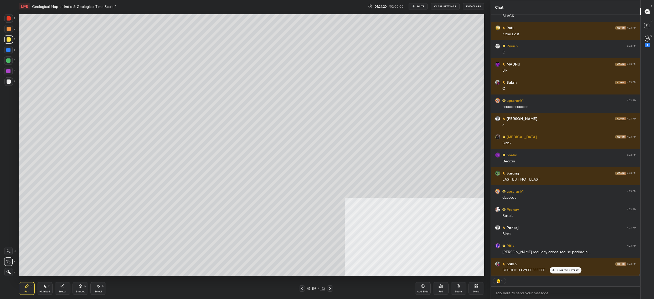
click at [7, 70] on div at bounding box center [8, 71] width 4 height 4
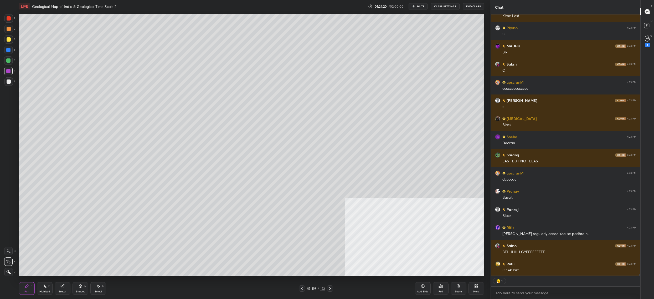
click at [11, 81] on div at bounding box center [8, 81] width 8 height 8
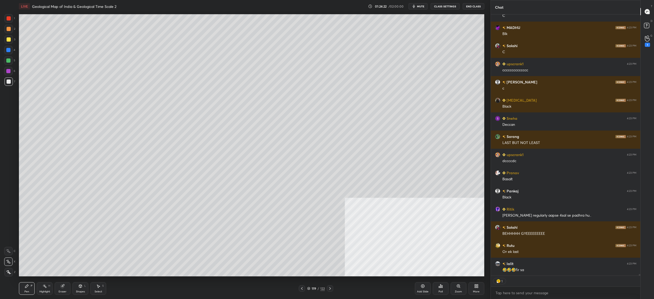
click at [6, 252] on icon at bounding box center [8, 251] width 5 height 4
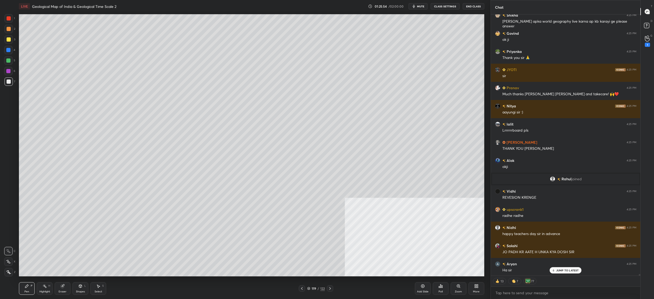
click at [445, 286] on div "Poll" at bounding box center [441, 288] width 16 height 13
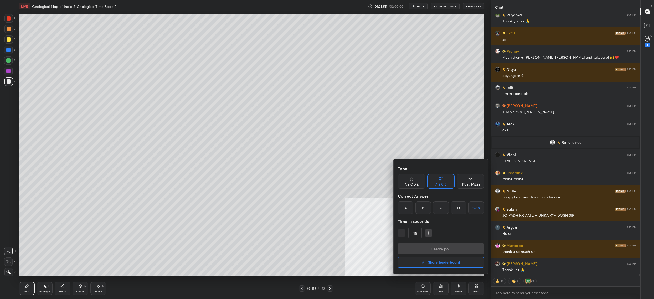
click at [450, 260] on h4 "Share leaderboard" at bounding box center [444, 262] width 32 height 4
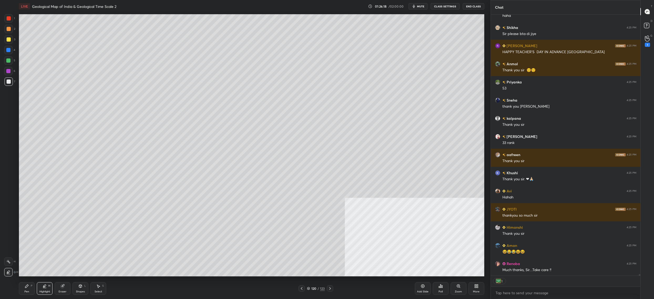
click at [26, 293] on div "Pen" at bounding box center [26, 291] width 5 height 3
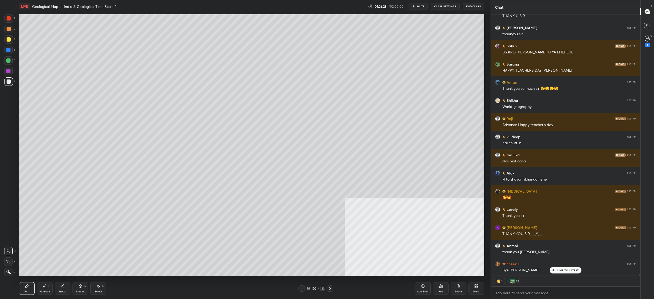
click at [0, 66] on div "1 2 3 4 5 6 7 C X Z C X Z E E Erase all H H LIVE Geological Map of India & Geol…" at bounding box center [243, 149] width 486 height 299
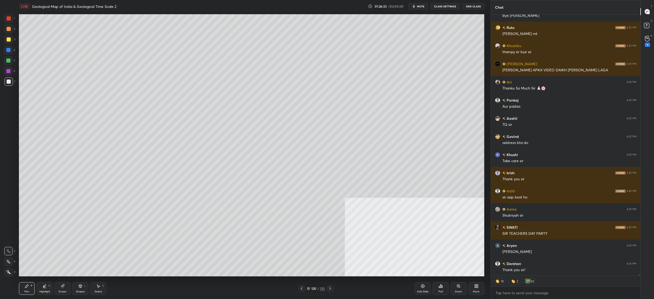
click at [474, 7] on button "End Class" at bounding box center [474, 6] width 22 height 6
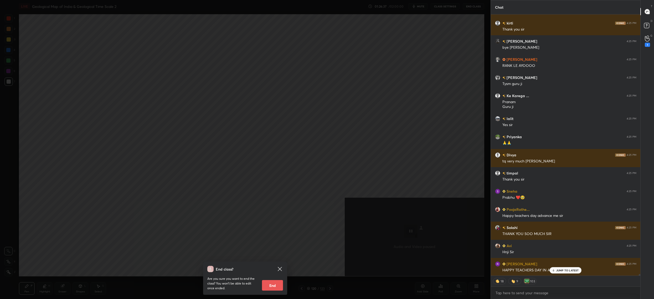
click at [279, 285] on button "End" at bounding box center [272, 285] width 21 height 11
